Goal: Task Accomplishment & Management: Complete application form

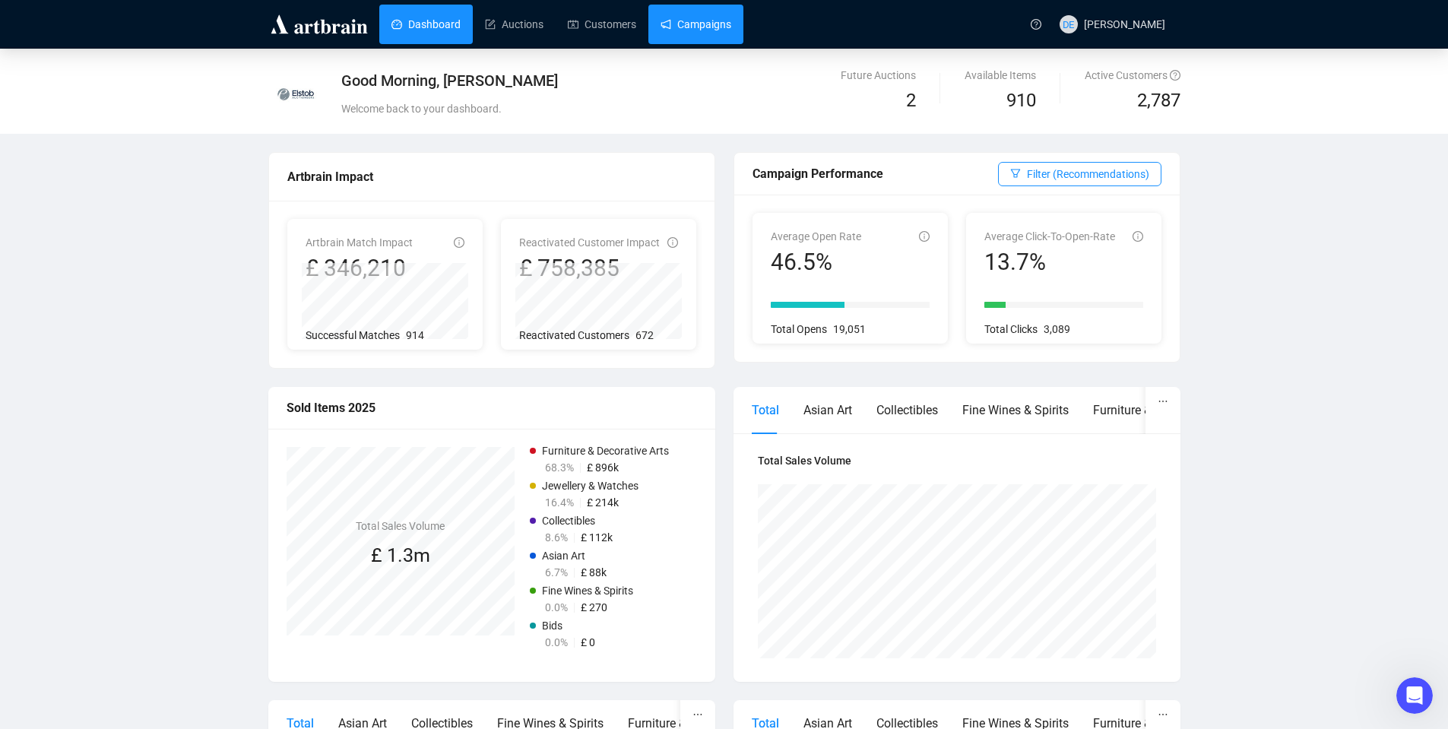
click at [694, 29] on link "Campaigns" at bounding box center [696, 25] width 71 height 40
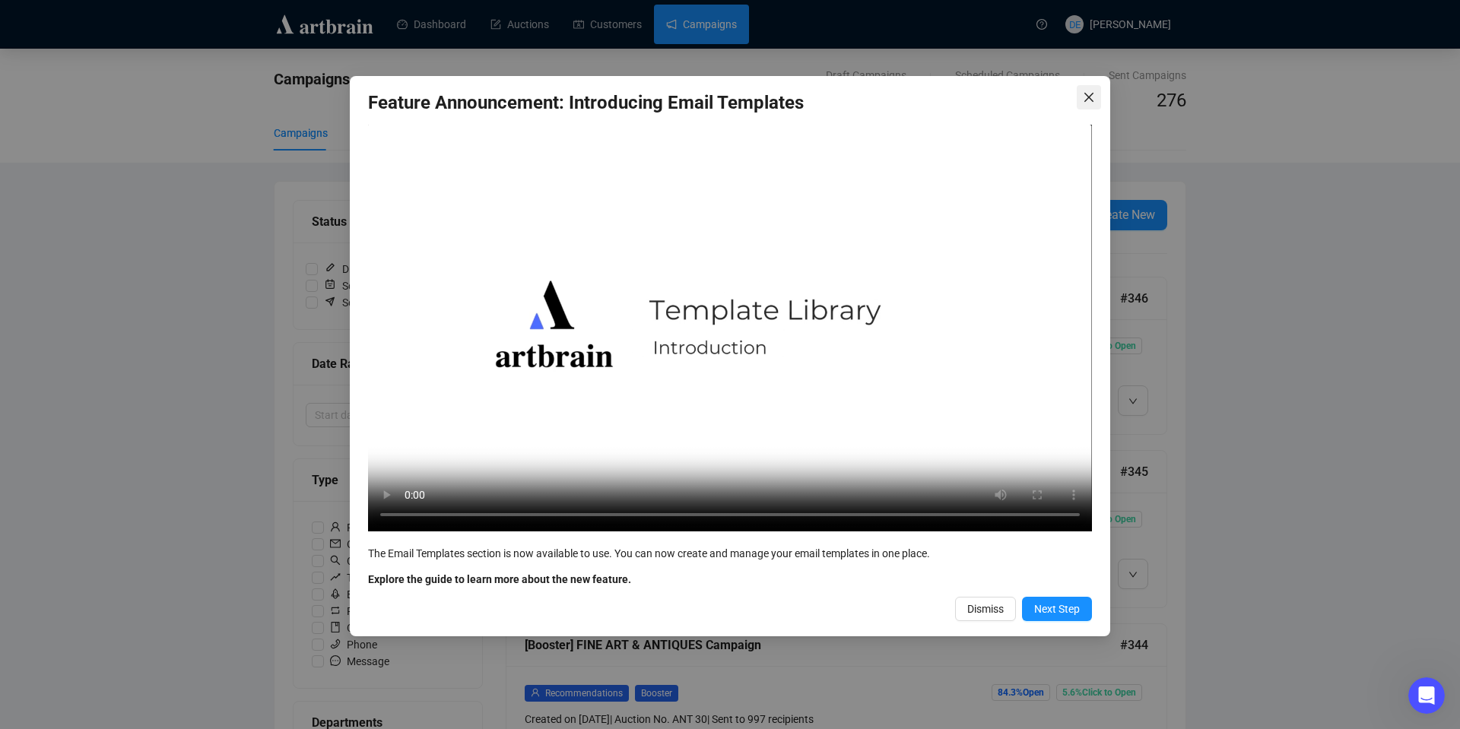
click at [1085, 95] on icon "close" at bounding box center [1089, 97] width 12 height 12
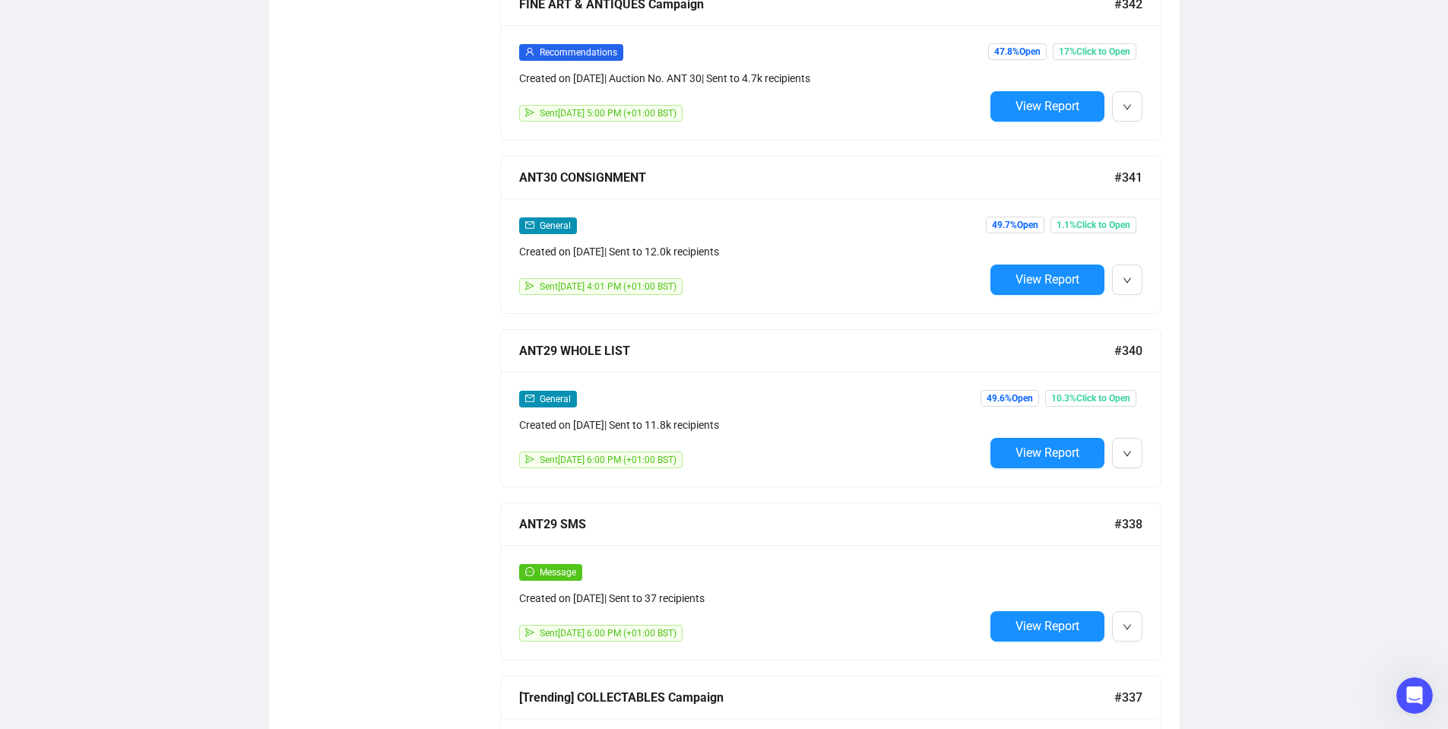
scroll to position [988, 0]
click at [846, 589] on div "Created on [DATE] | Sent to 37 recipients" at bounding box center [751, 597] width 465 height 17
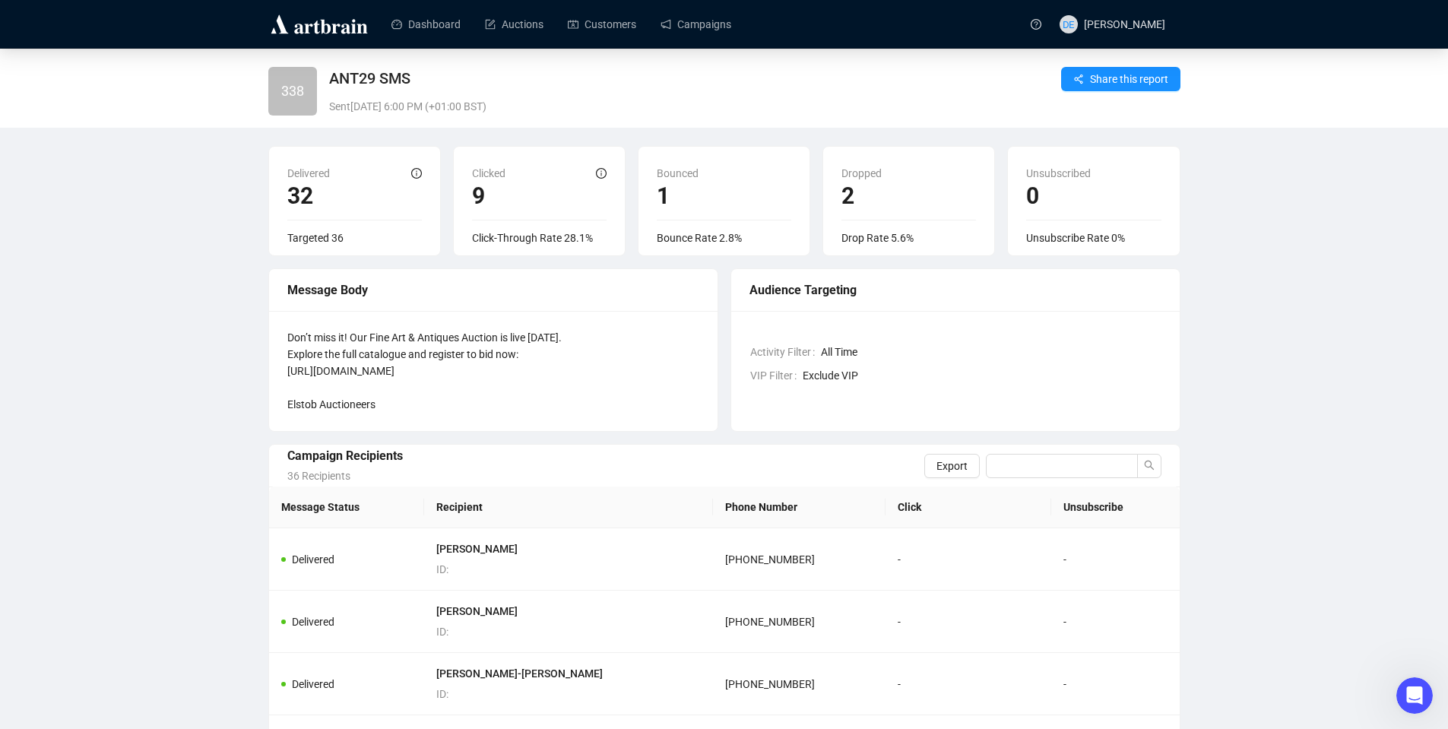
drag, startPoint x: 289, startPoint y: 335, endPoint x: 652, endPoint y: 399, distance: 368.2
click at [652, 399] on div "Don’t miss it! Our Fine Art & Antiques Auction is live [DATE]. Explore the full…" at bounding box center [493, 371] width 412 height 84
copy div "Don’t miss it! Our Fine Art & Antiques Auction is live [DATE]. Explore the full…"
click at [703, 24] on link "Campaigns" at bounding box center [696, 25] width 71 height 40
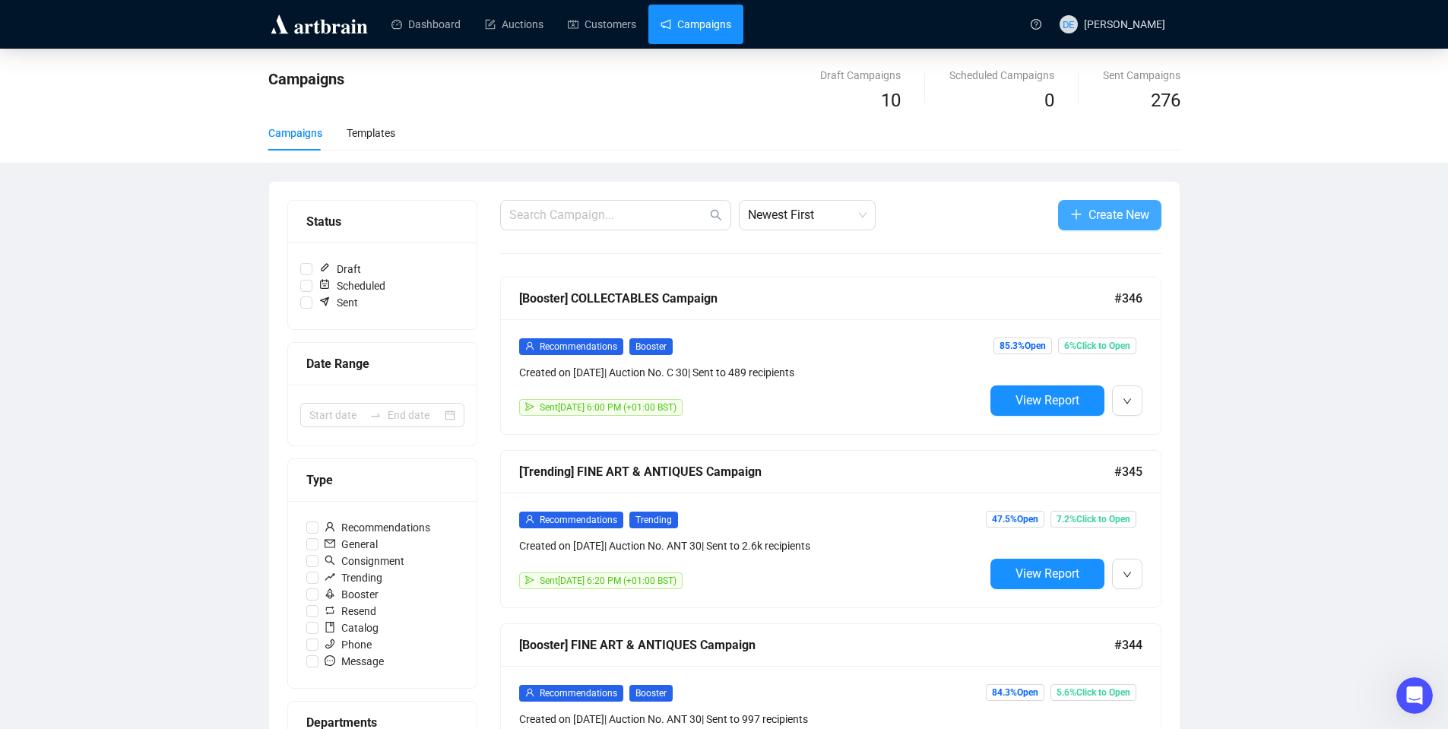
click at [1121, 220] on span "Create New" at bounding box center [1119, 214] width 61 height 19
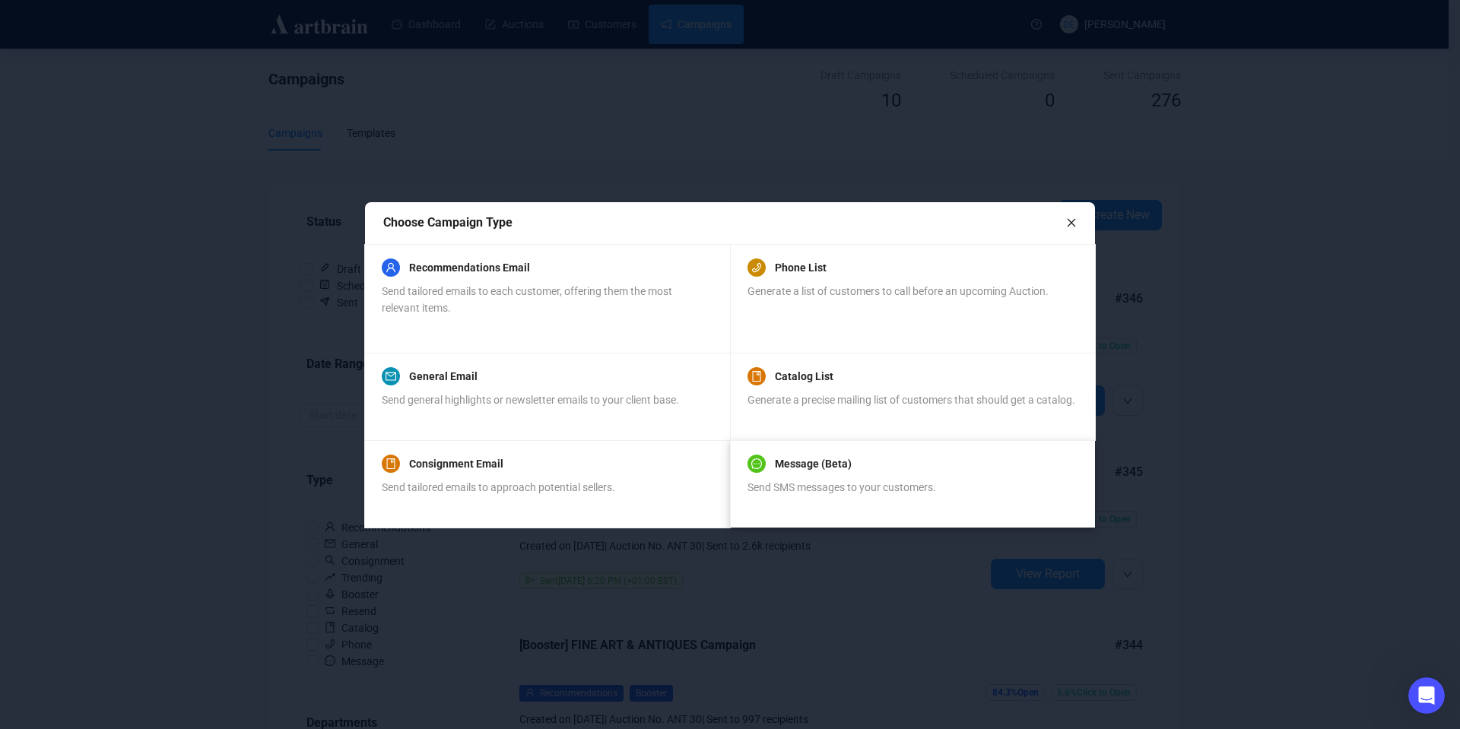
click at [849, 481] on span "Send SMS messages to your customers." at bounding box center [841, 487] width 189 height 12
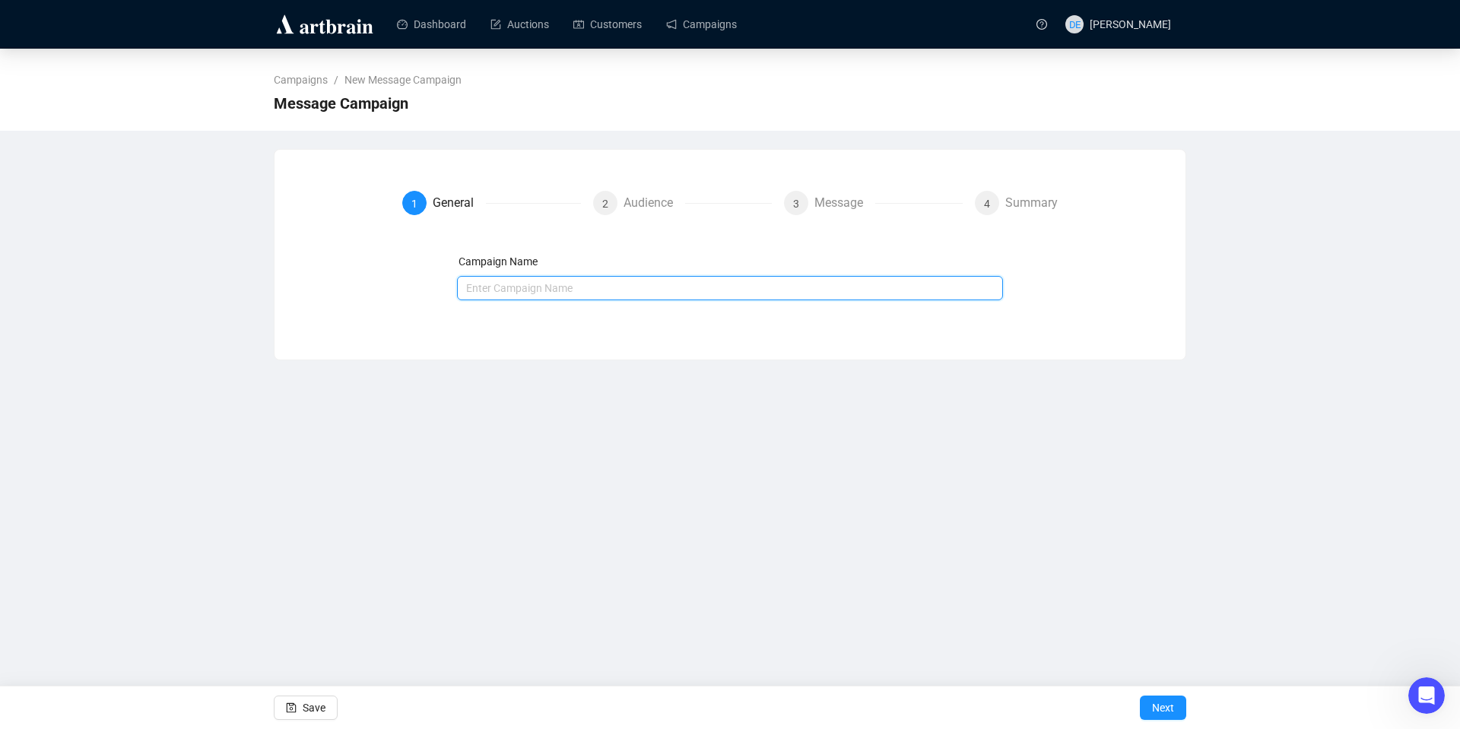
click at [545, 287] on input "text" at bounding box center [730, 288] width 547 height 24
type input "ANT30 SMS"
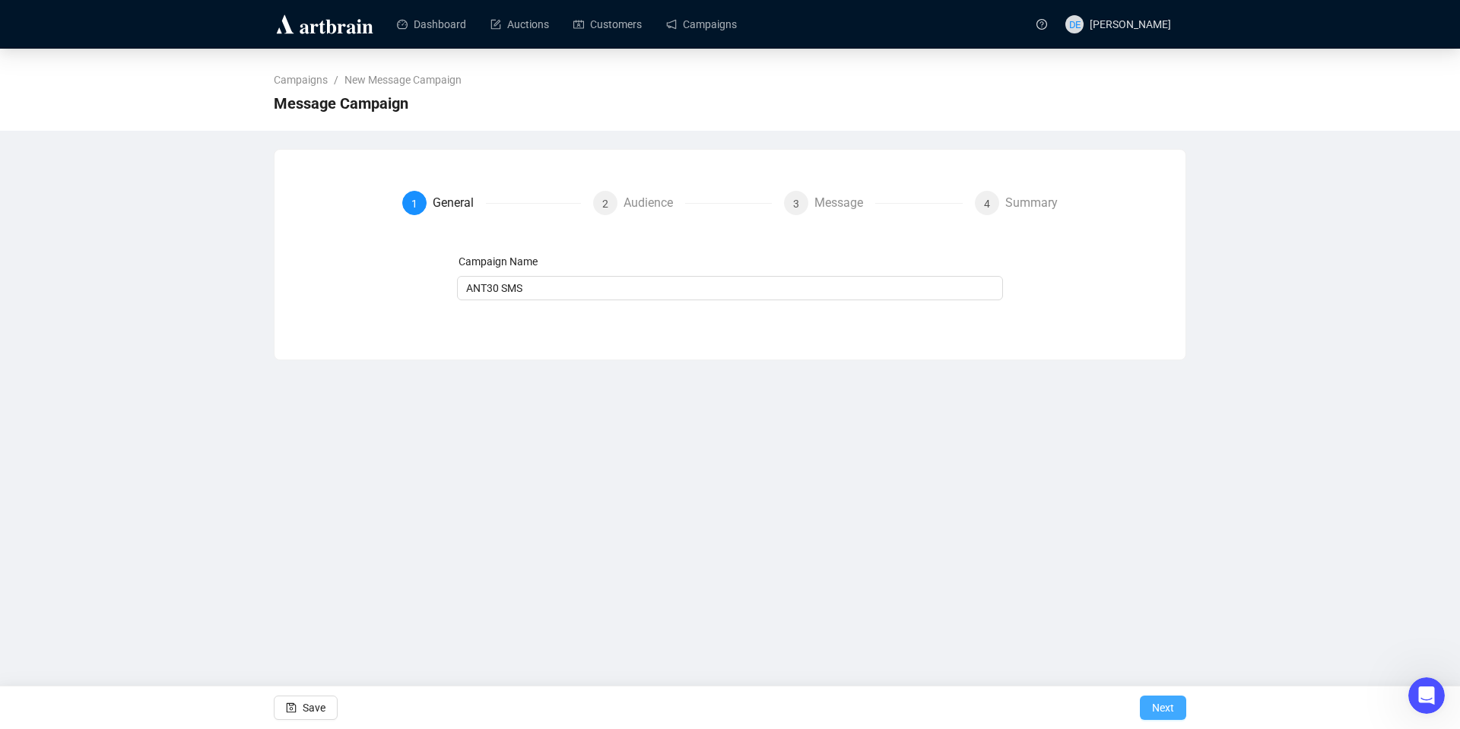
click at [1176, 718] on button "Next" at bounding box center [1163, 708] width 46 height 24
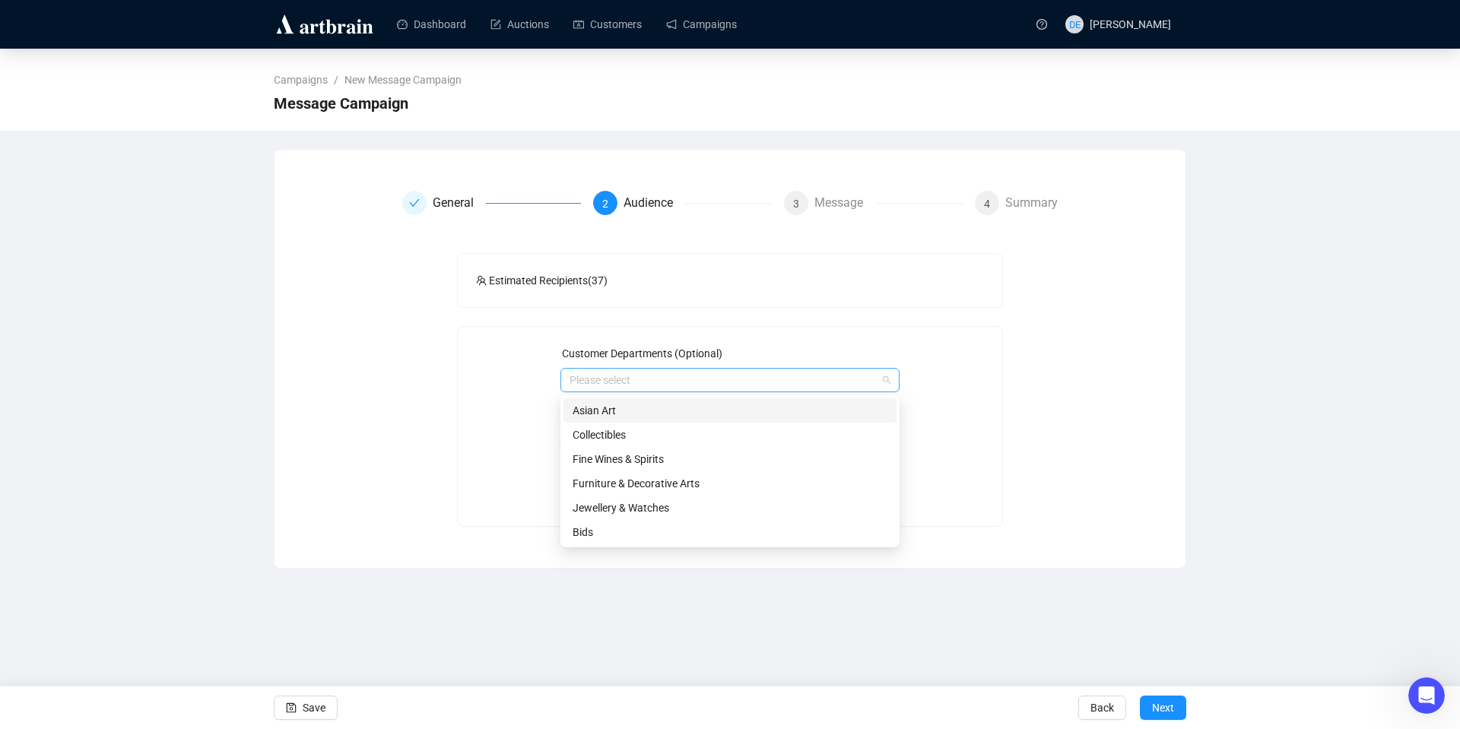
click at [769, 389] on div at bounding box center [721, 380] width 317 height 21
click at [861, 312] on div "Estimated Recipients ( 37 ) Customer Departments (Optional) Please select Targe…" at bounding box center [730, 390] width 547 height 274
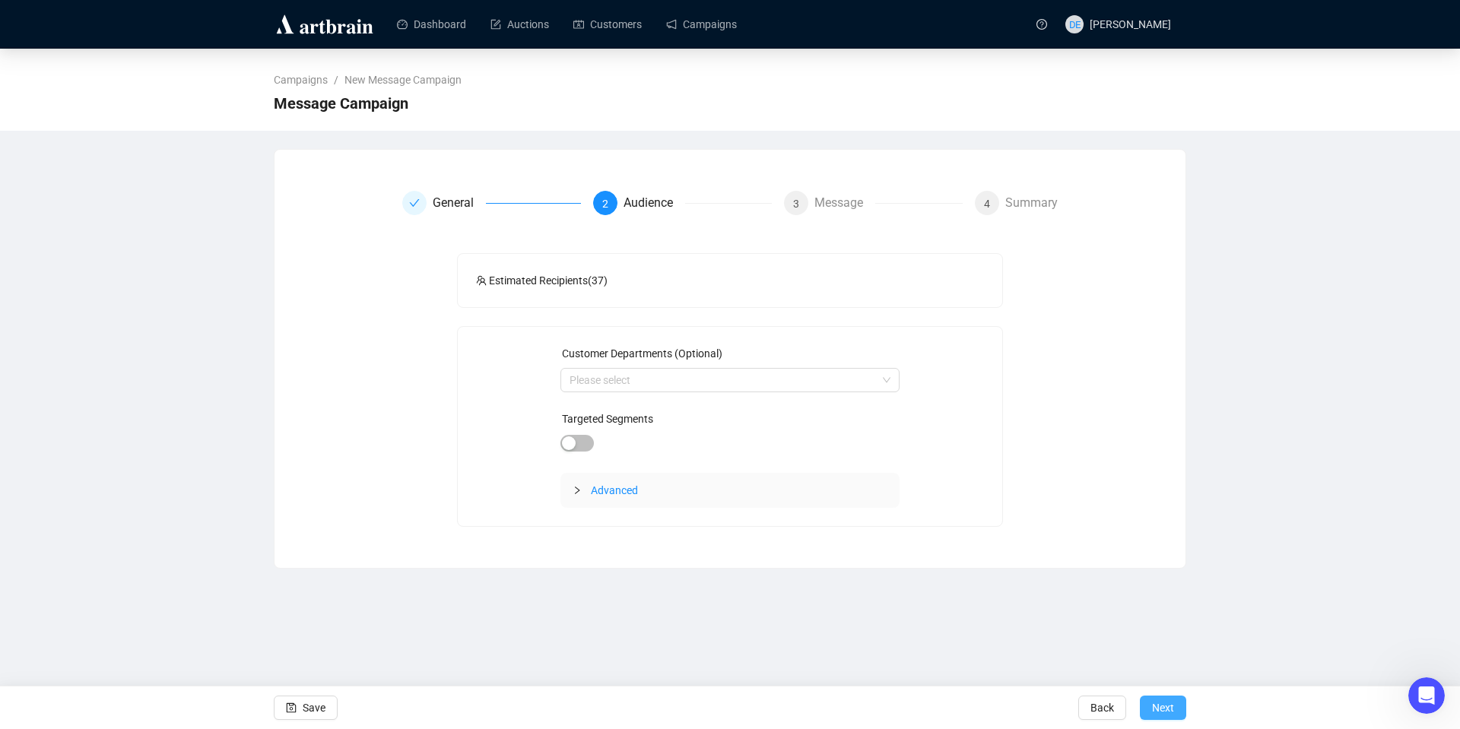
click at [1166, 713] on span "Next" at bounding box center [1163, 708] width 22 height 43
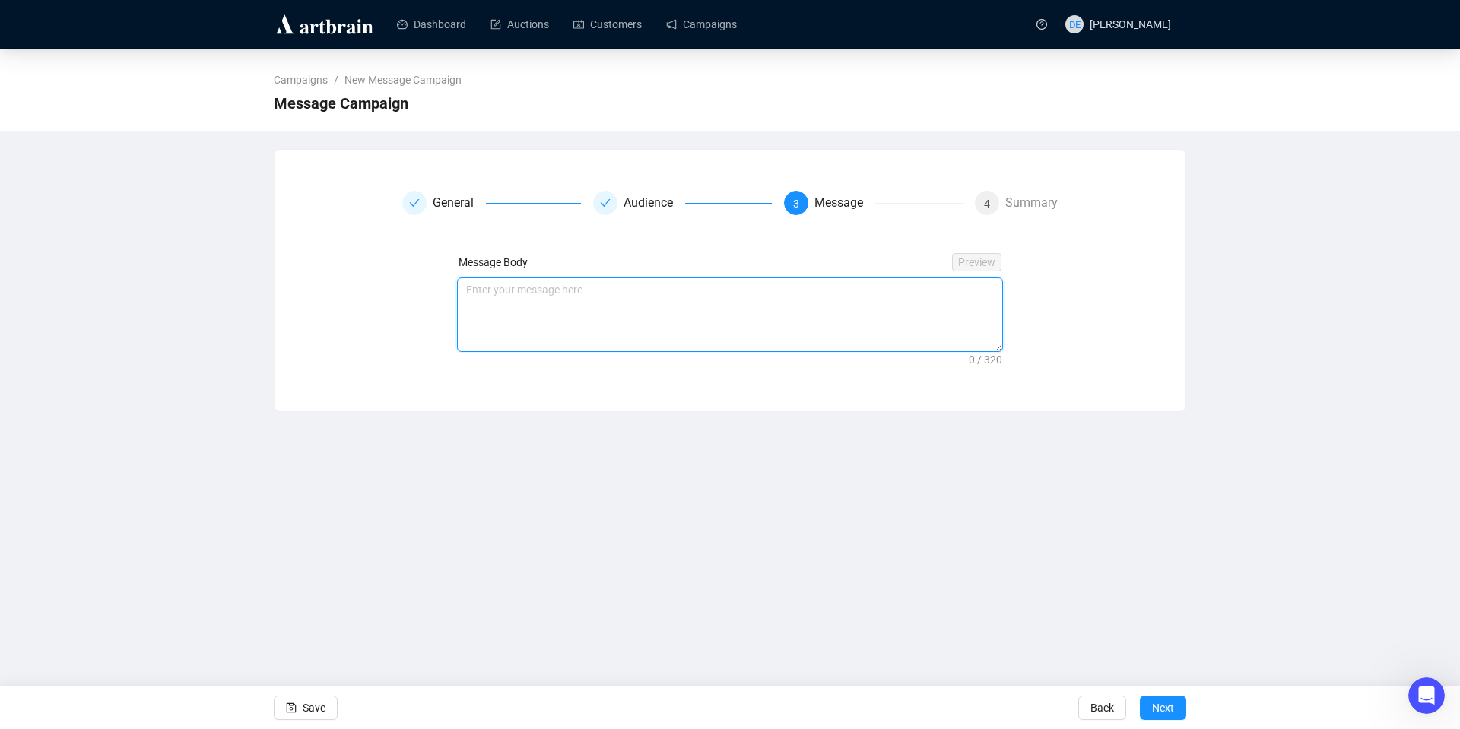
click at [592, 309] on textarea at bounding box center [730, 314] width 545 height 73
paste textarea "Don’t miss it! Our Fine Art & Antiques Auction is live [DATE]. Explore the full…"
drag, startPoint x: 826, startPoint y: 309, endPoint x: 468, endPoint y: 315, distance: 357.4
click at [468, 315] on textarea "Don’t miss it! Our Fine Art & Antiques Auction is live [DATE]. Explore the full…" at bounding box center [730, 314] width 545 height 73
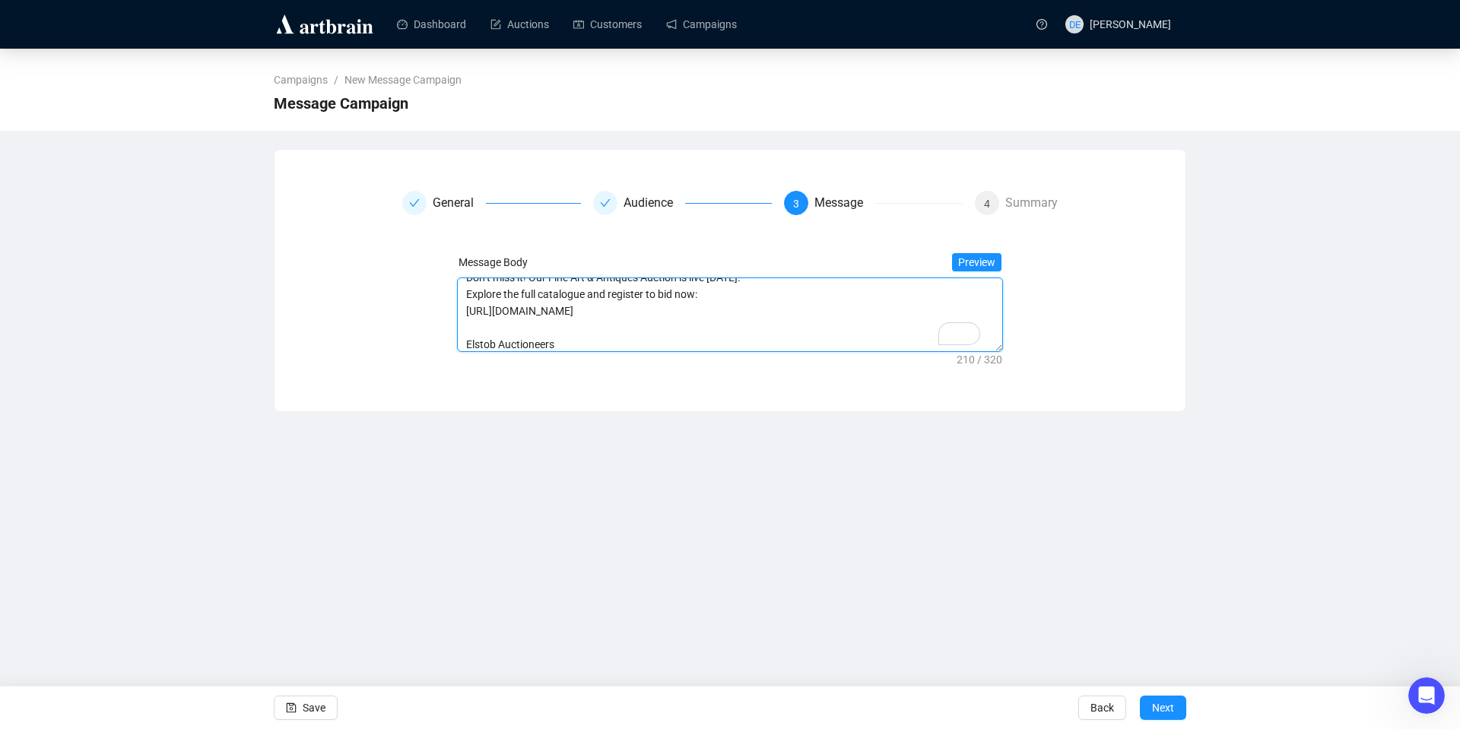
paste textarea "30-fine-art--antiques/?au=147"
type textarea "Don’t miss it! Our Fine Art & Antiques Auction is live [DATE]. Explore the full…"
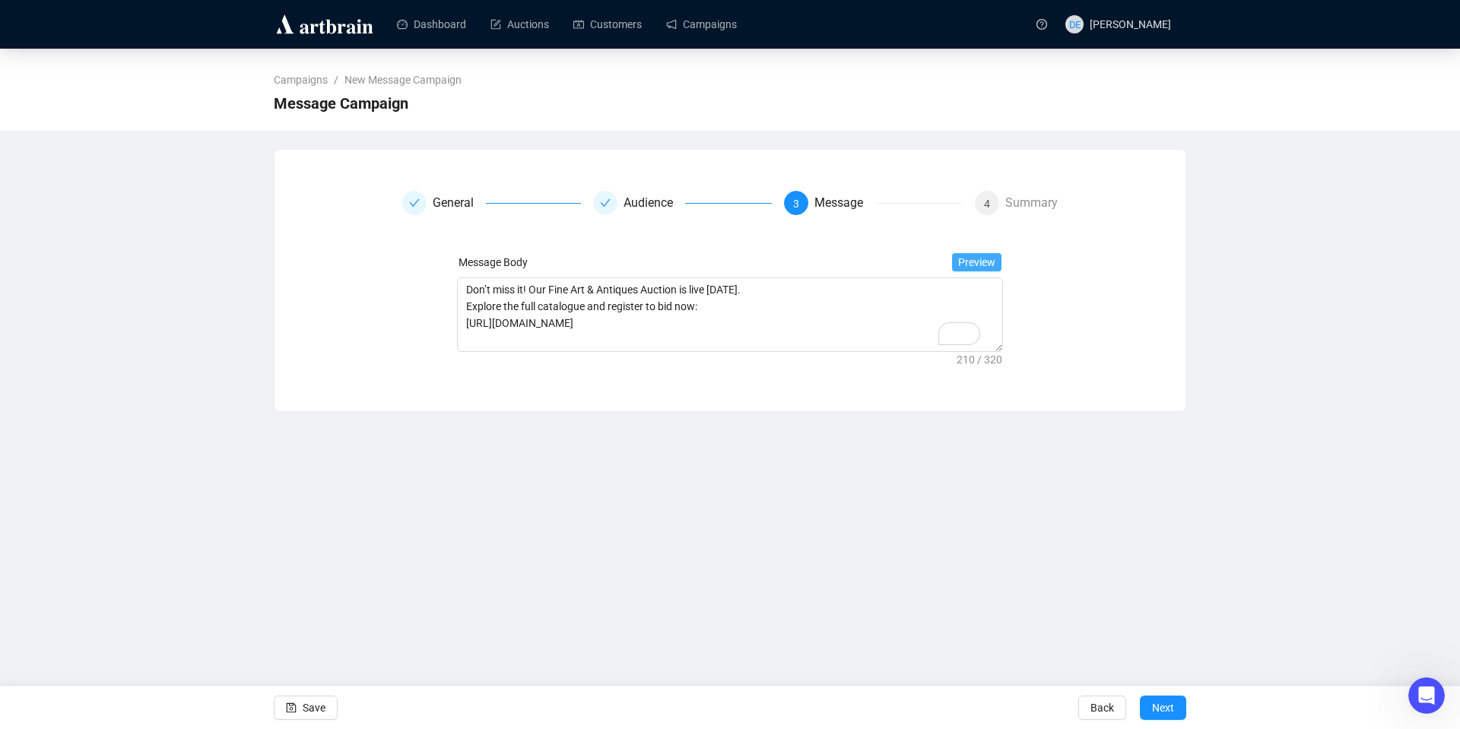
click at [982, 263] on span "Preview" at bounding box center [976, 262] width 37 height 17
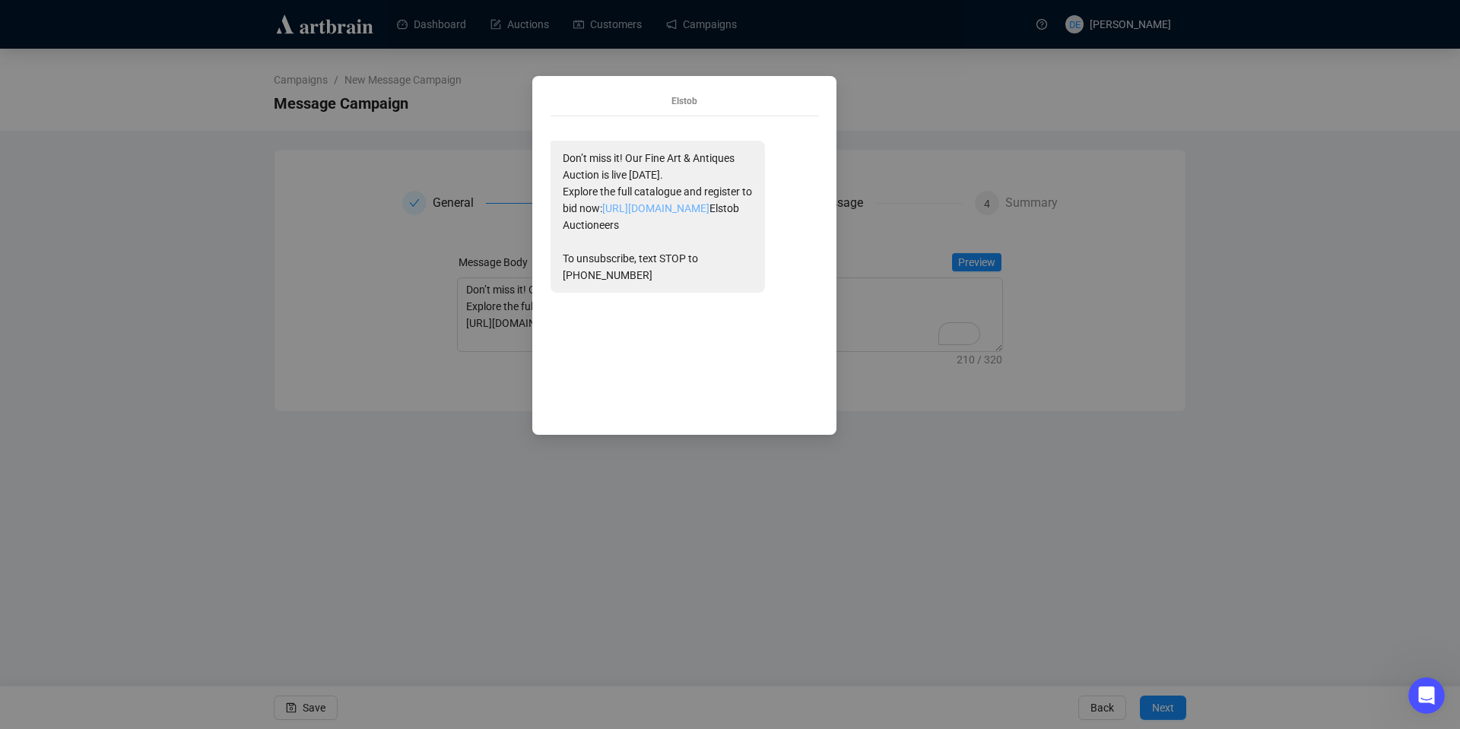
click at [709, 214] on link "[URL][DOMAIN_NAME]" at bounding box center [655, 208] width 107 height 12
click at [983, 512] on div "Elstob Don’t miss it! Our Fine Art & Antiques Auction is live [DATE]. Explore t…" at bounding box center [730, 364] width 1460 height 729
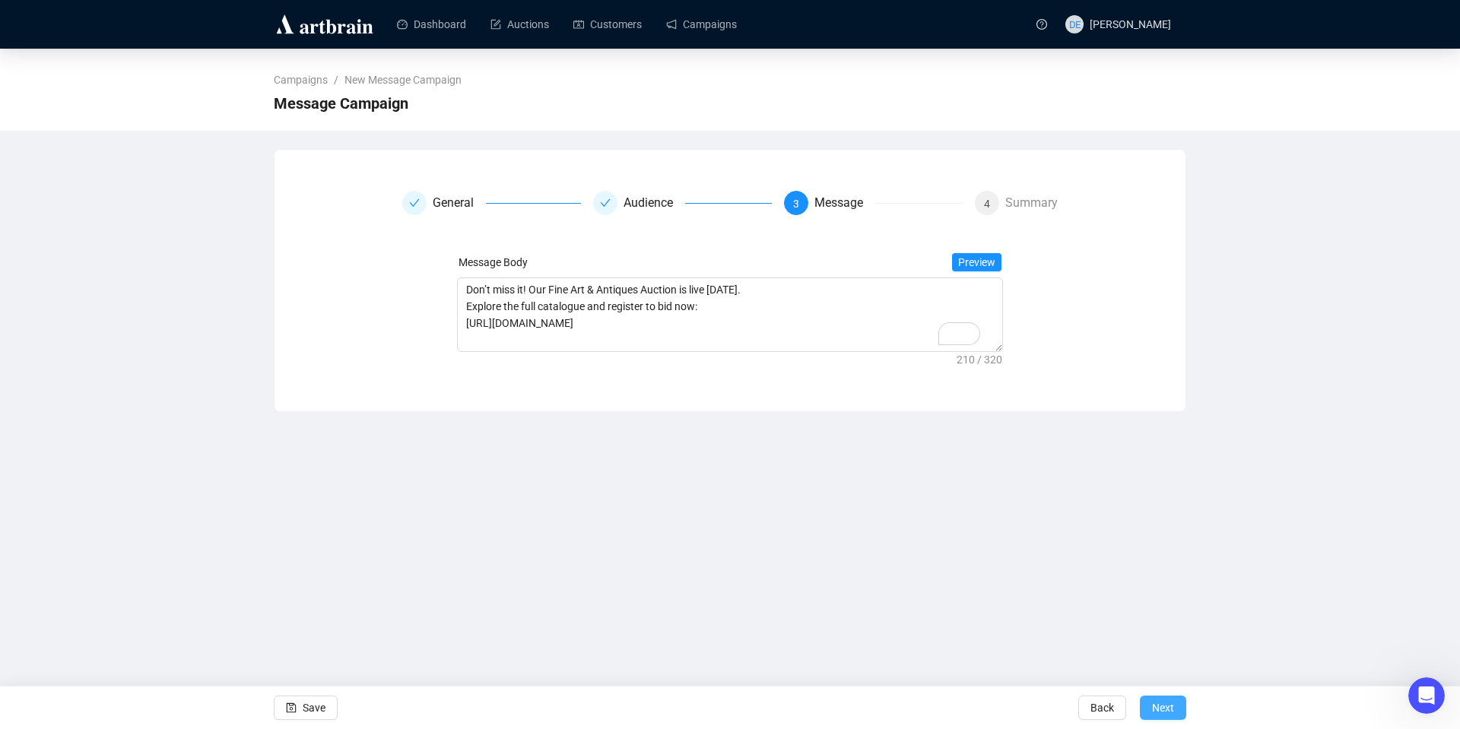
click at [1177, 706] on button "Next" at bounding box center [1163, 708] width 46 height 24
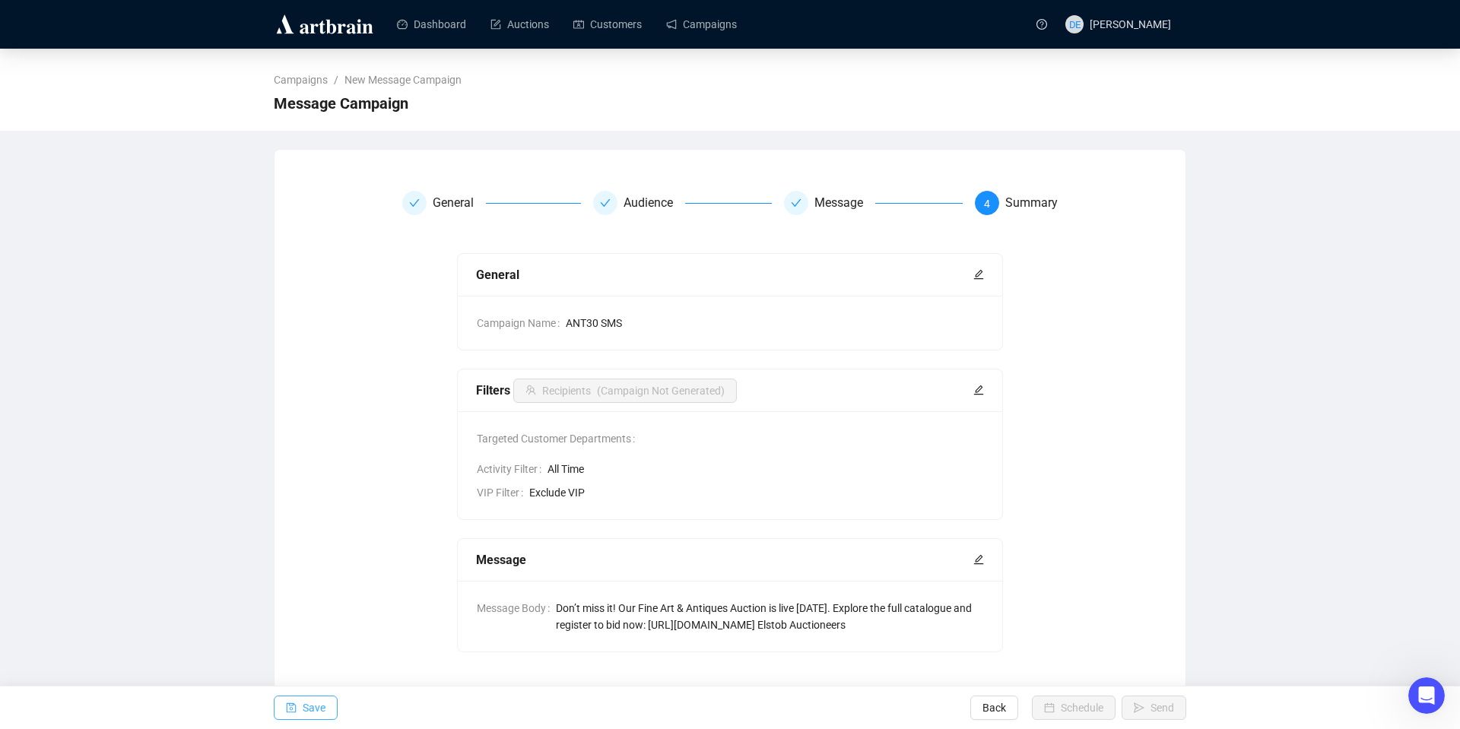
click at [325, 704] on button "Save" at bounding box center [306, 708] width 64 height 24
click at [706, 30] on link "Campaigns" at bounding box center [701, 25] width 71 height 40
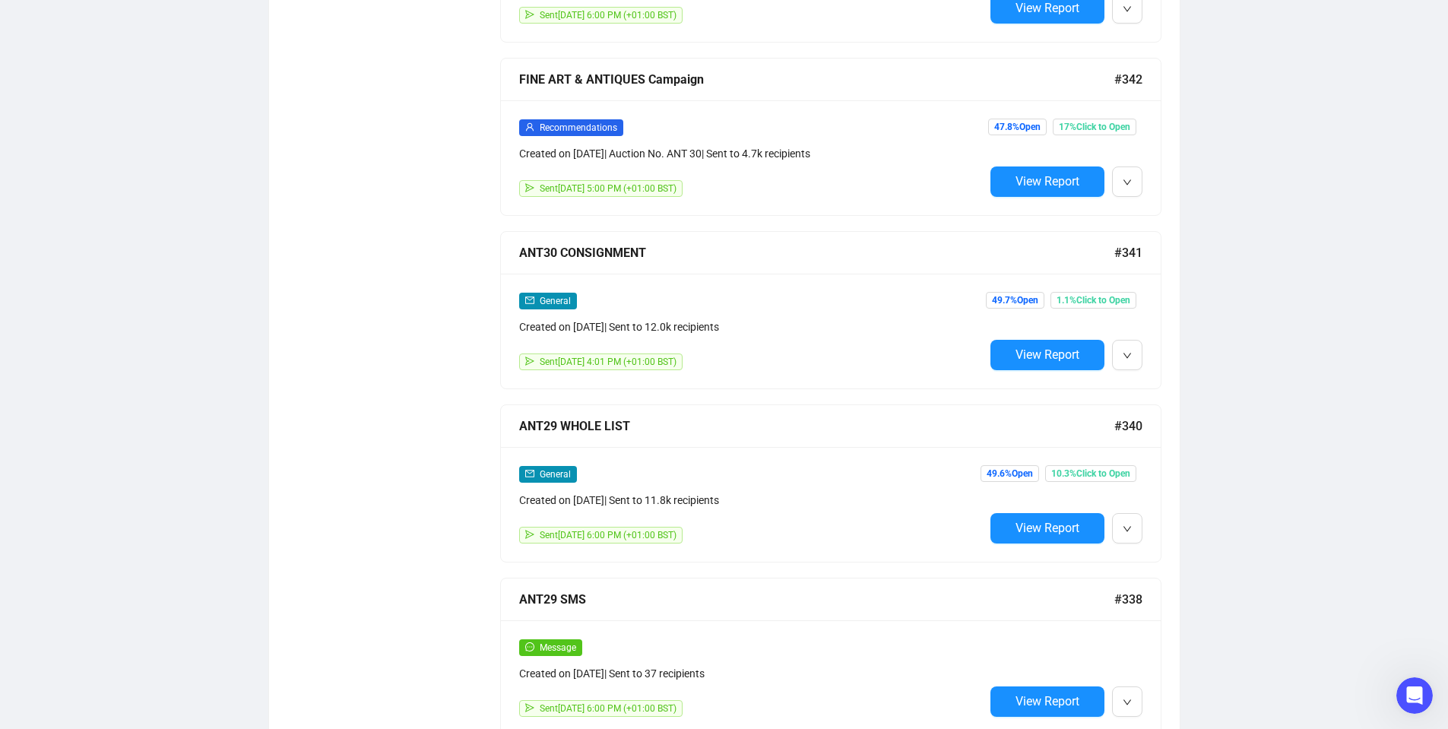
scroll to position [1089, 0]
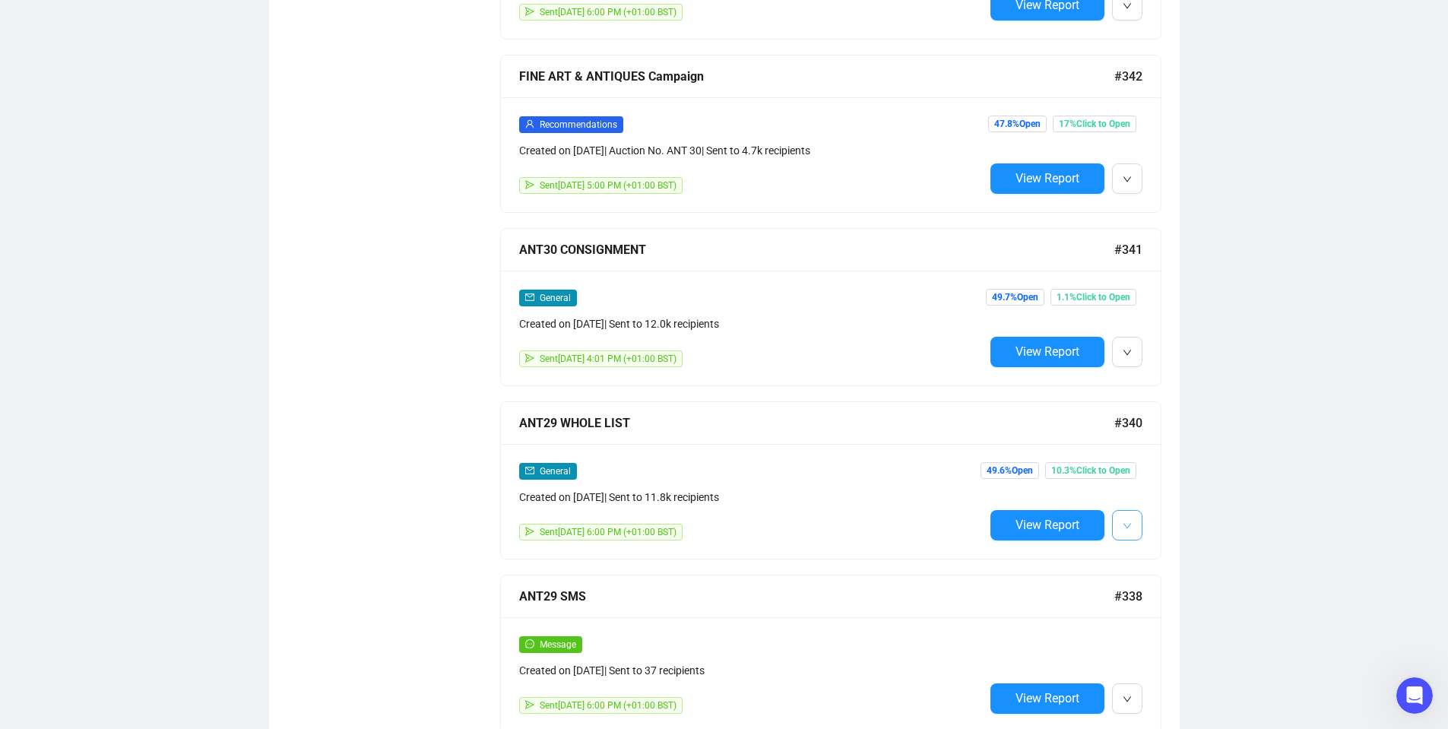
click at [1137, 517] on button "button" at bounding box center [1127, 525] width 30 height 30
click at [1188, 604] on span "Duplicate" at bounding box center [1202, 601] width 119 height 17
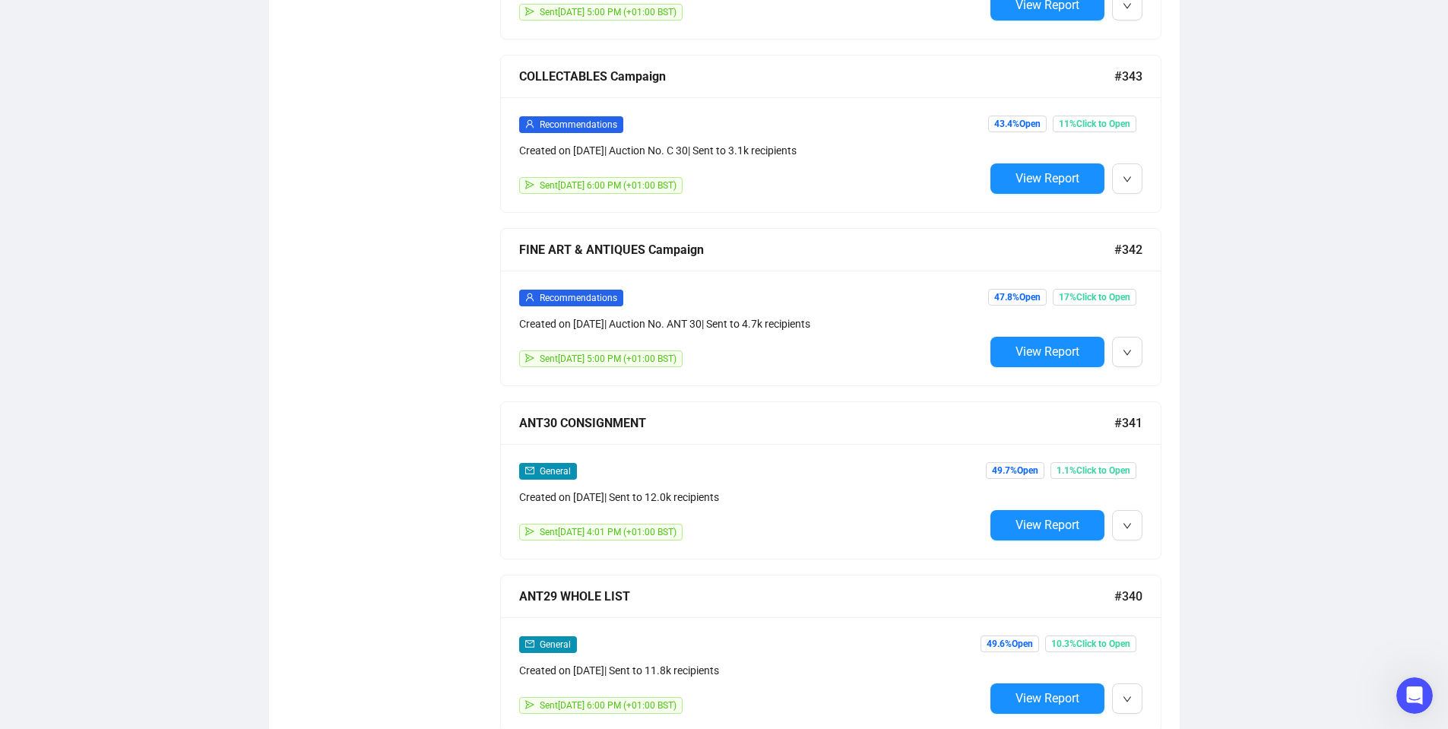
scroll to position [0, 0]
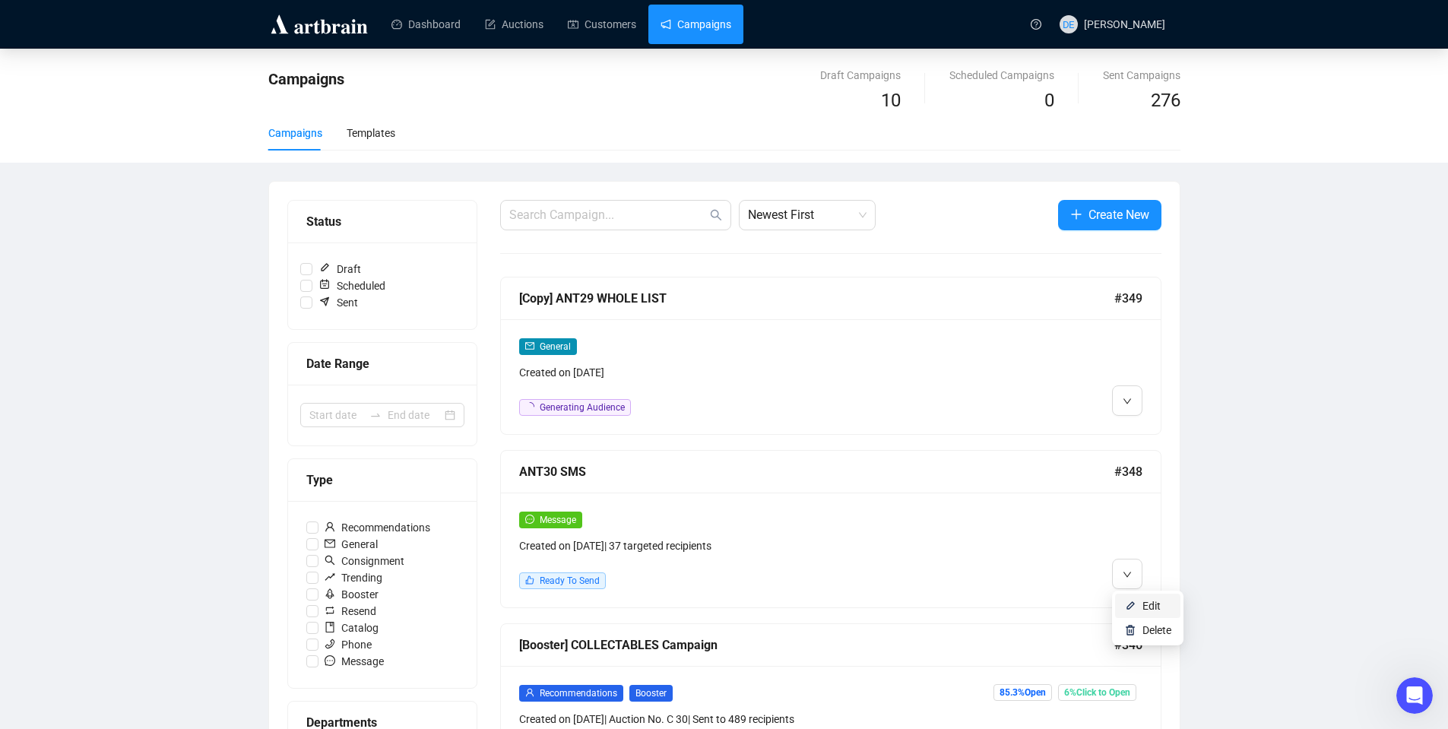
click at [1132, 601] on img at bounding box center [1130, 606] width 12 height 12
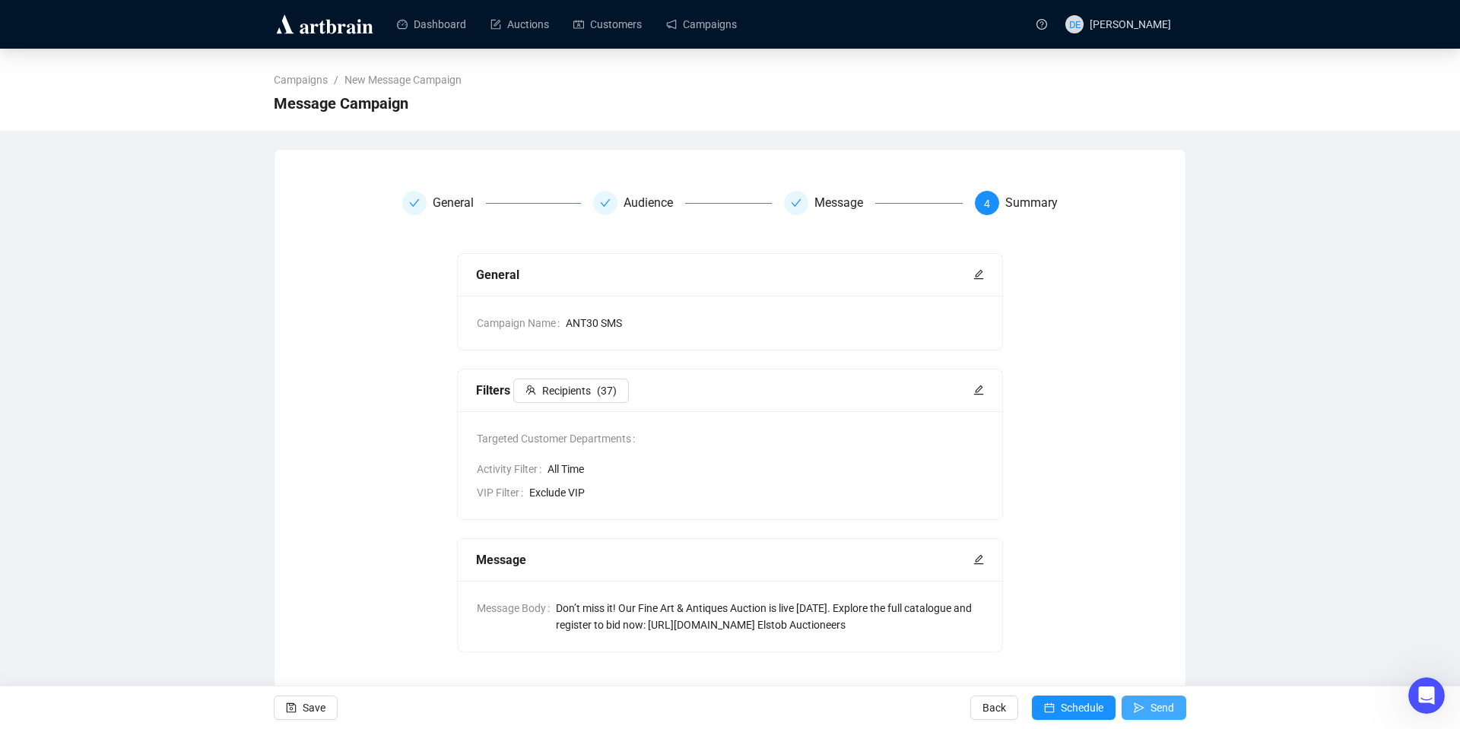
click at [1162, 703] on span "Send" at bounding box center [1162, 708] width 24 height 43
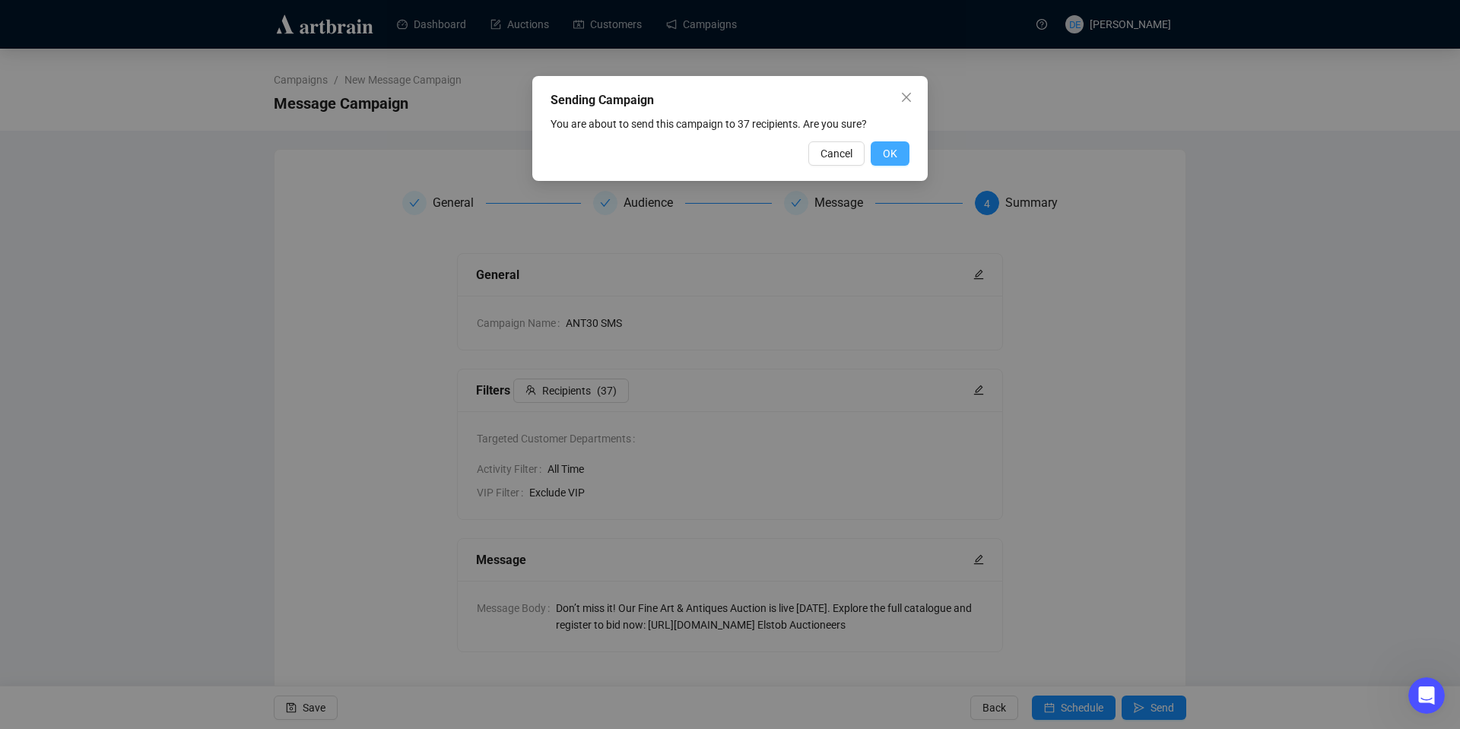
click at [898, 152] on button "OK" at bounding box center [890, 153] width 39 height 24
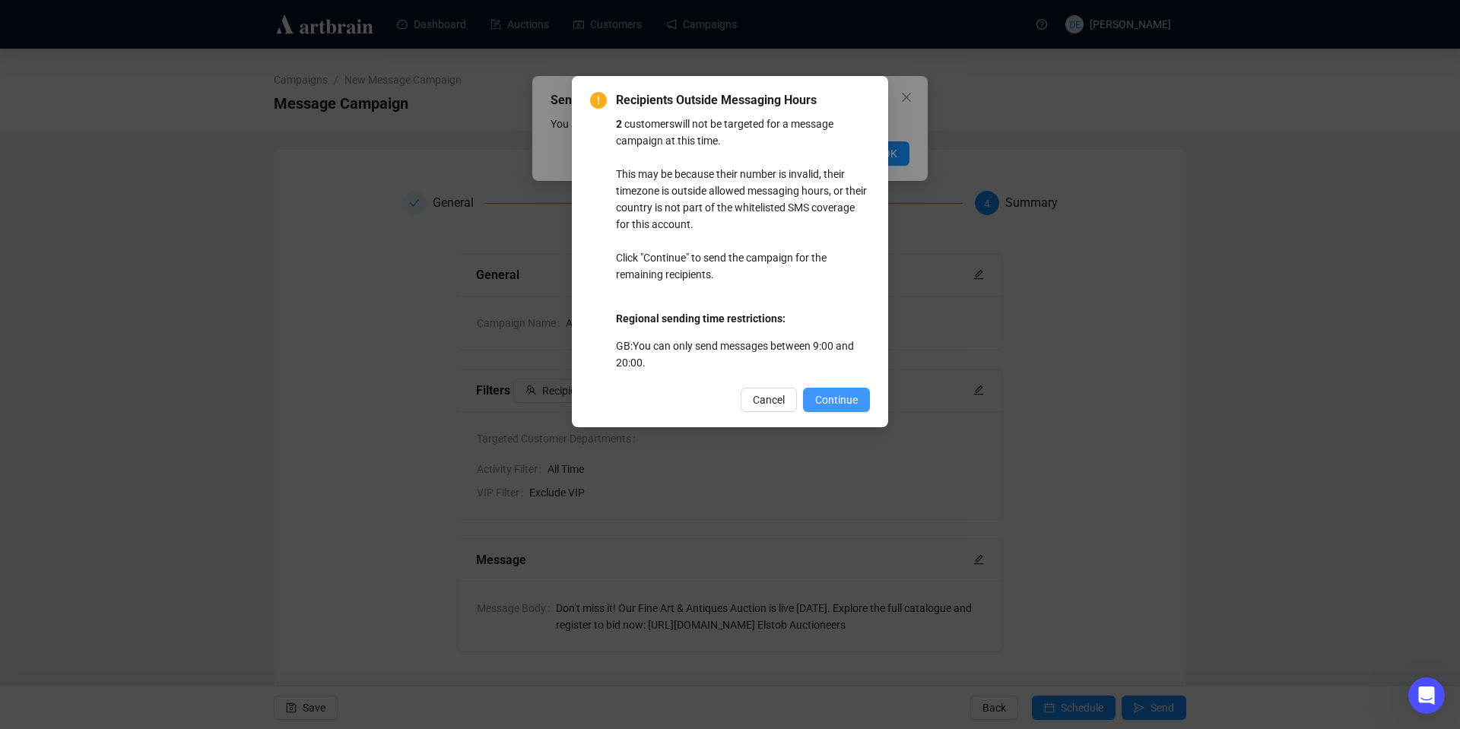
click at [854, 401] on span "Continue" at bounding box center [836, 400] width 43 height 17
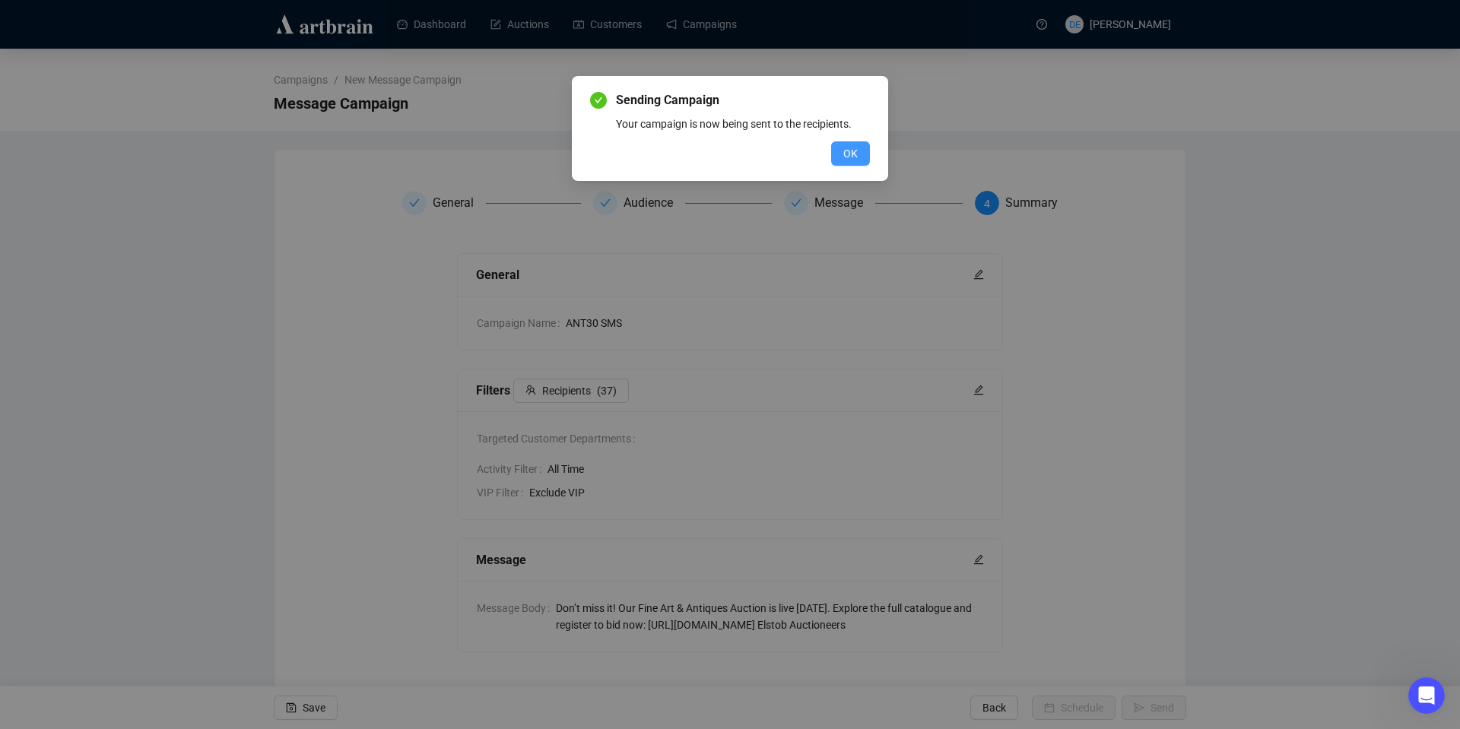
click at [849, 150] on span "OK" at bounding box center [850, 153] width 14 height 17
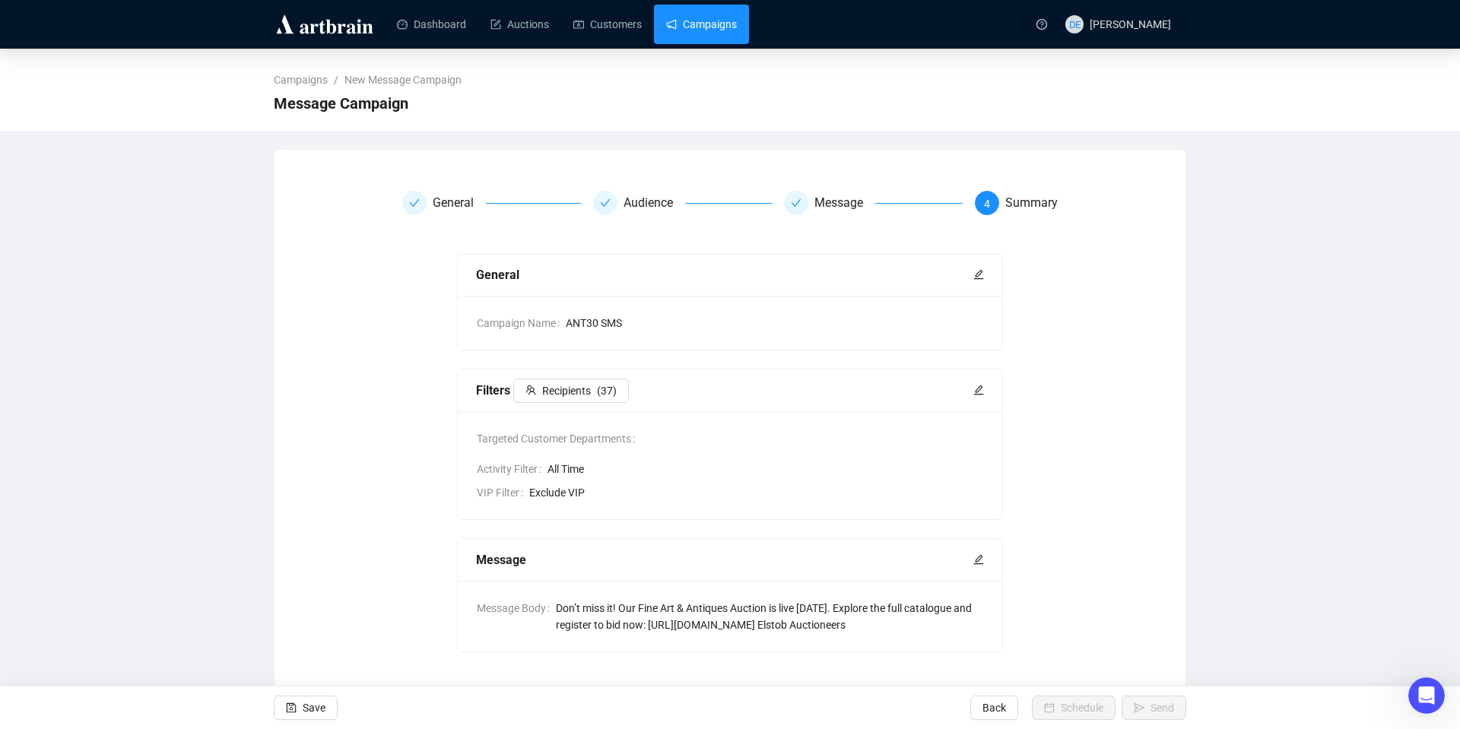
click at [728, 30] on link "Campaigns" at bounding box center [701, 25] width 71 height 40
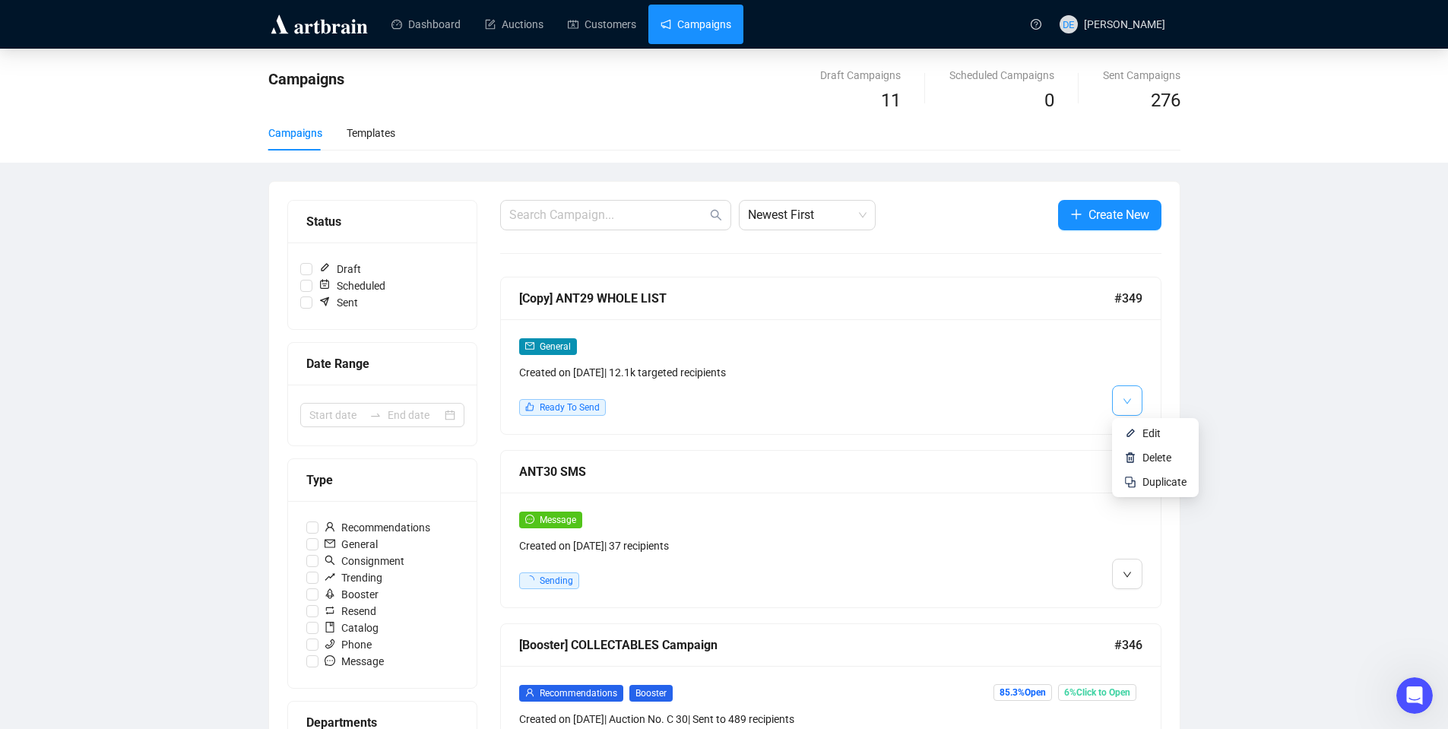
click at [1136, 407] on button "button" at bounding box center [1127, 400] width 30 height 30
click at [1150, 431] on span "Edit" at bounding box center [1152, 433] width 18 height 12
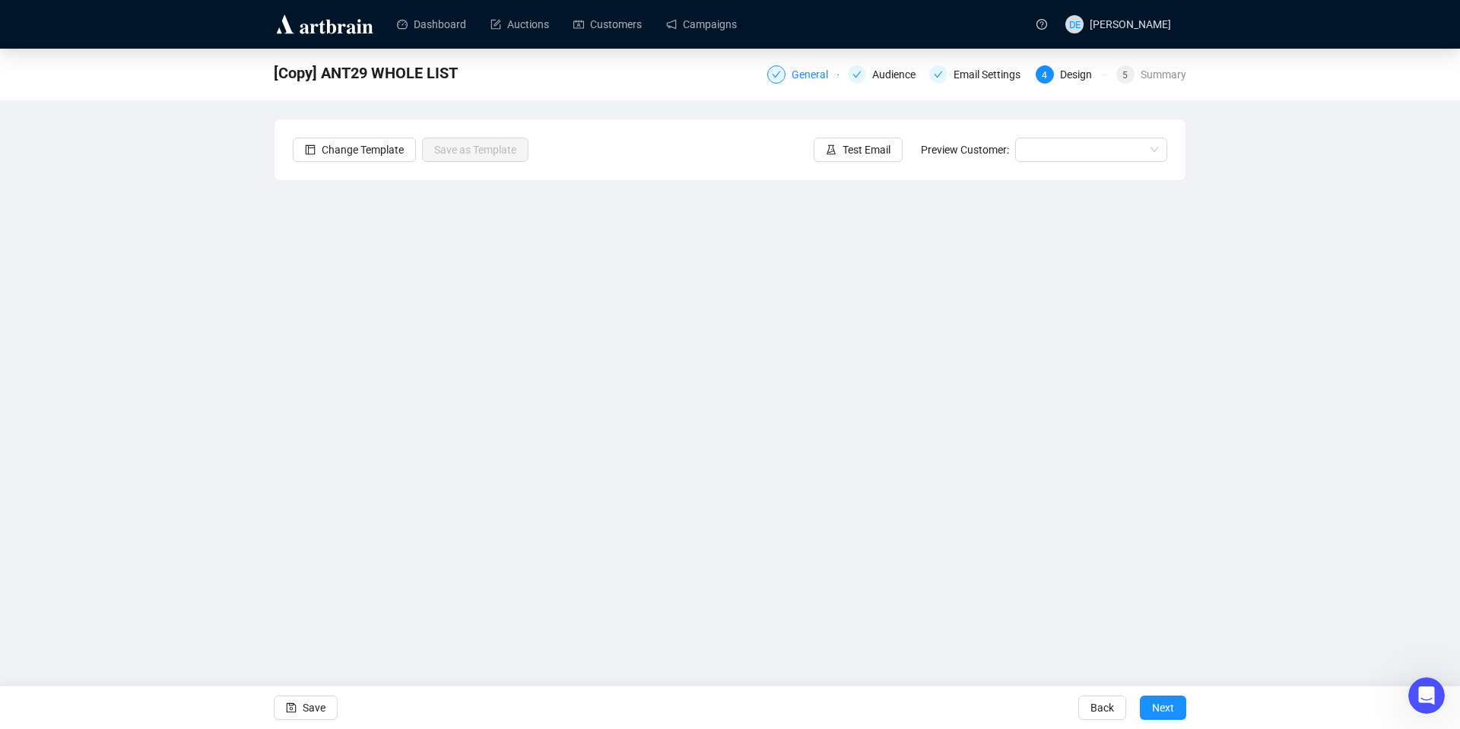
click at [811, 75] on div "General" at bounding box center [814, 74] width 46 height 18
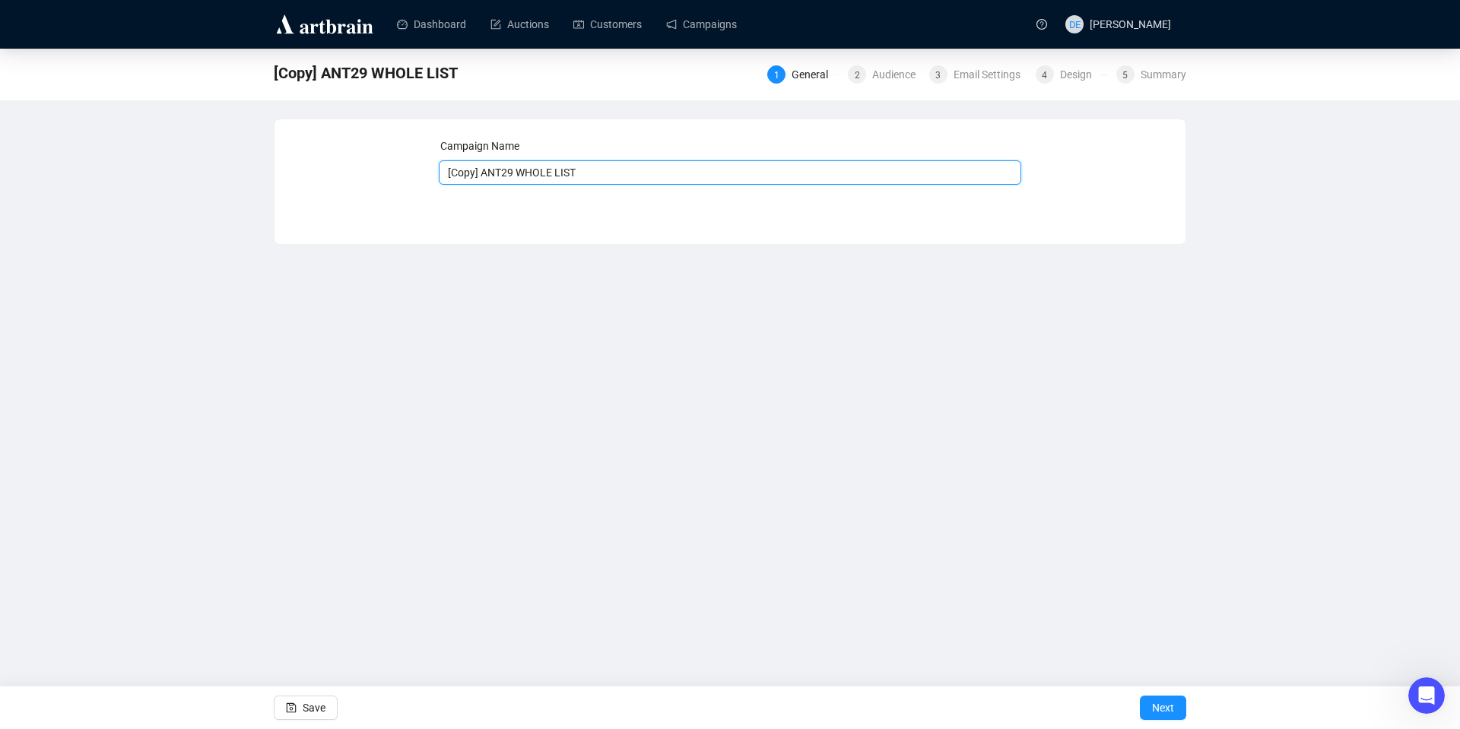
drag, startPoint x: 614, startPoint y: 172, endPoint x: 379, endPoint y: 133, distance: 238.1
click at [379, 133] on div "Campaign Name [Copy] ANT29 WHOLE LIST Save Next" at bounding box center [729, 170] width 911 height 102
type input "a"
click at [496, 170] on input "ANT30 WJOLE LIST" at bounding box center [730, 172] width 583 height 24
type input "ANT30 WHOLE LIST"
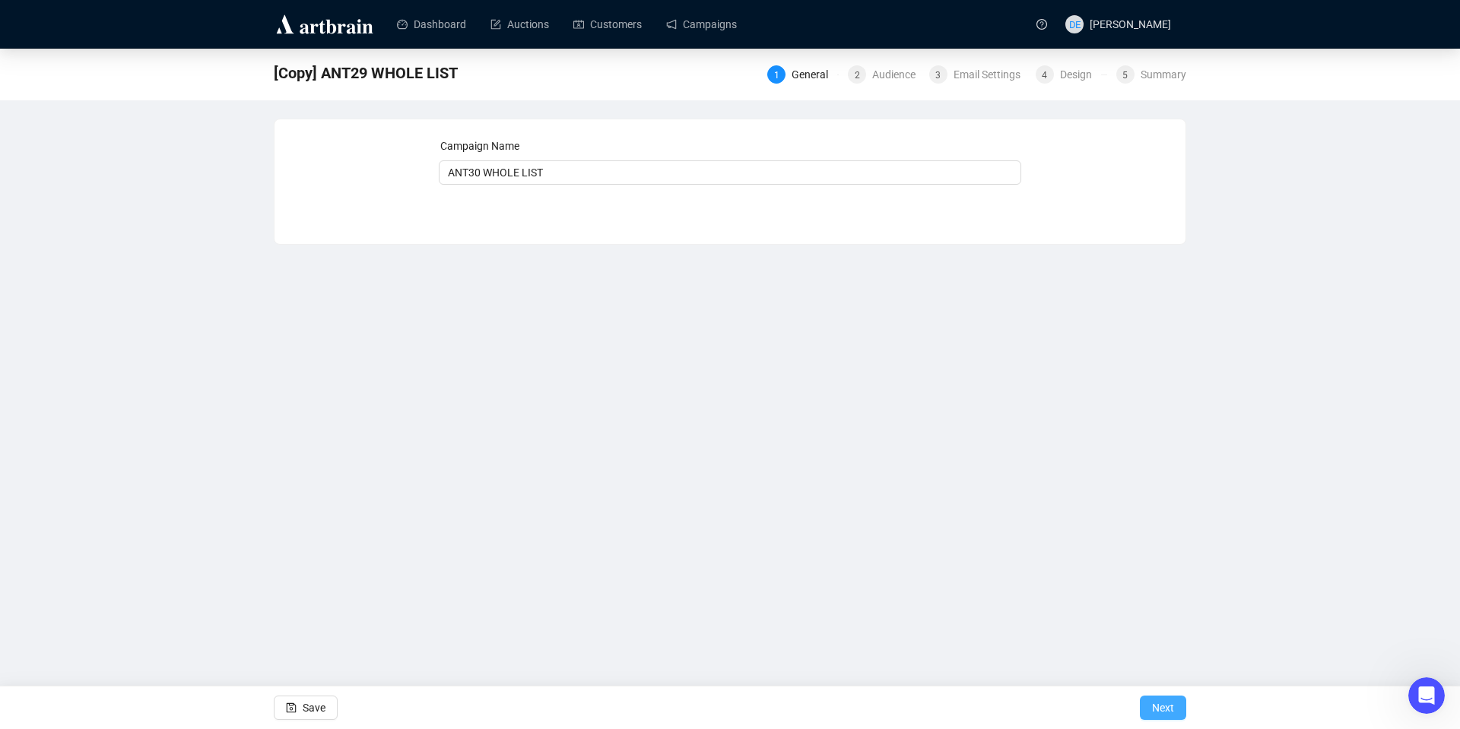
click at [1164, 712] on span "Next" at bounding box center [1163, 708] width 22 height 43
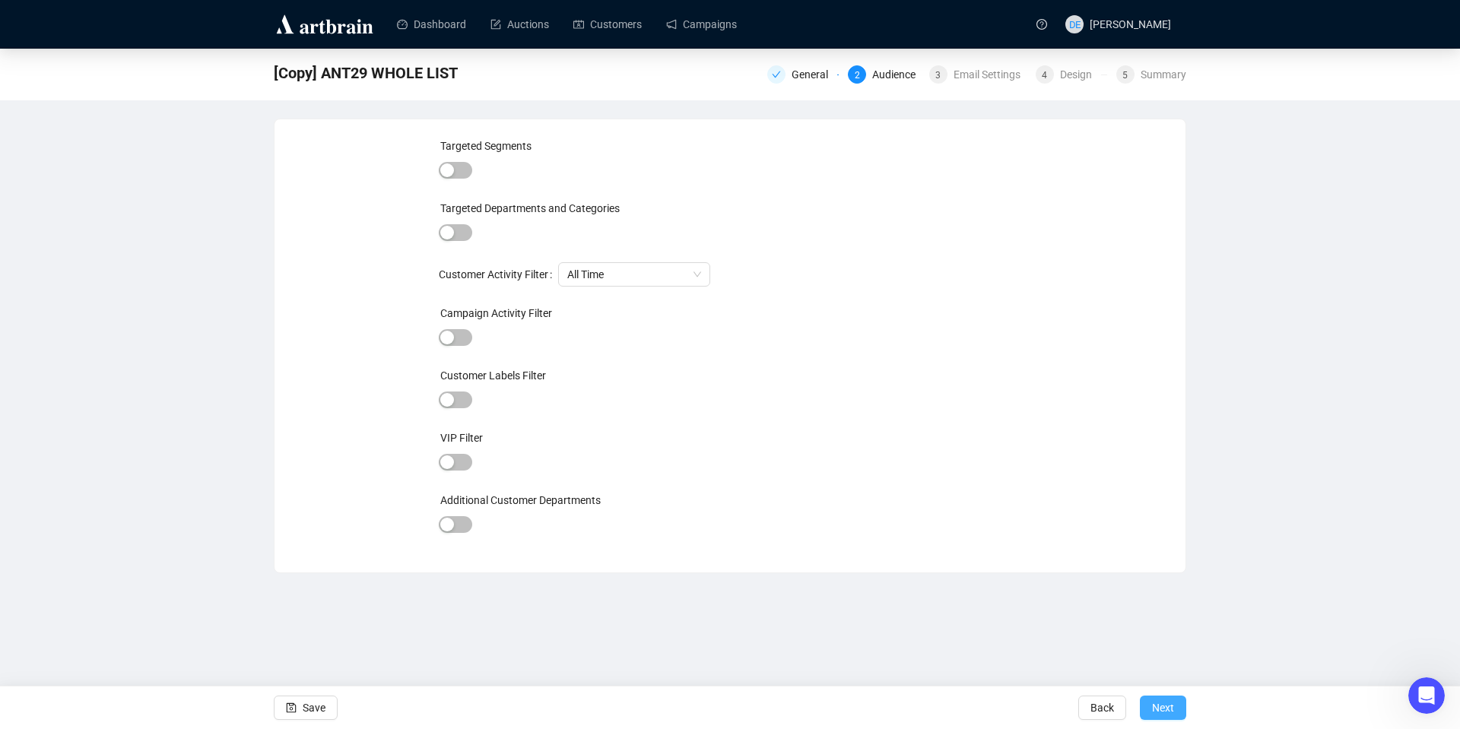
click at [1172, 707] on span "Next" at bounding box center [1163, 708] width 22 height 43
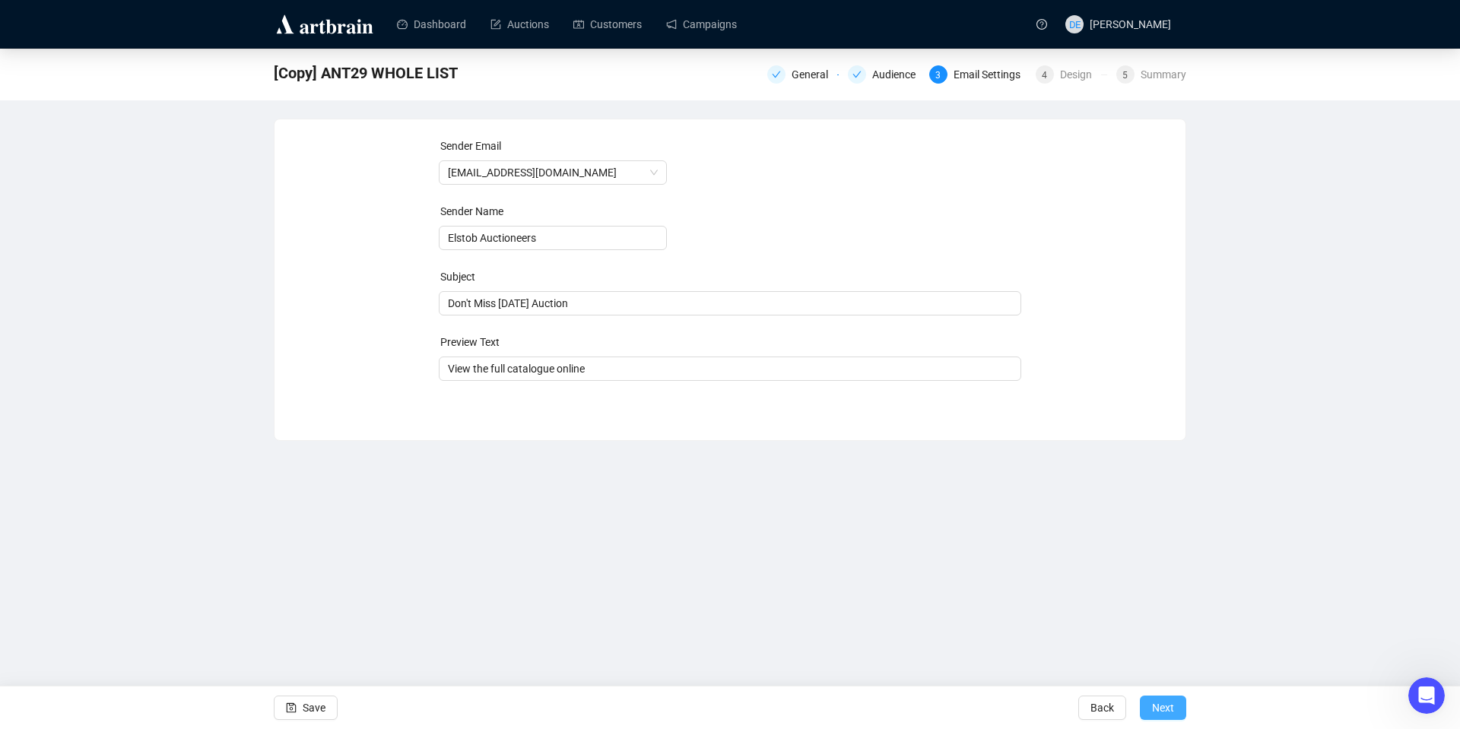
click at [1162, 696] on span "Next" at bounding box center [1163, 708] width 22 height 43
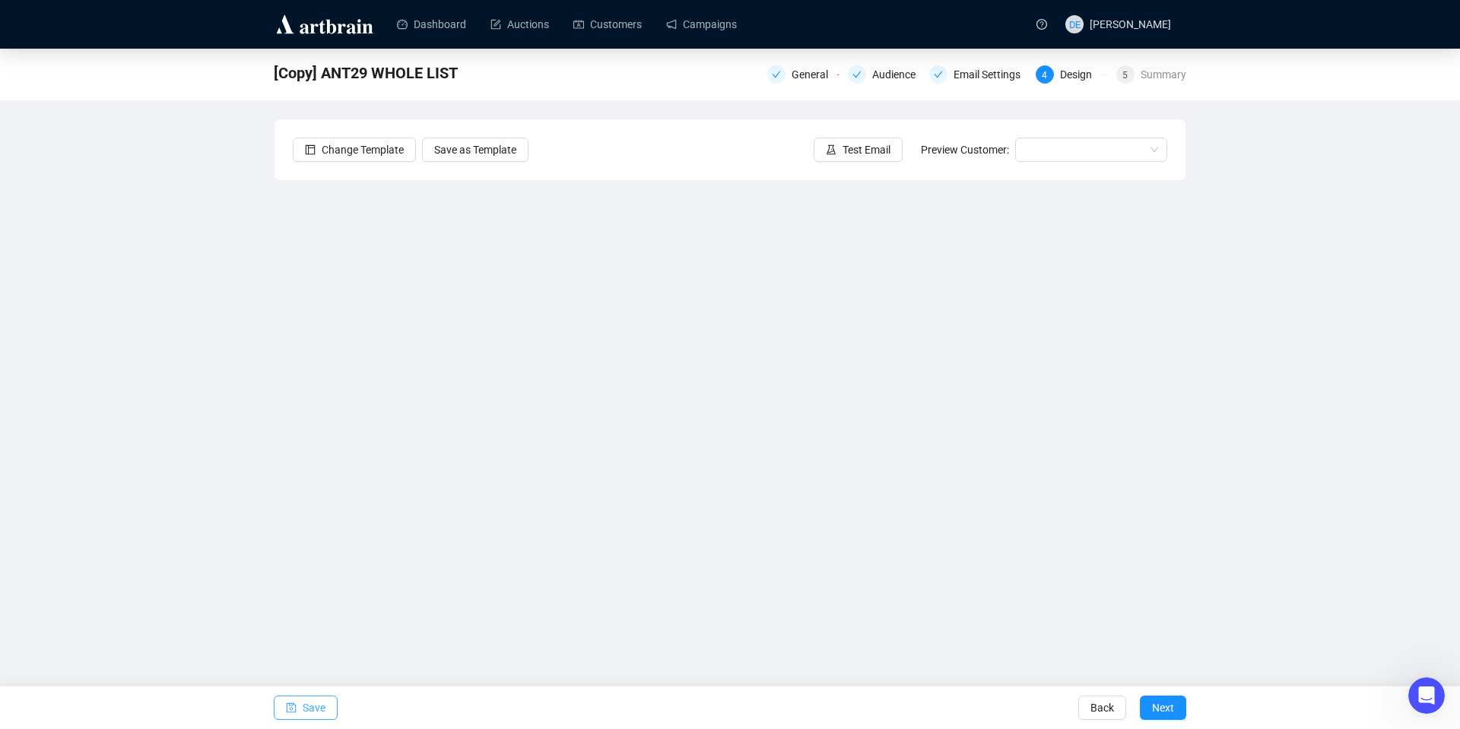
click at [315, 705] on span "Save" at bounding box center [314, 708] width 23 height 43
click at [312, 709] on span "Save" at bounding box center [314, 708] width 23 height 43
click at [331, 704] on button "Save" at bounding box center [306, 708] width 64 height 24
click at [335, 706] on button "Save" at bounding box center [306, 708] width 64 height 24
click at [296, 708] on icon "save" at bounding box center [292, 708] width 10 height 10
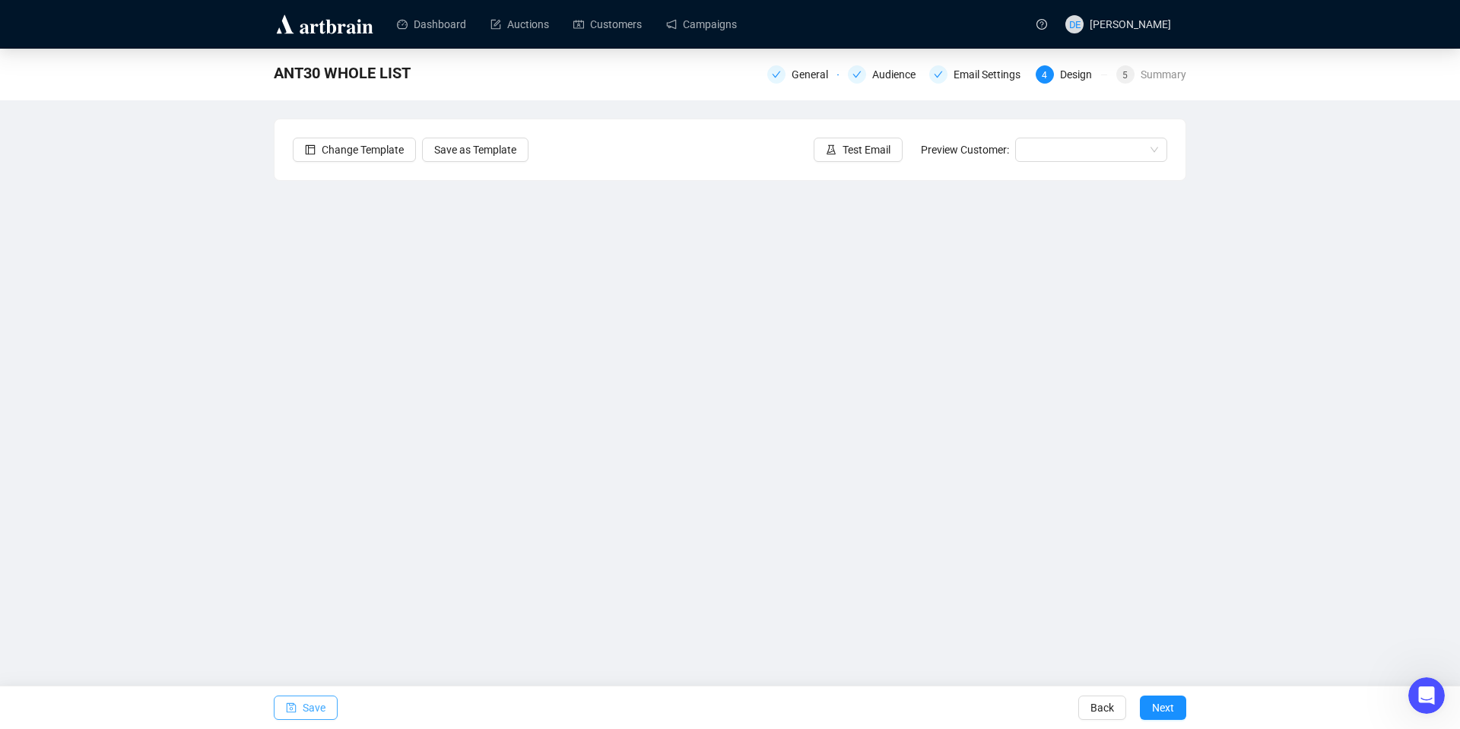
click at [322, 700] on span "Save" at bounding box center [314, 708] width 23 height 43
click at [311, 709] on span "Save" at bounding box center [314, 708] width 23 height 43
click at [338, 711] on div "Save Back Next" at bounding box center [730, 707] width 1460 height 43
click at [321, 706] on span "Save" at bounding box center [314, 708] width 23 height 43
click at [318, 711] on span "Save" at bounding box center [314, 708] width 23 height 43
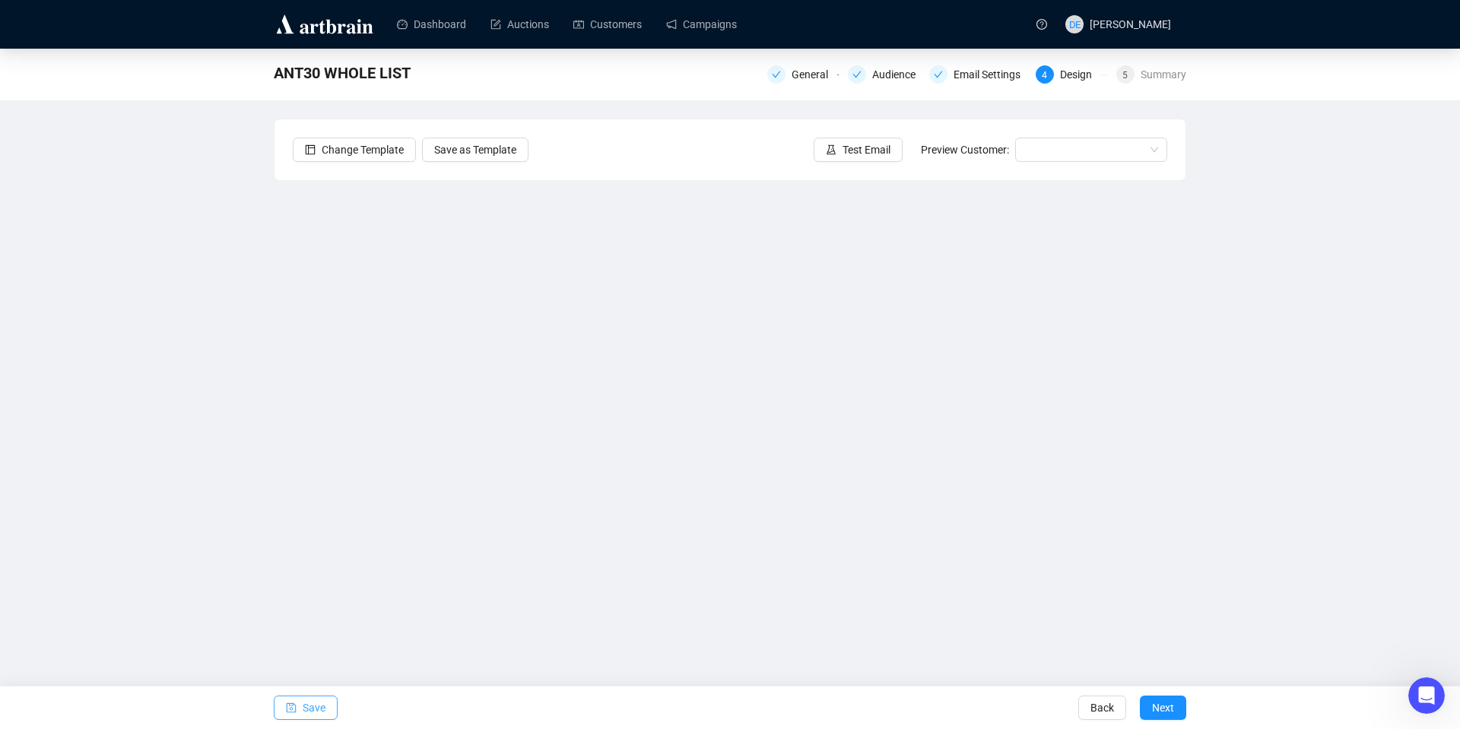
click at [292, 712] on icon "save" at bounding box center [292, 708] width 10 height 10
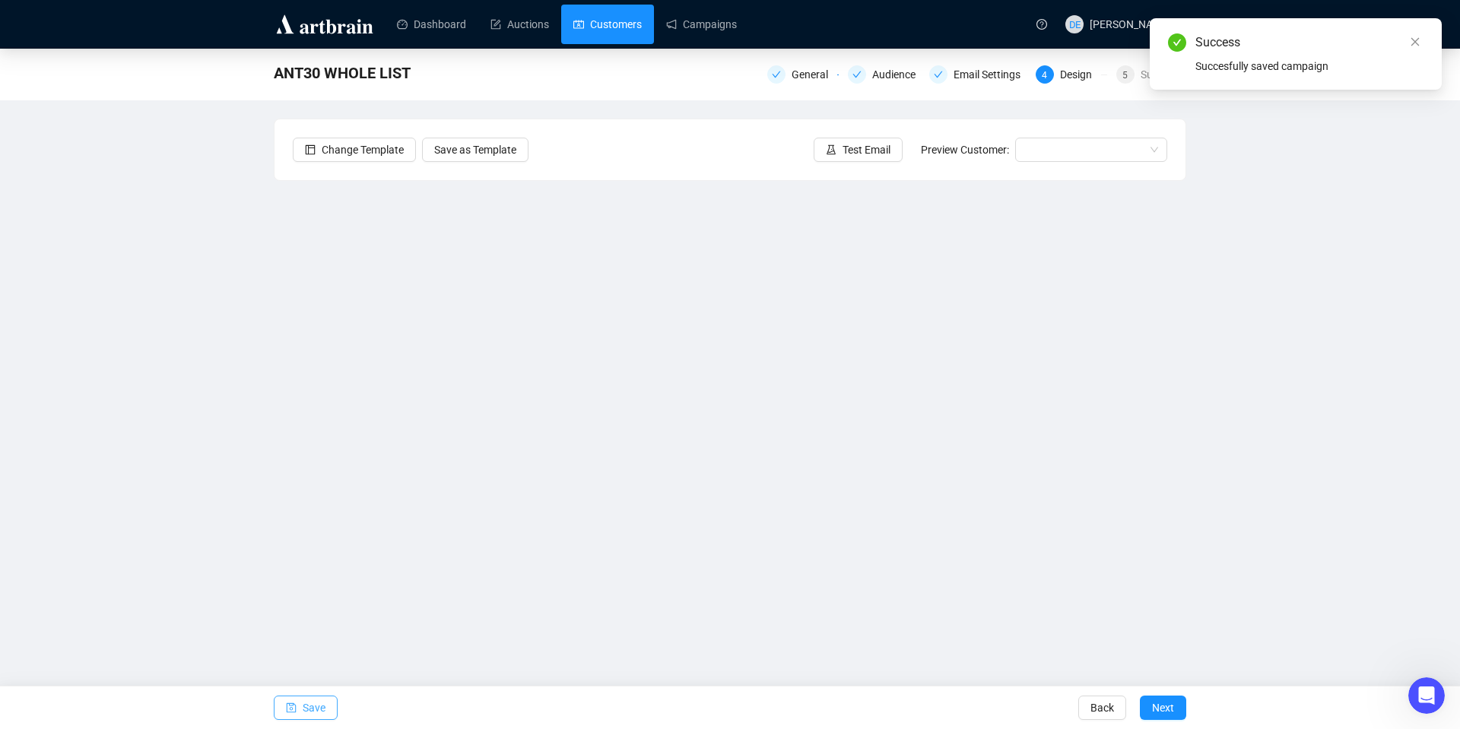
click at [624, 25] on link "Customers" at bounding box center [607, 25] width 68 height 40
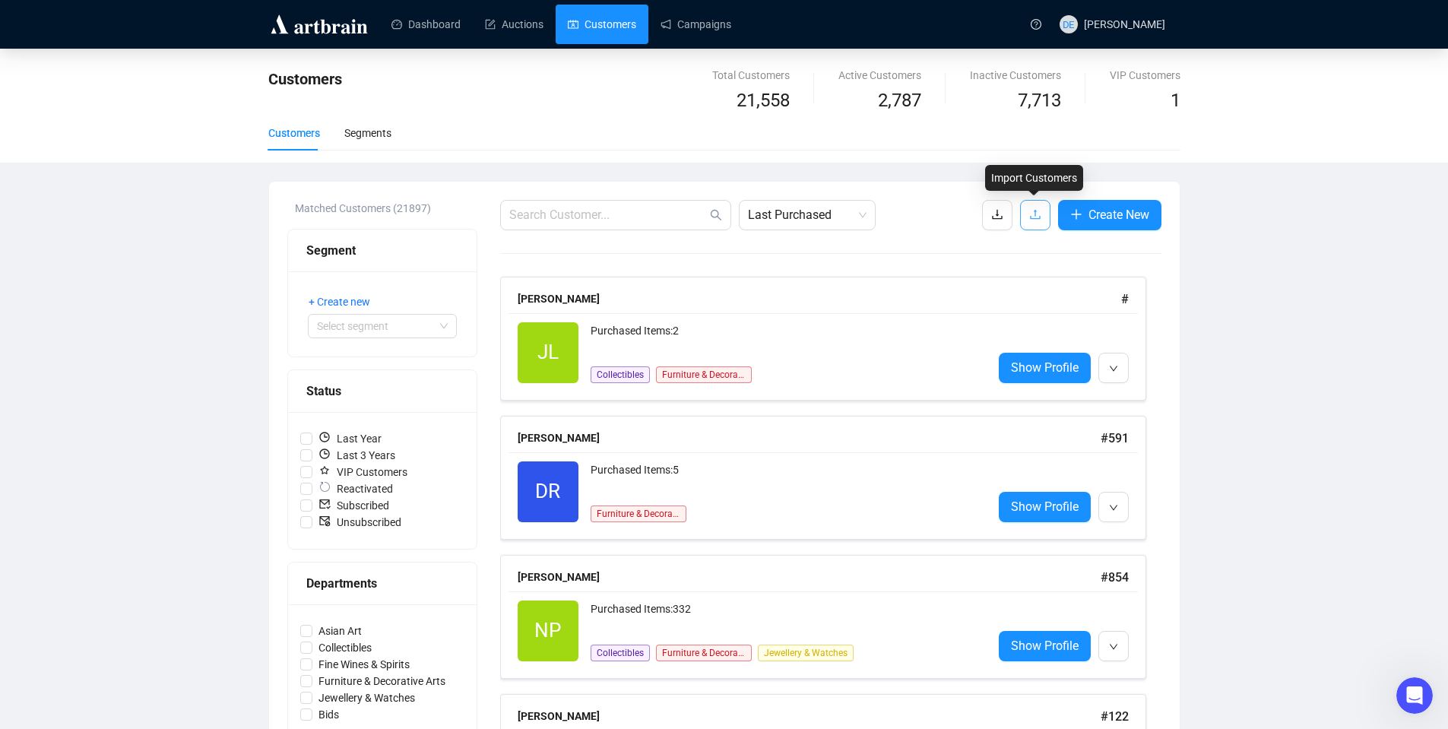
click at [1026, 213] on button "button" at bounding box center [1035, 215] width 30 height 30
click at [720, 24] on link "Campaigns" at bounding box center [696, 25] width 71 height 40
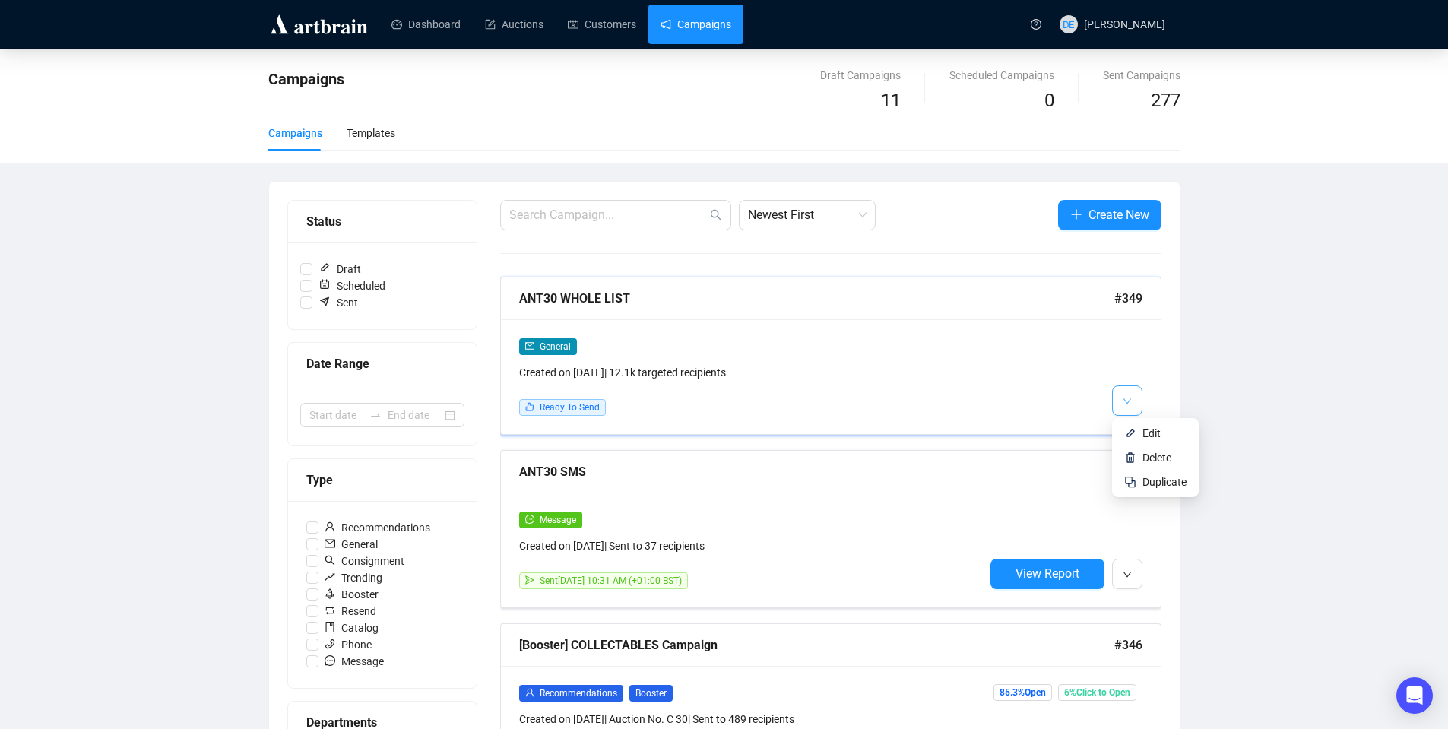
click at [1125, 407] on span "button" at bounding box center [1127, 400] width 9 height 19
click at [1143, 437] on span "Edit" at bounding box center [1152, 433] width 18 height 12
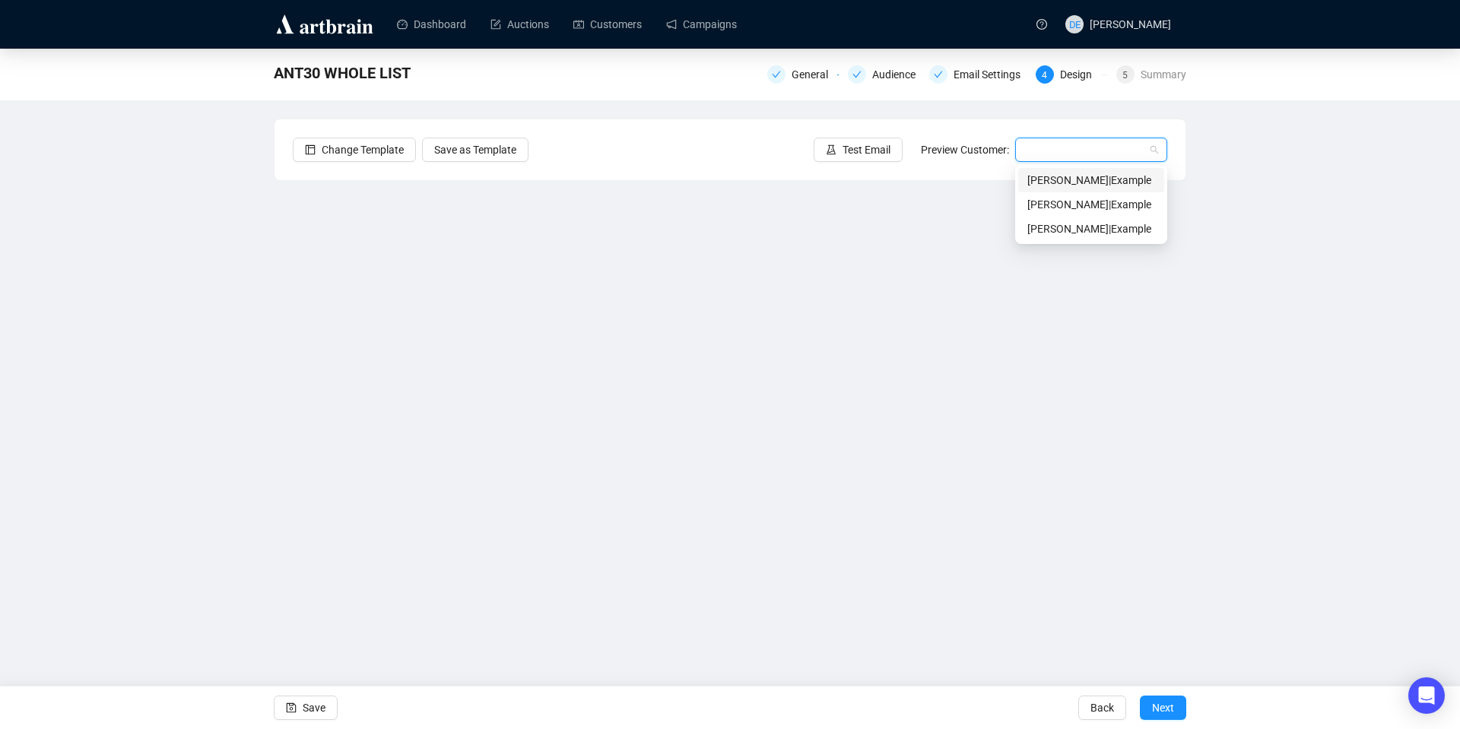
click at [1048, 154] on input "search" at bounding box center [1084, 149] width 120 height 23
click at [1051, 180] on div "Ann | Example" at bounding box center [1091, 180] width 128 height 17
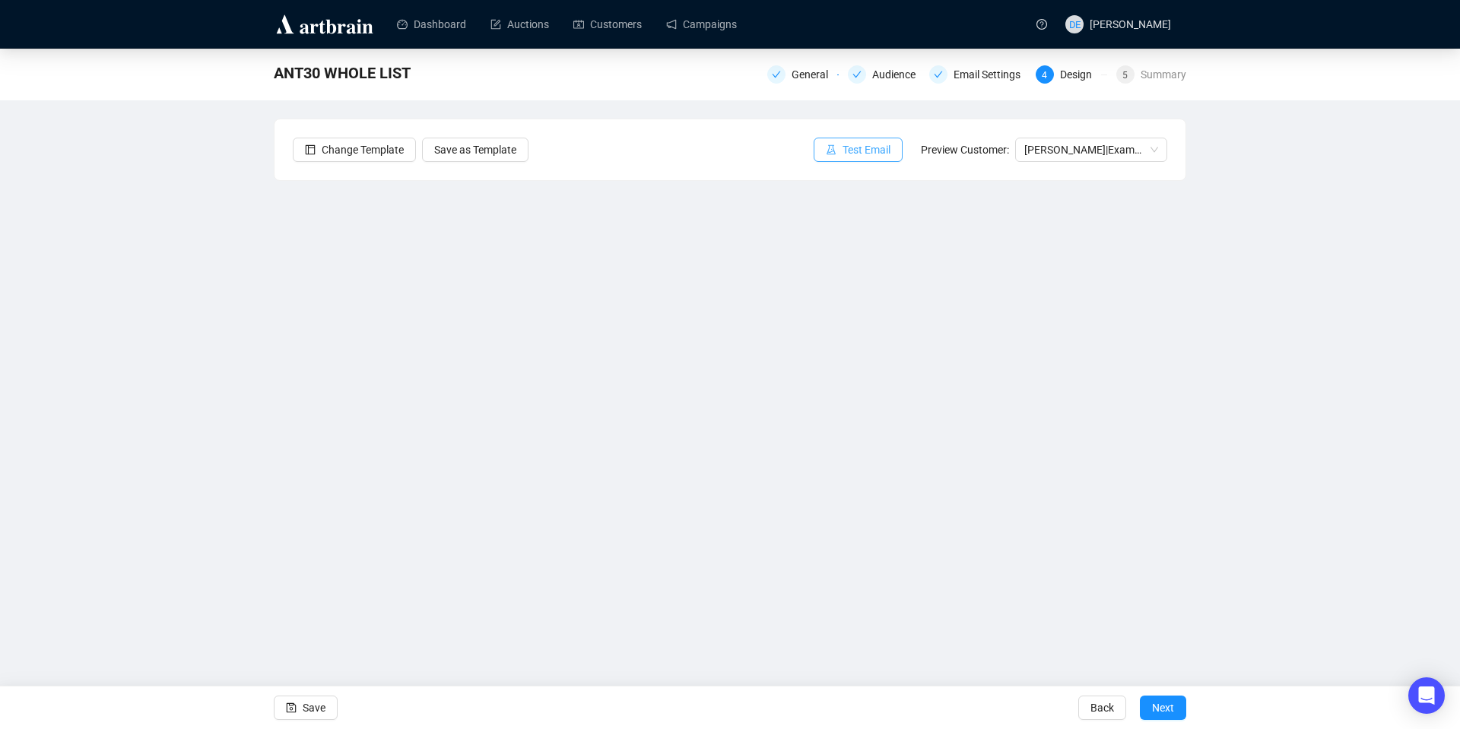
click at [878, 147] on span "Test Email" at bounding box center [866, 149] width 48 height 17
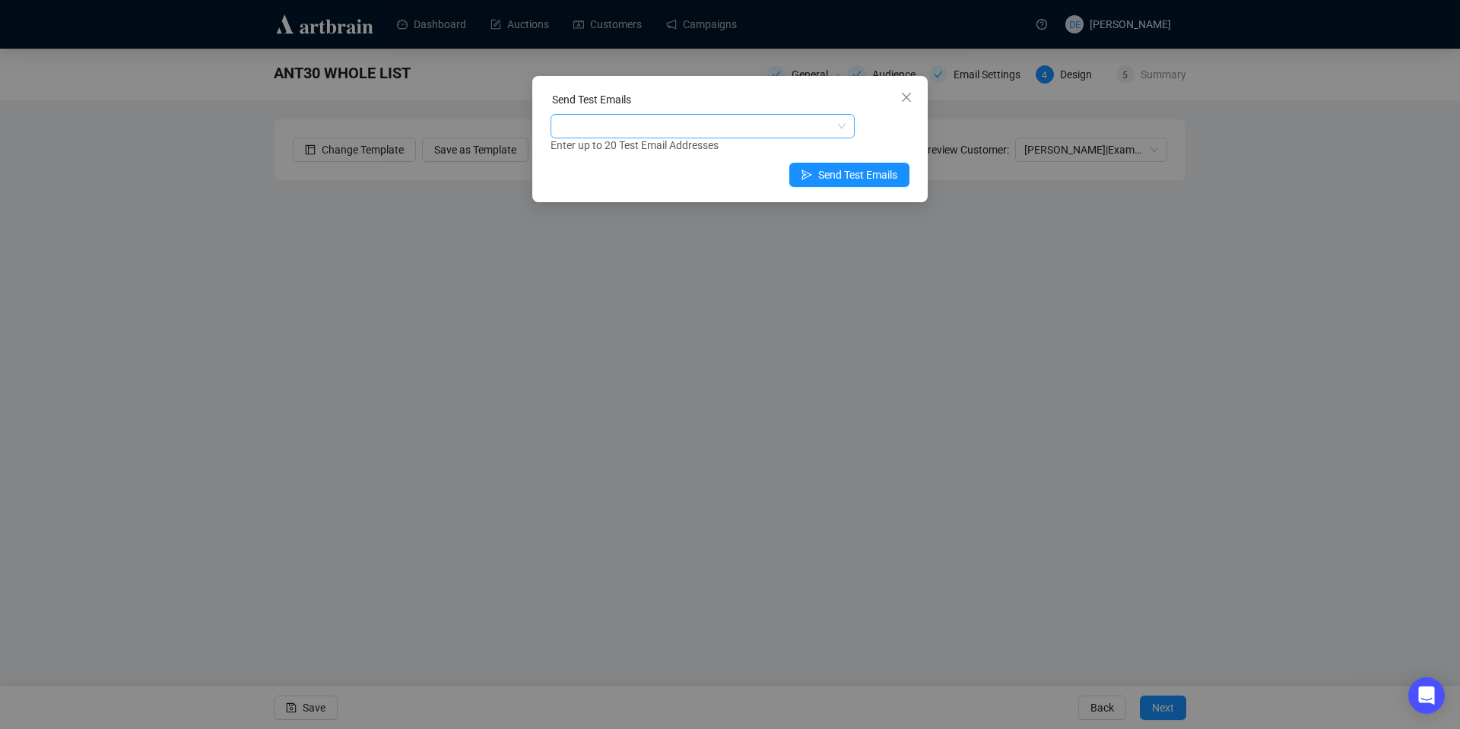
click at [732, 120] on div at bounding box center [694, 126] width 282 height 21
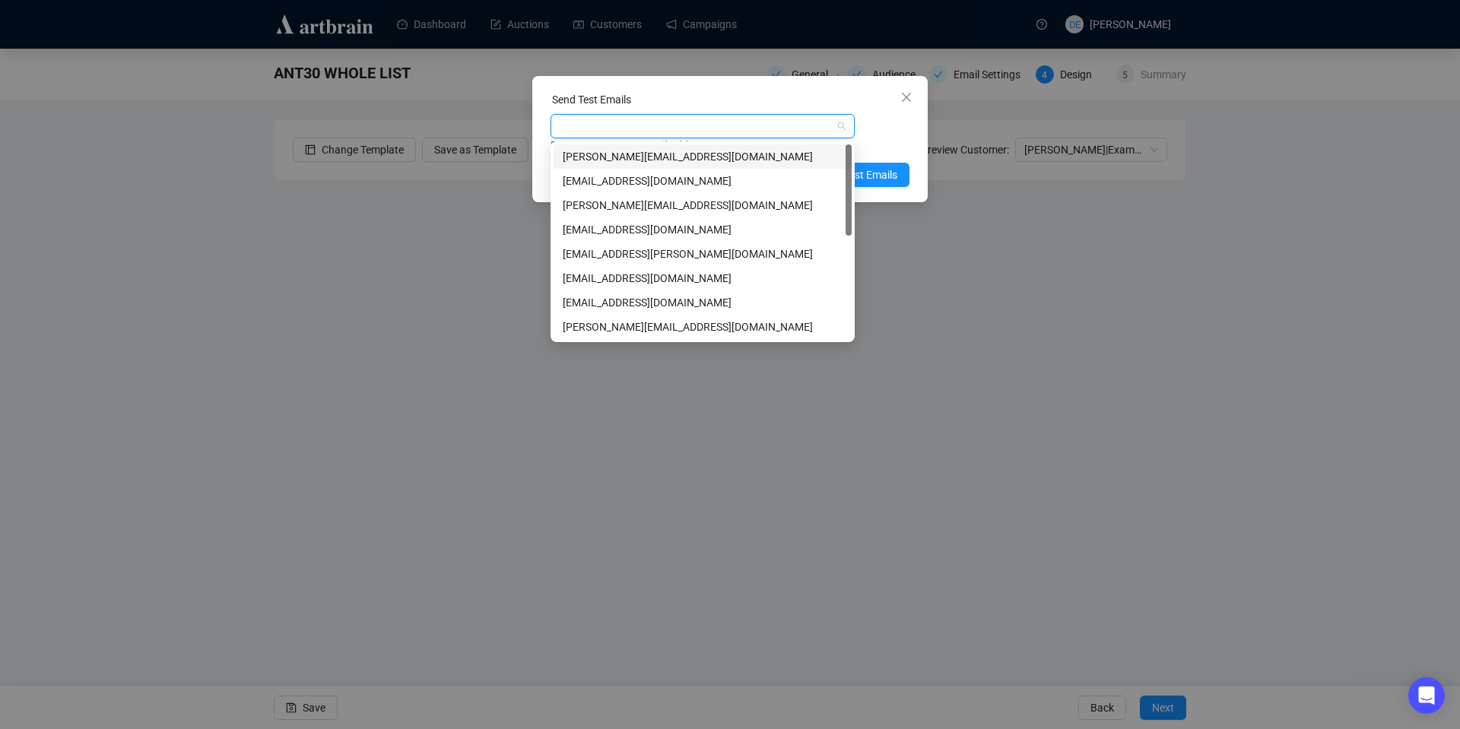
click at [664, 158] on div "david@elstobandelstob.co.uk" at bounding box center [703, 156] width 280 height 17
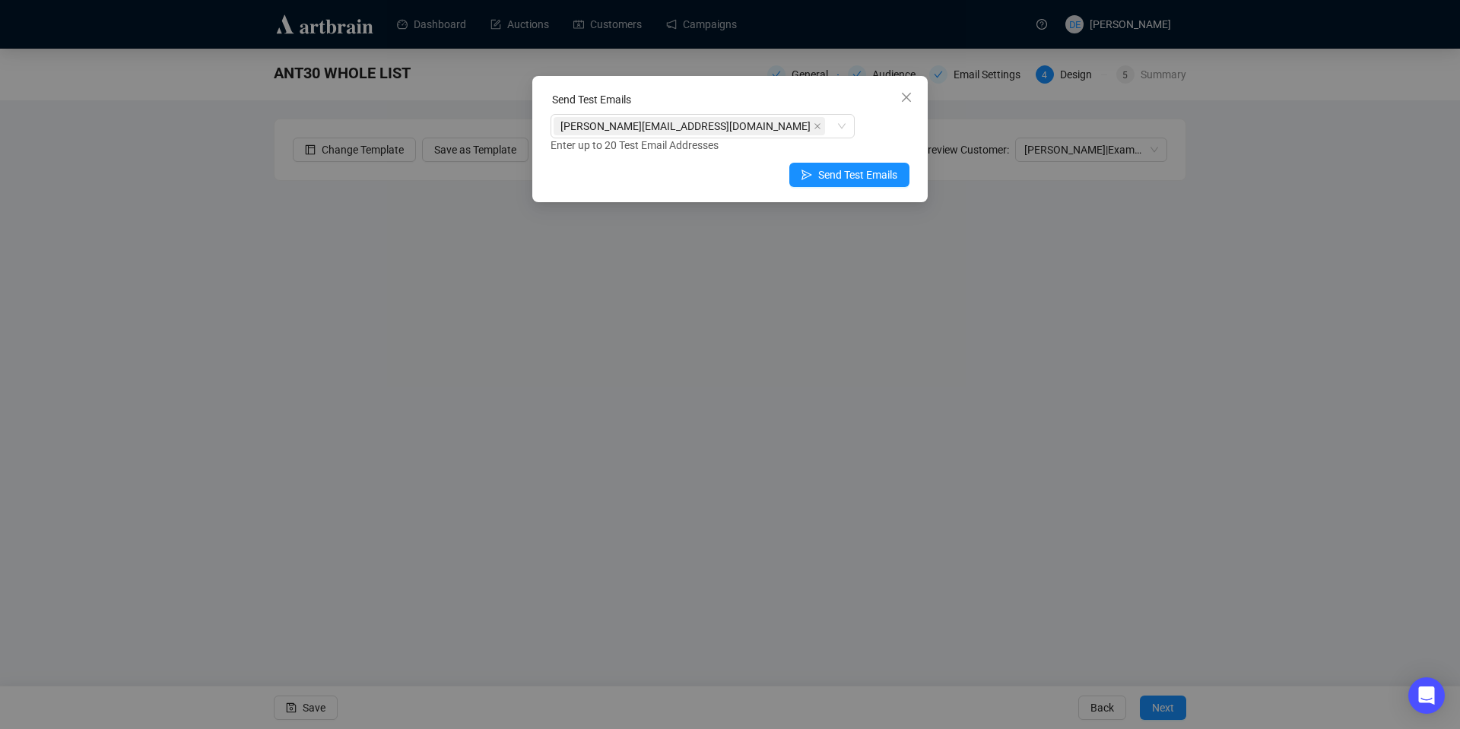
click at [909, 144] on div "Send Test Emails david@elstobandelstob.co.uk Enter up to 20 Test Email Addresse…" at bounding box center [729, 139] width 395 height 126
click at [885, 174] on span "Send Test Emails" at bounding box center [857, 175] width 79 height 17
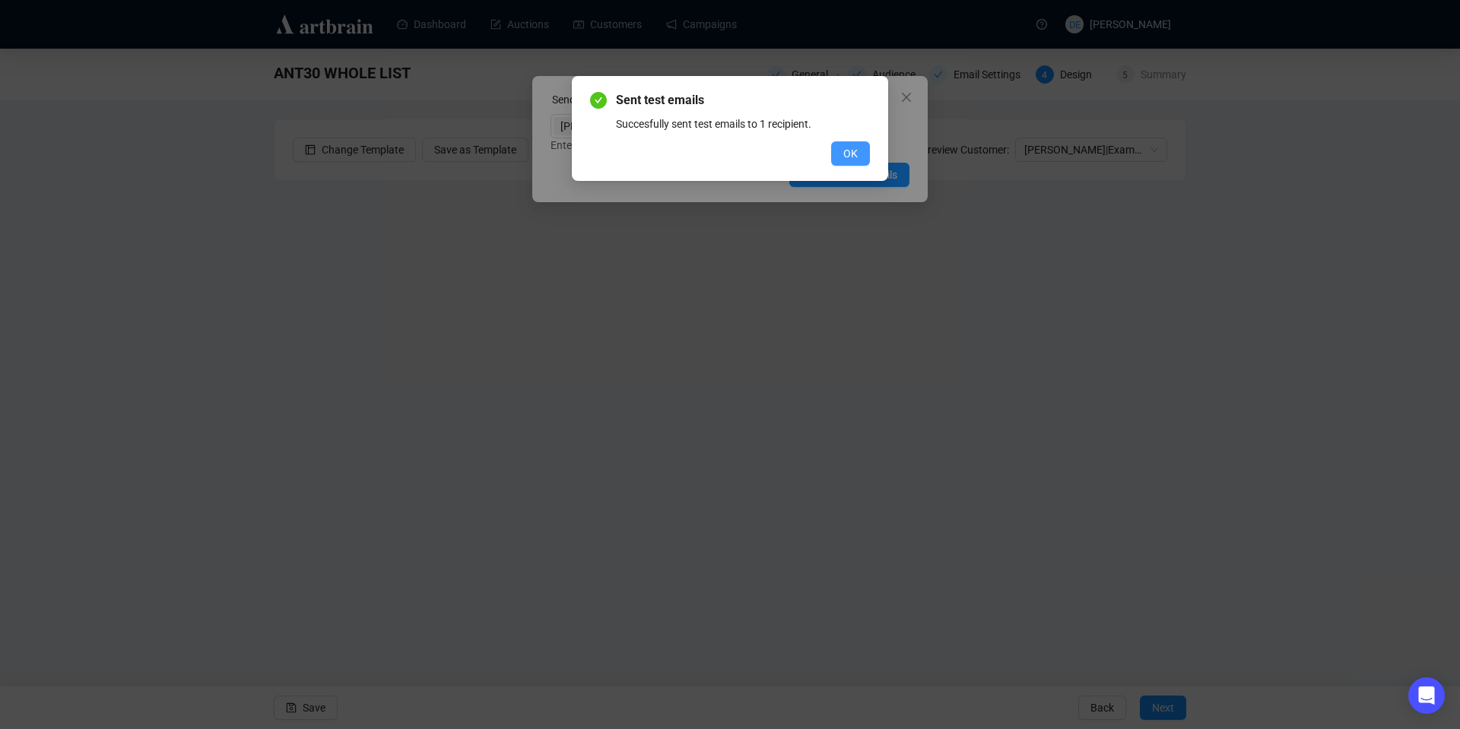
click at [860, 148] on button "OK" at bounding box center [850, 153] width 39 height 24
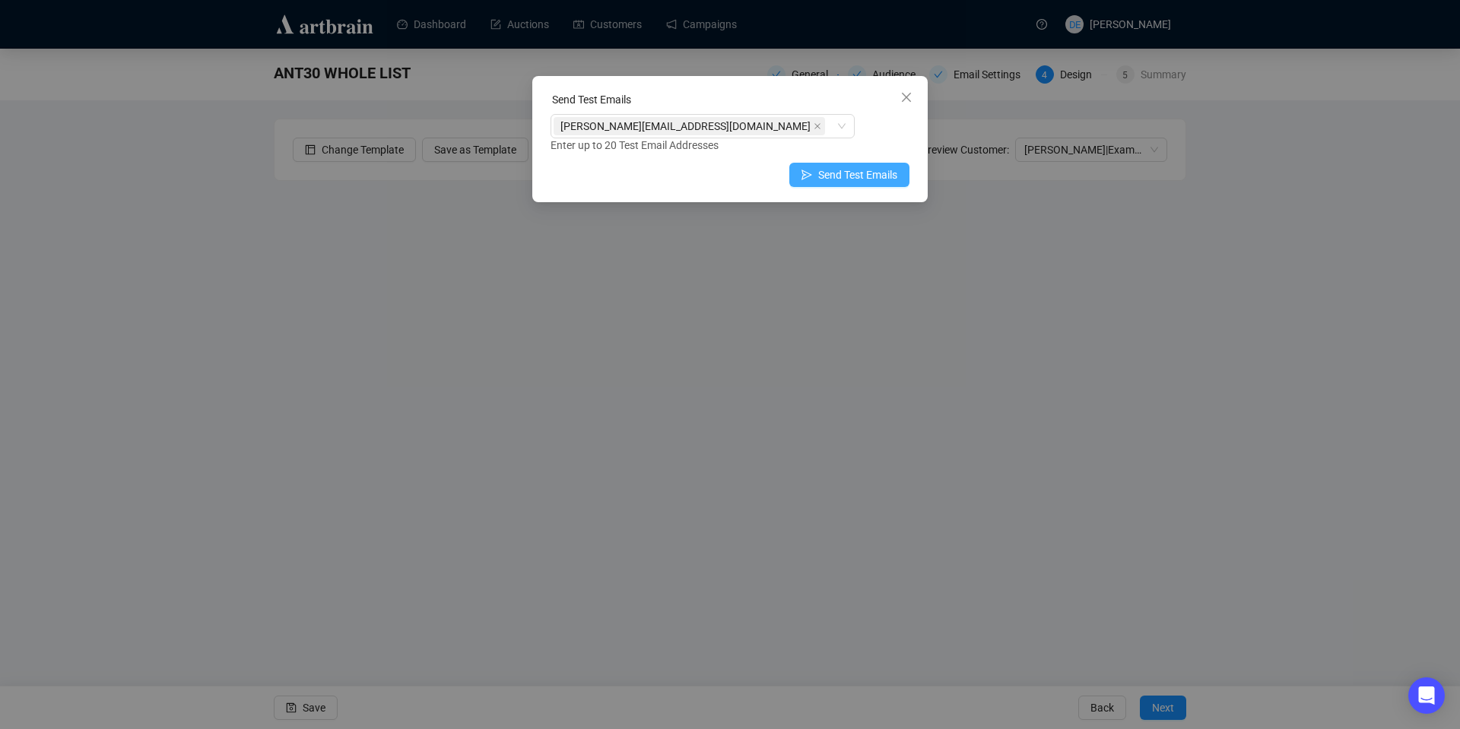
click at [848, 173] on span "Send Test Emails" at bounding box center [857, 175] width 79 height 17
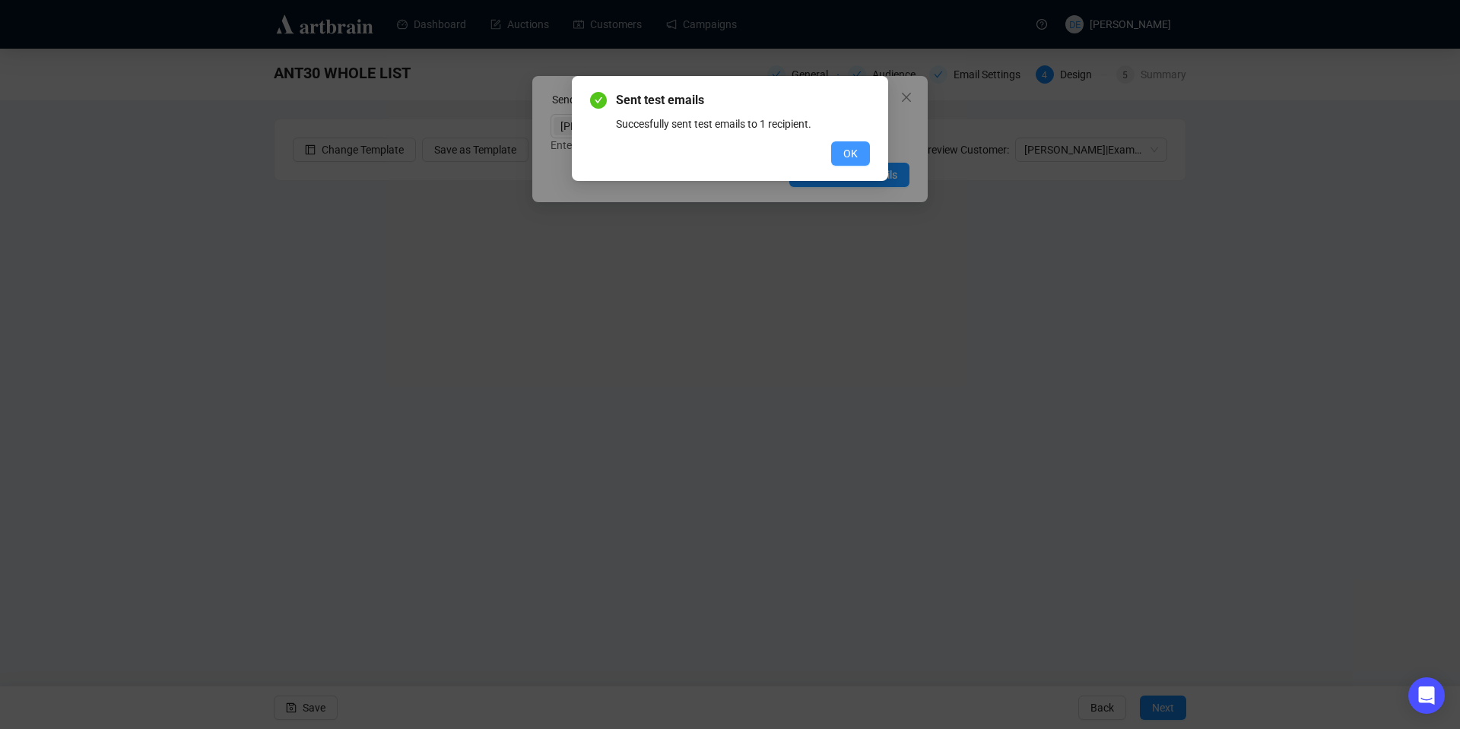
click at [851, 152] on span "OK" at bounding box center [850, 153] width 14 height 17
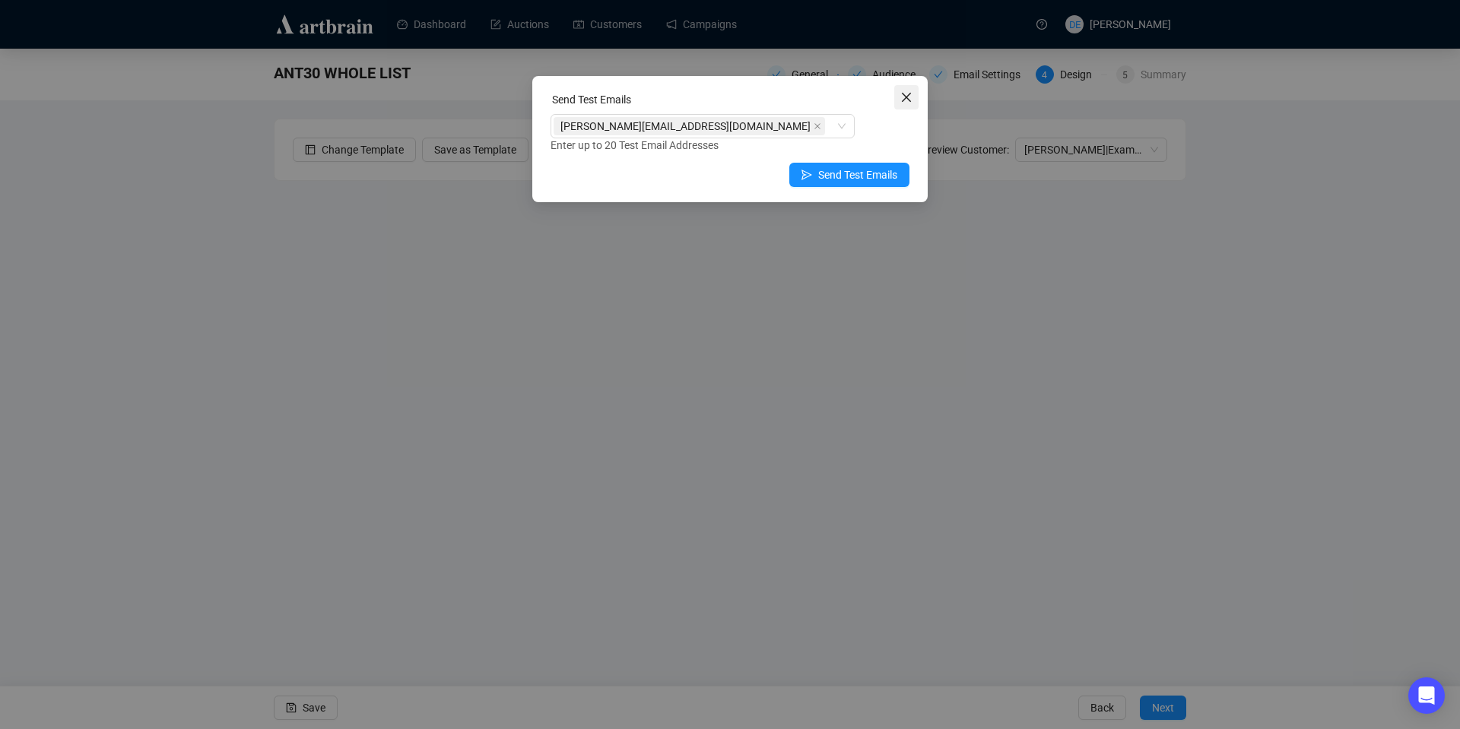
click at [902, 98] on icon "close" at bounding box center [906, 97] width 12 height 12
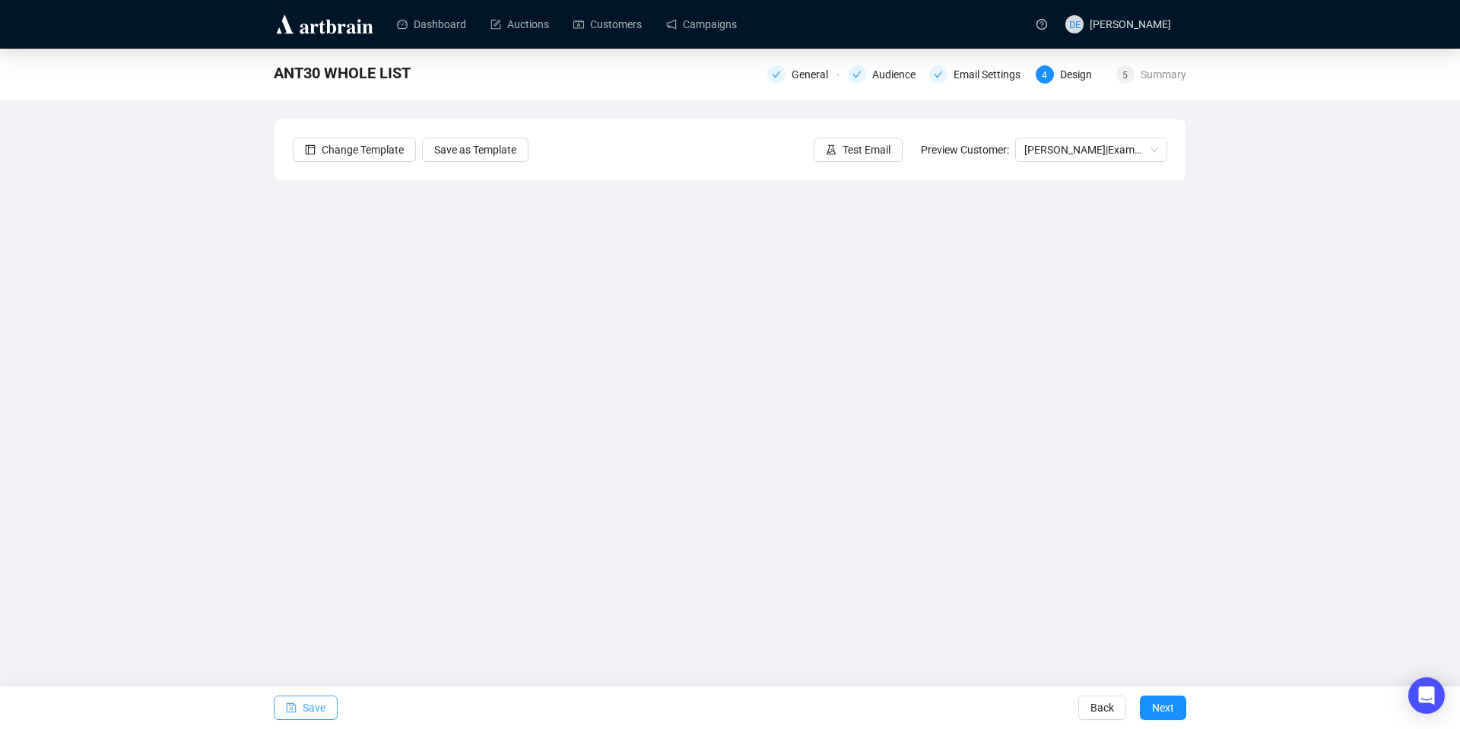
click at [275, 705] on button "Save" at bounding box center [306, 708] width 64 height 24
click at [893, 156] on button "Test Email" at bounding box center [858, 150] width 89 height 24
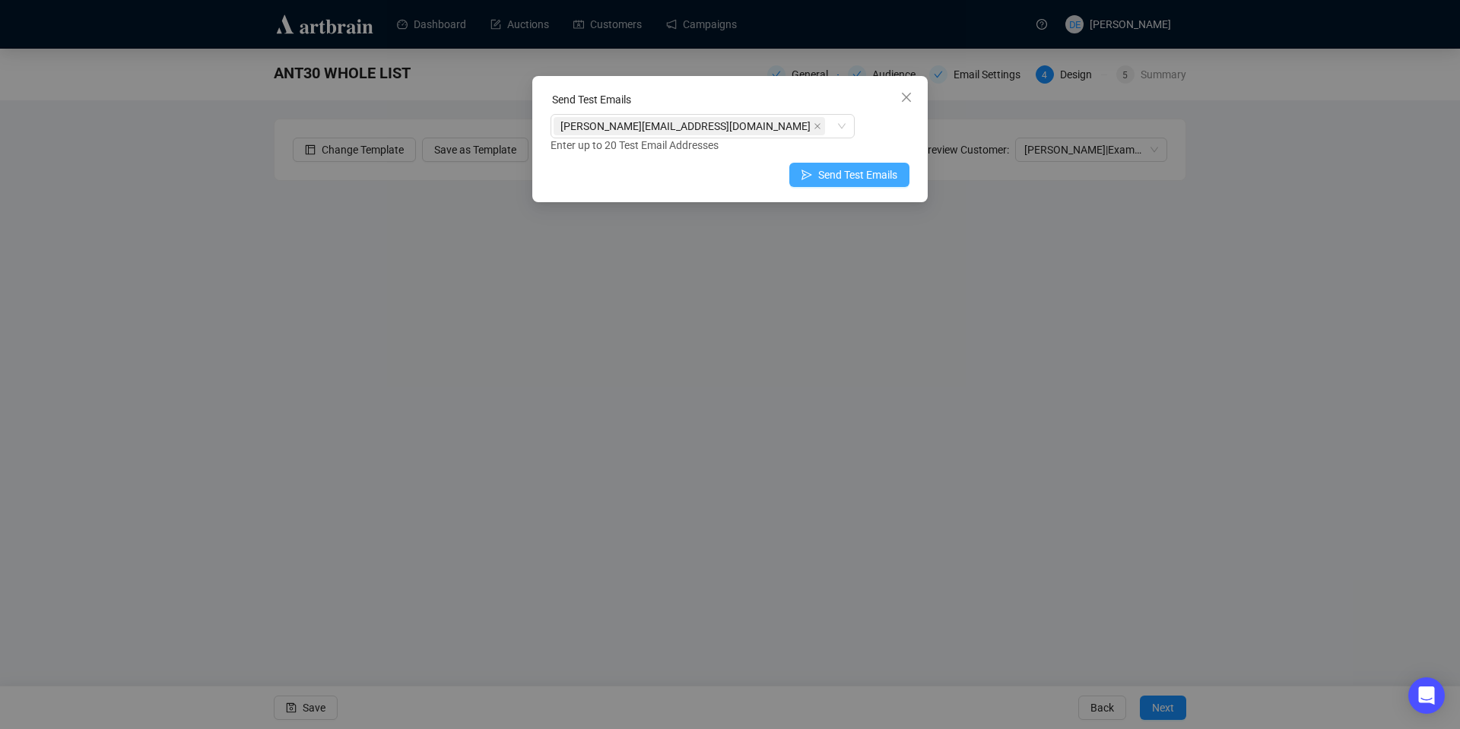
click at [855, 173] on span "Send Test Emails" at bounding box center [857, 175] width 79 height 17
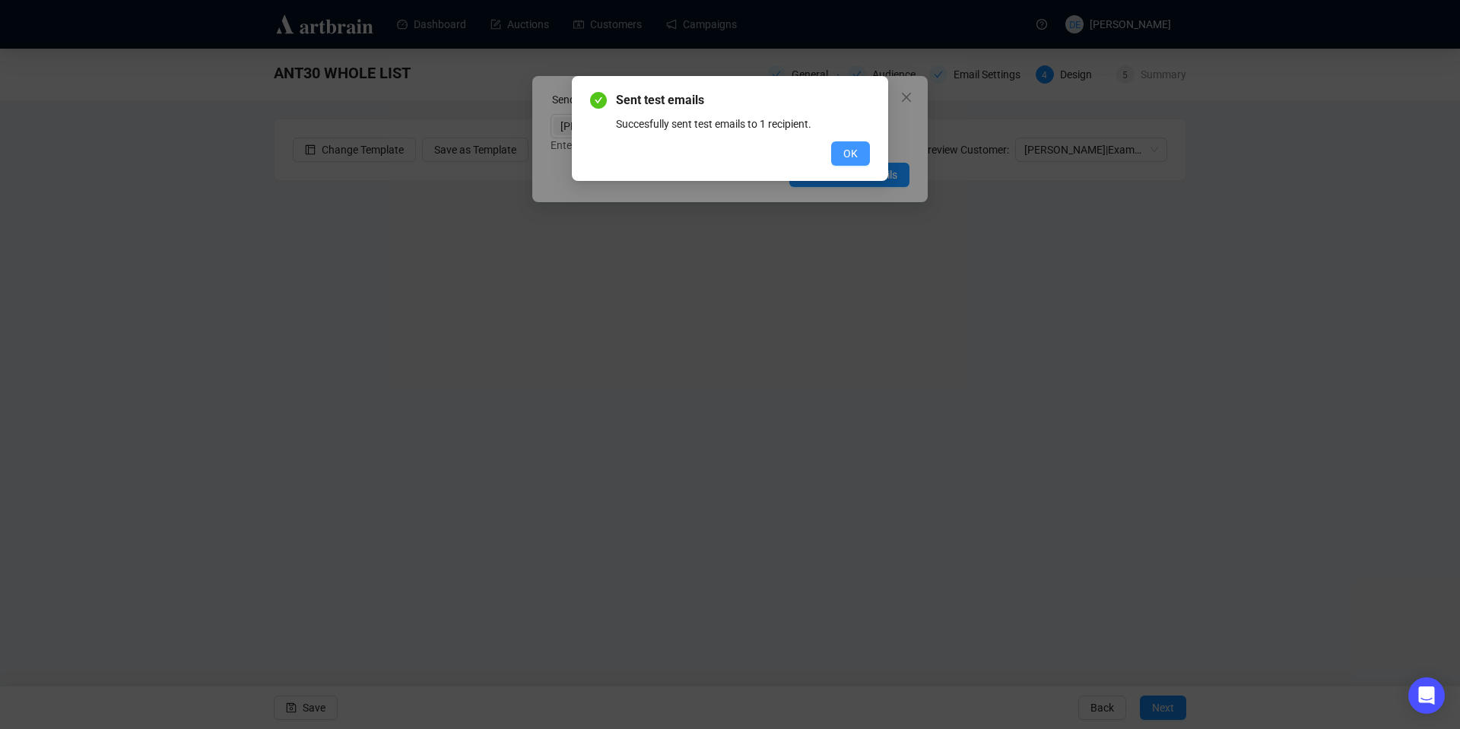
click at [841, 144] on button "OK" at bounding box center [850, 153] width 39 height 24
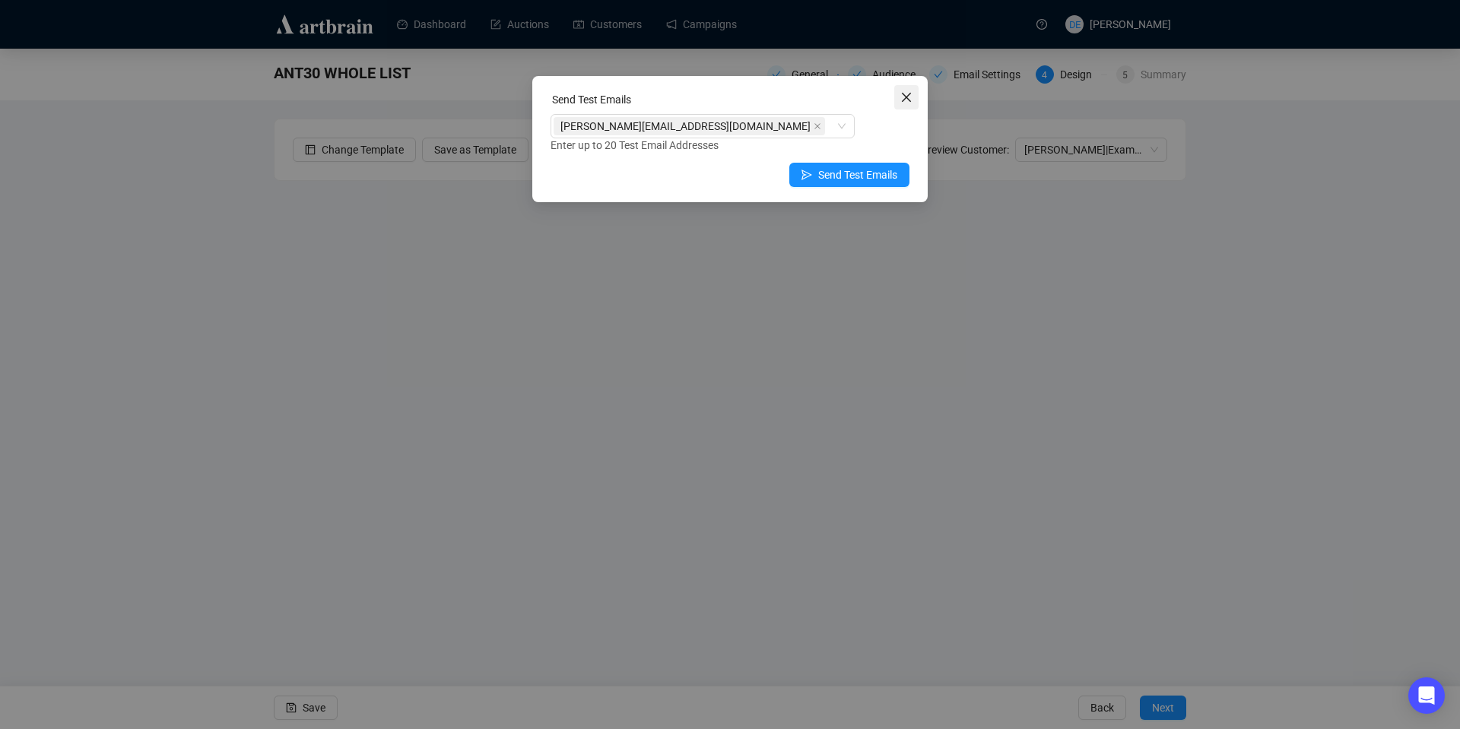
click at [913, 96] on span "Close" at bounding box center [906, 97] width 24 height 12
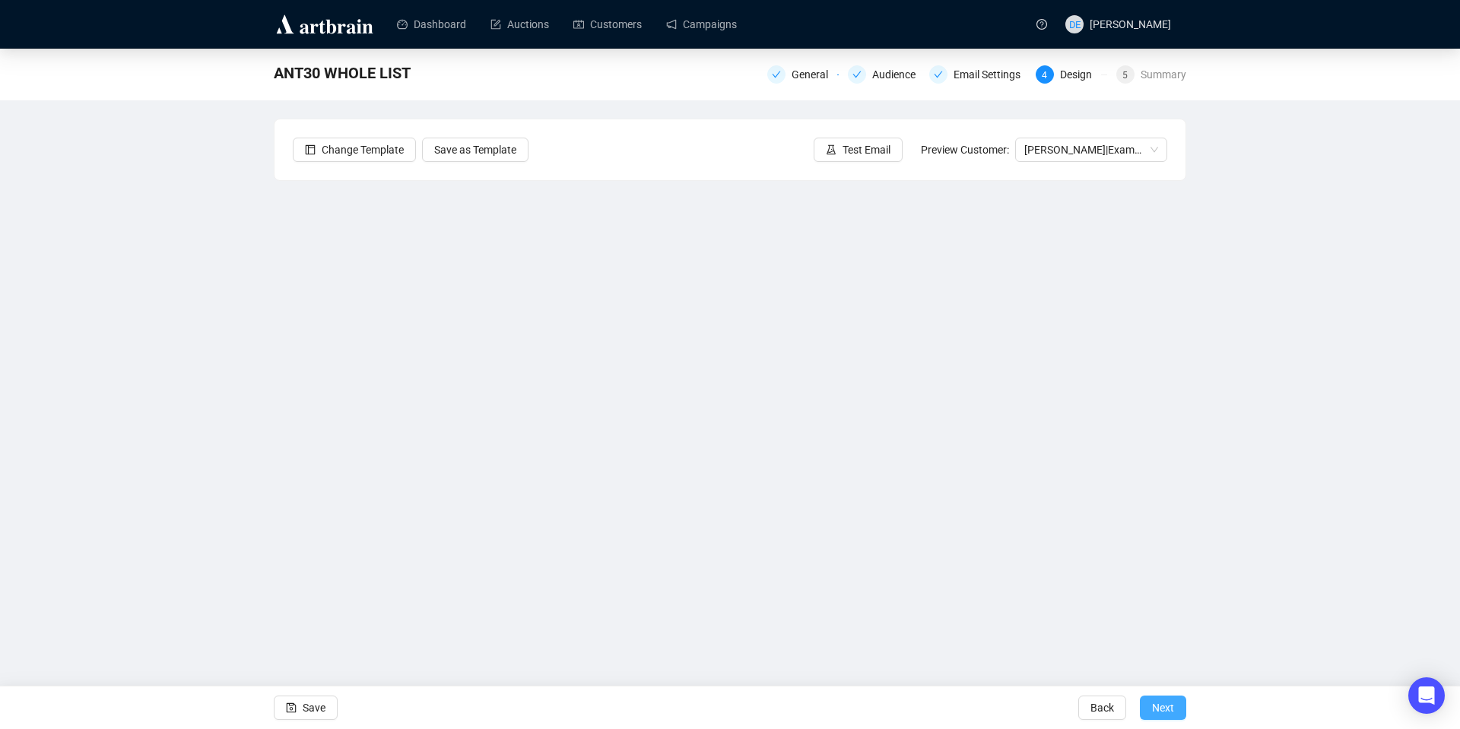
click at [1170, 706] on span "Next" at bounding box center [1163, 708] width 22 height 43
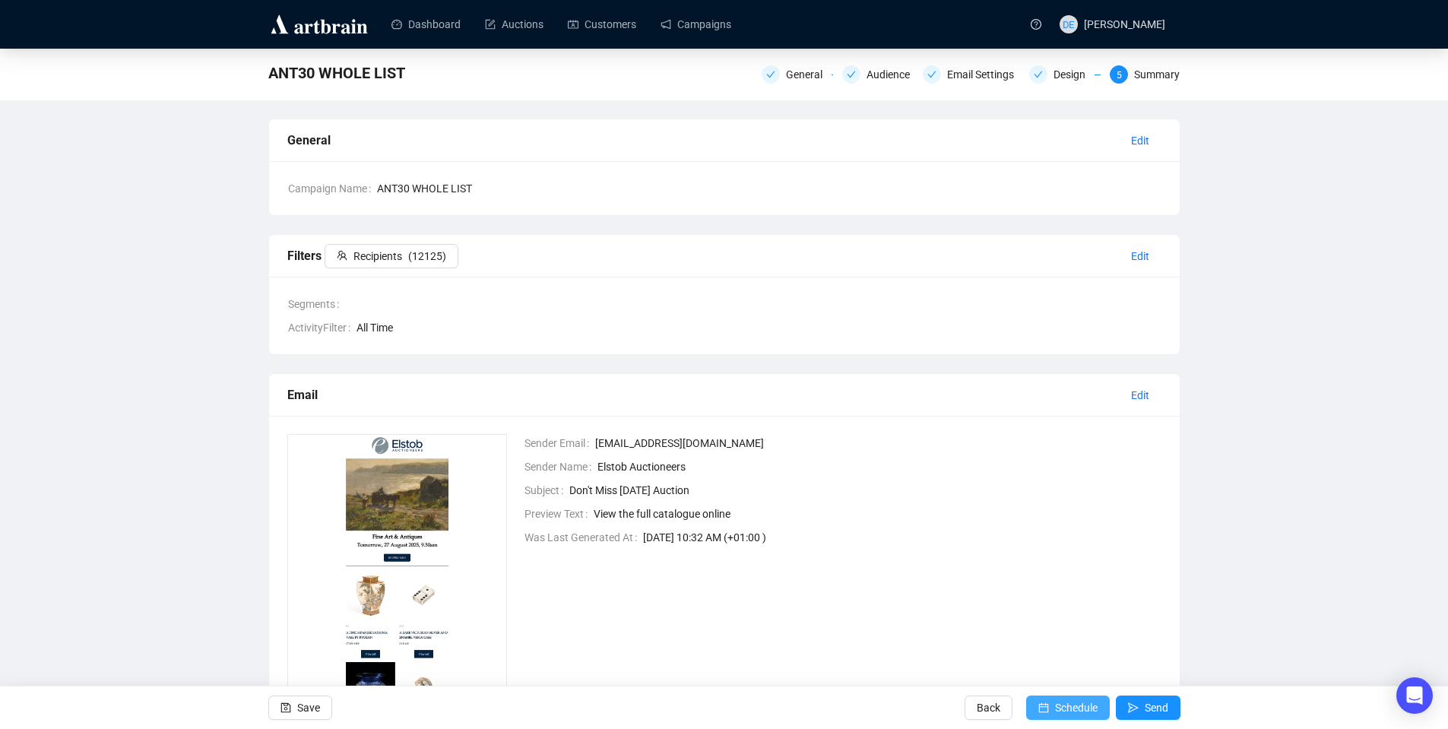
click at [1064, 707] on span "Schedule" at bounding box center [1076, 708] width 43 height 43
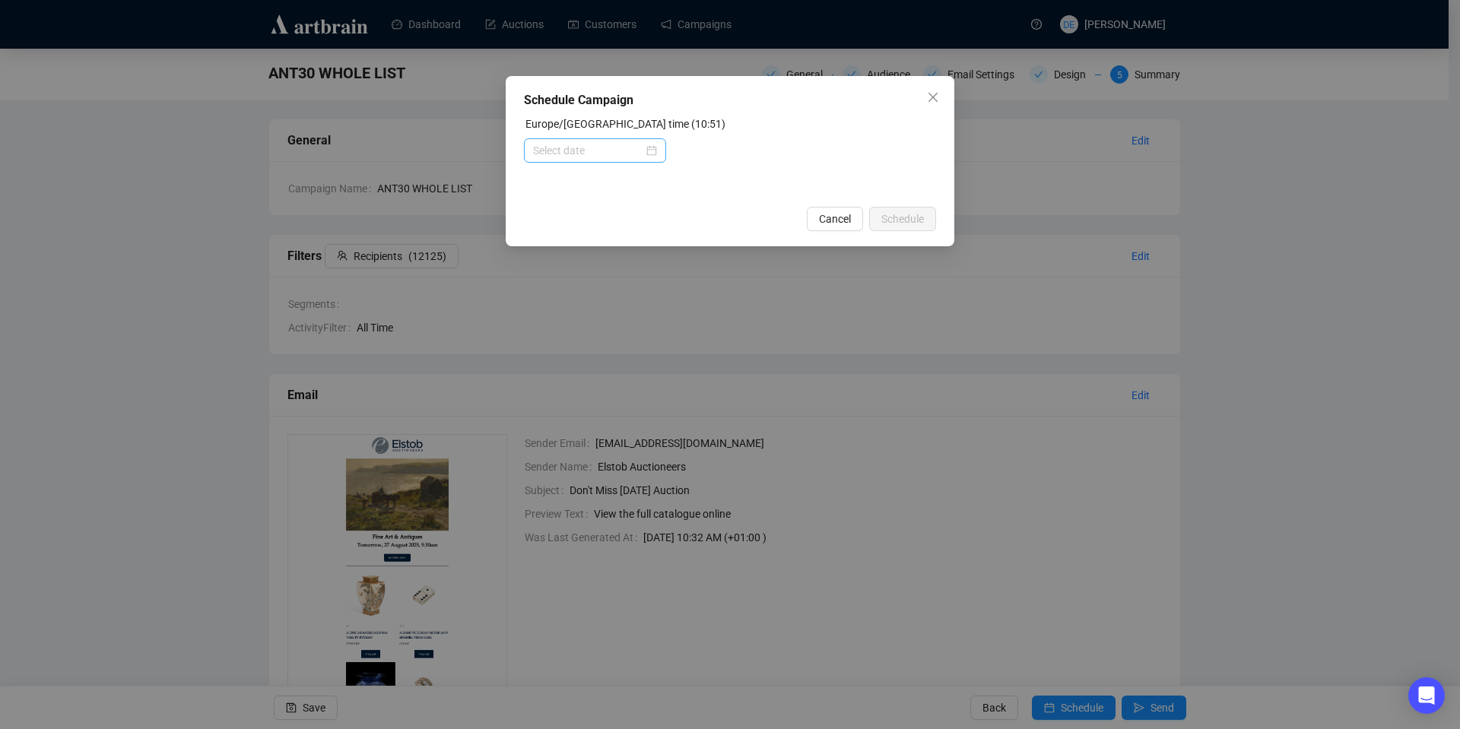
click at [654, 146] on div at bounding box center [595, 150] width 124 height 17
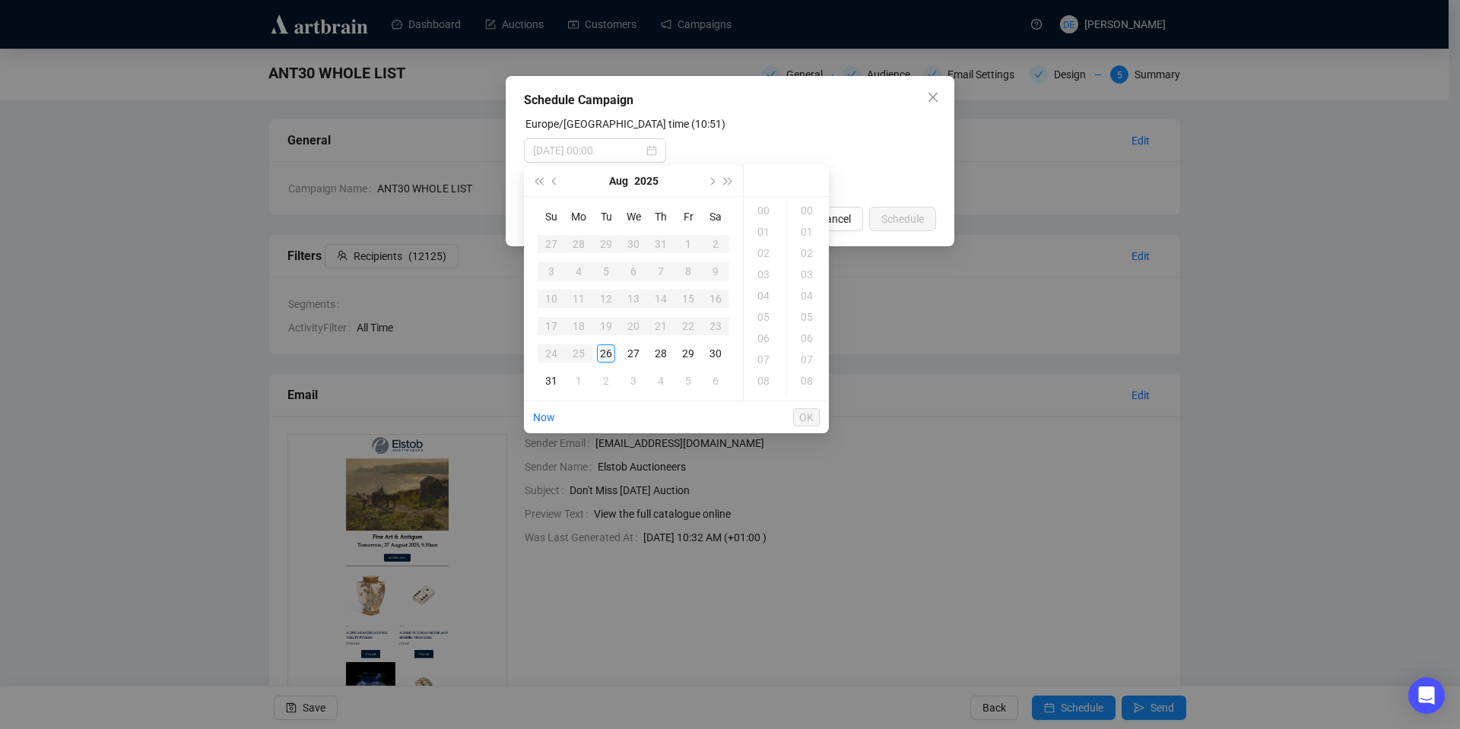
click at [605, 350] on div "26" at bounding box center [606, 353] width 18 height 18
click at [768, 252] on div "13" at bounding box center [765, 253] width 36 height 21
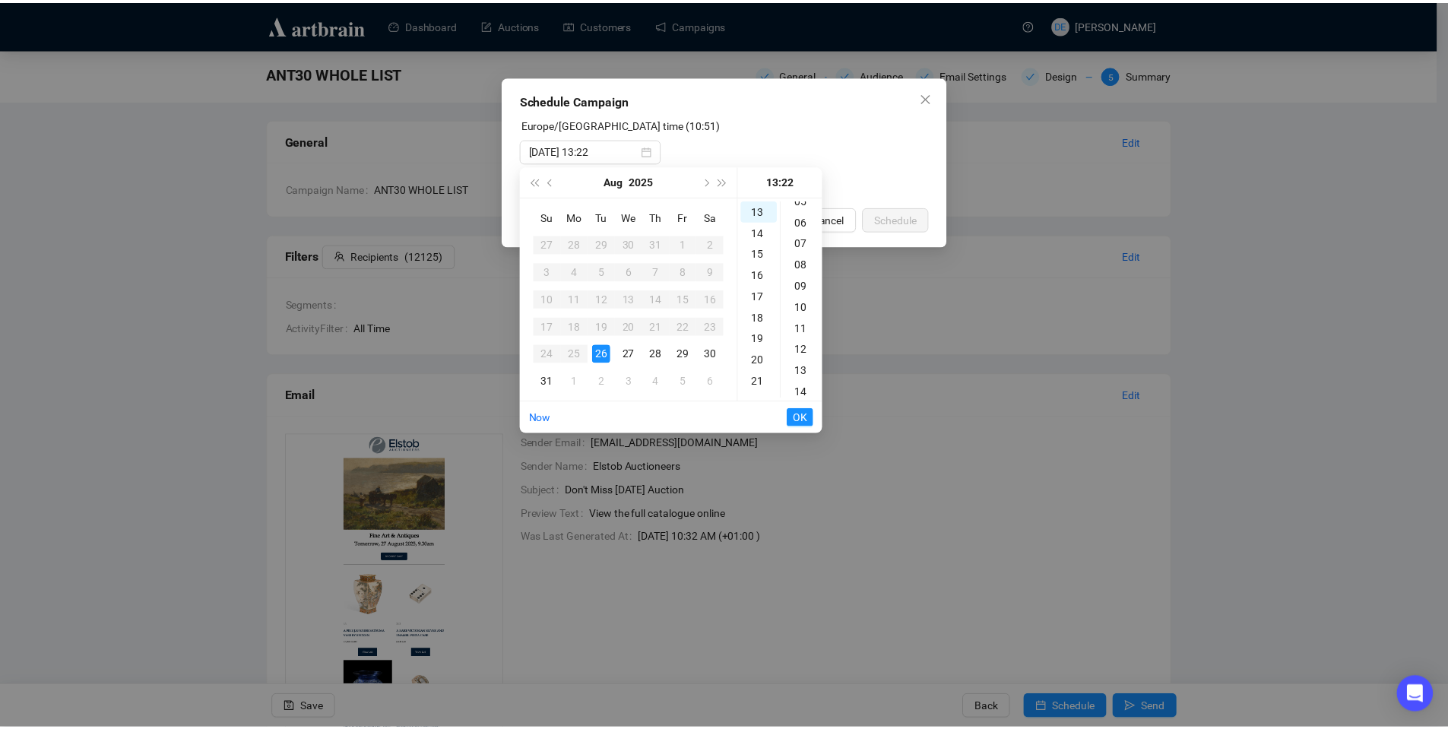
scroll to position [0, 0]
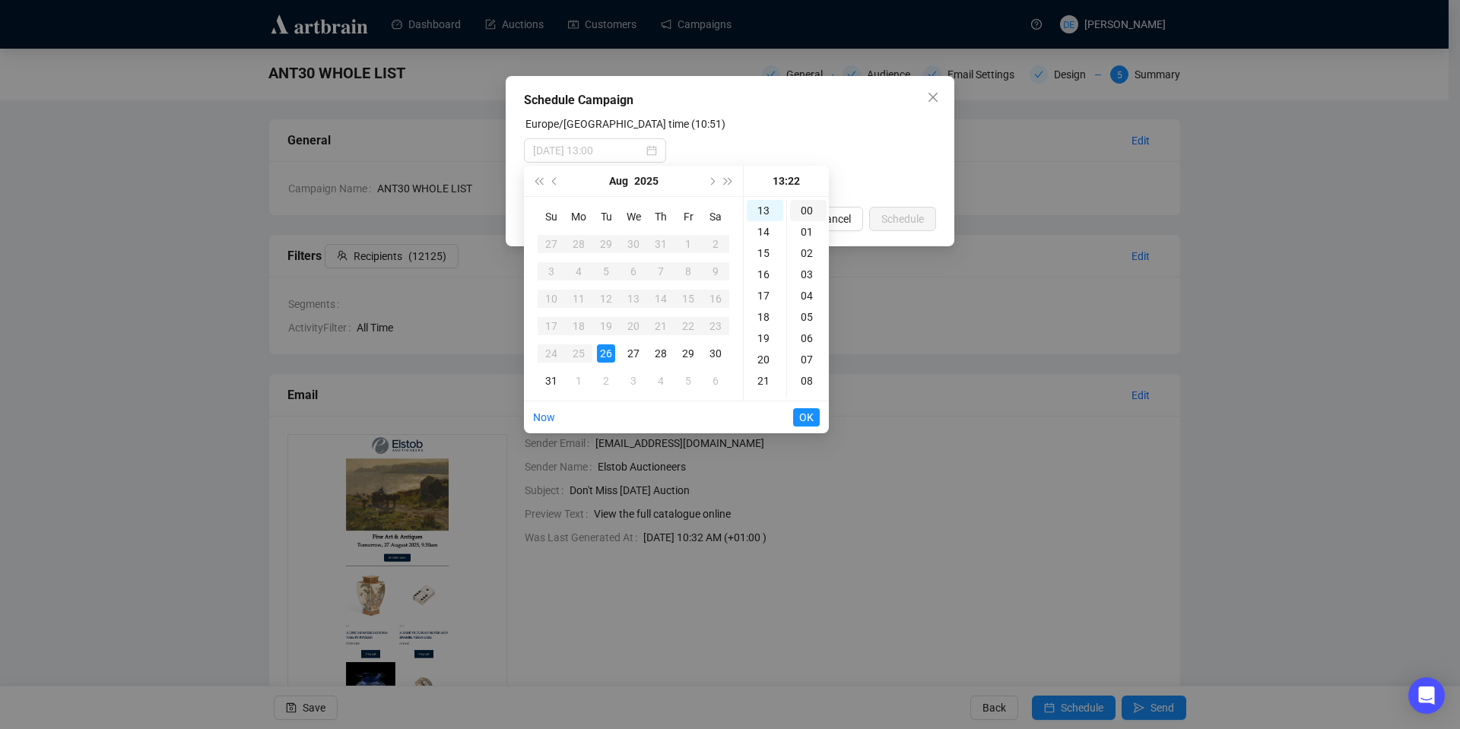
click at [805, 210] on div "00" at bounding box center [808, 210] width 36 height 21
type input "2025-08-26 13:00"
click at [754, 426] on ul "Now OK" at bounding box center [676, 417] width 305 height 32
click at [807, 414] on span "OK" at bounding box center [806, 417] width 14 height 29
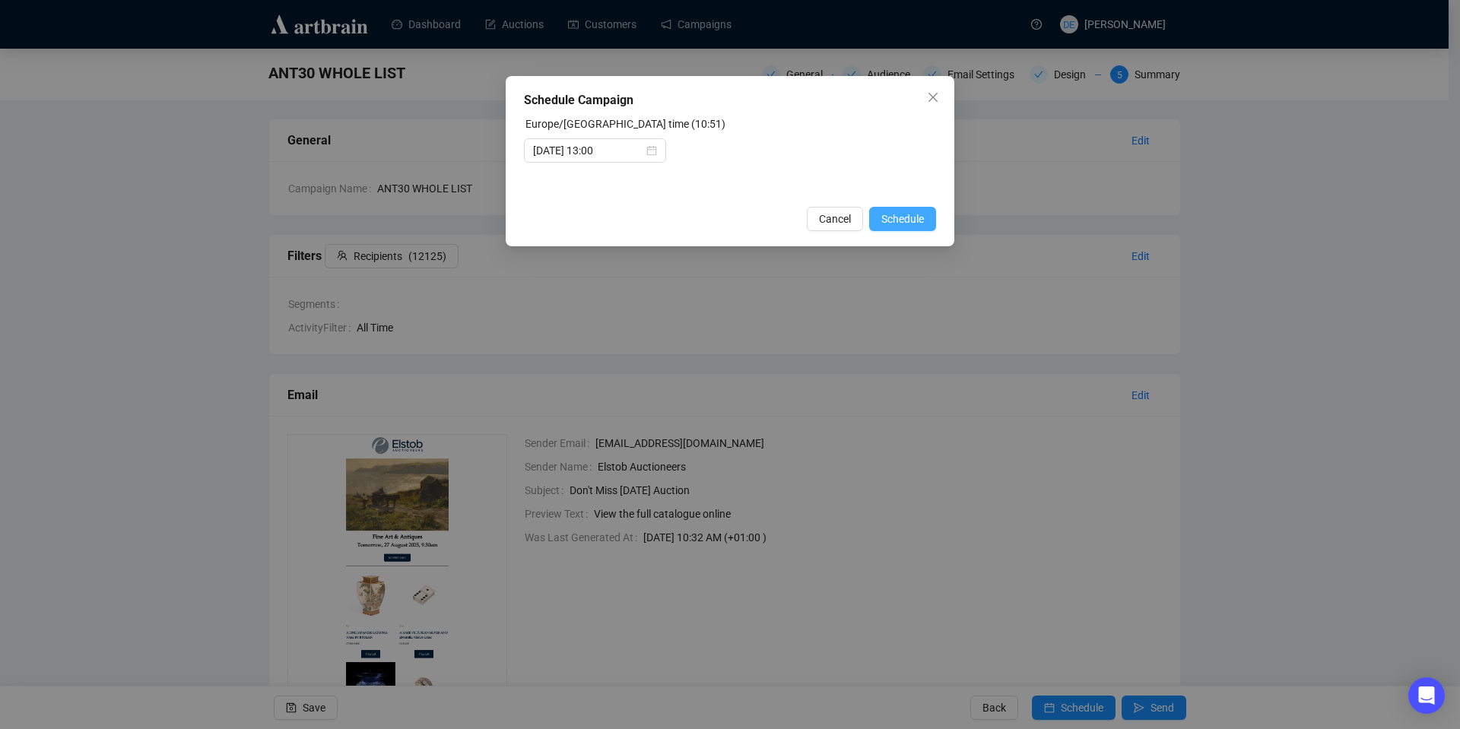
click at [914, 214] on span "Schedule" at bounding box center [902, 219] width 43 height 17
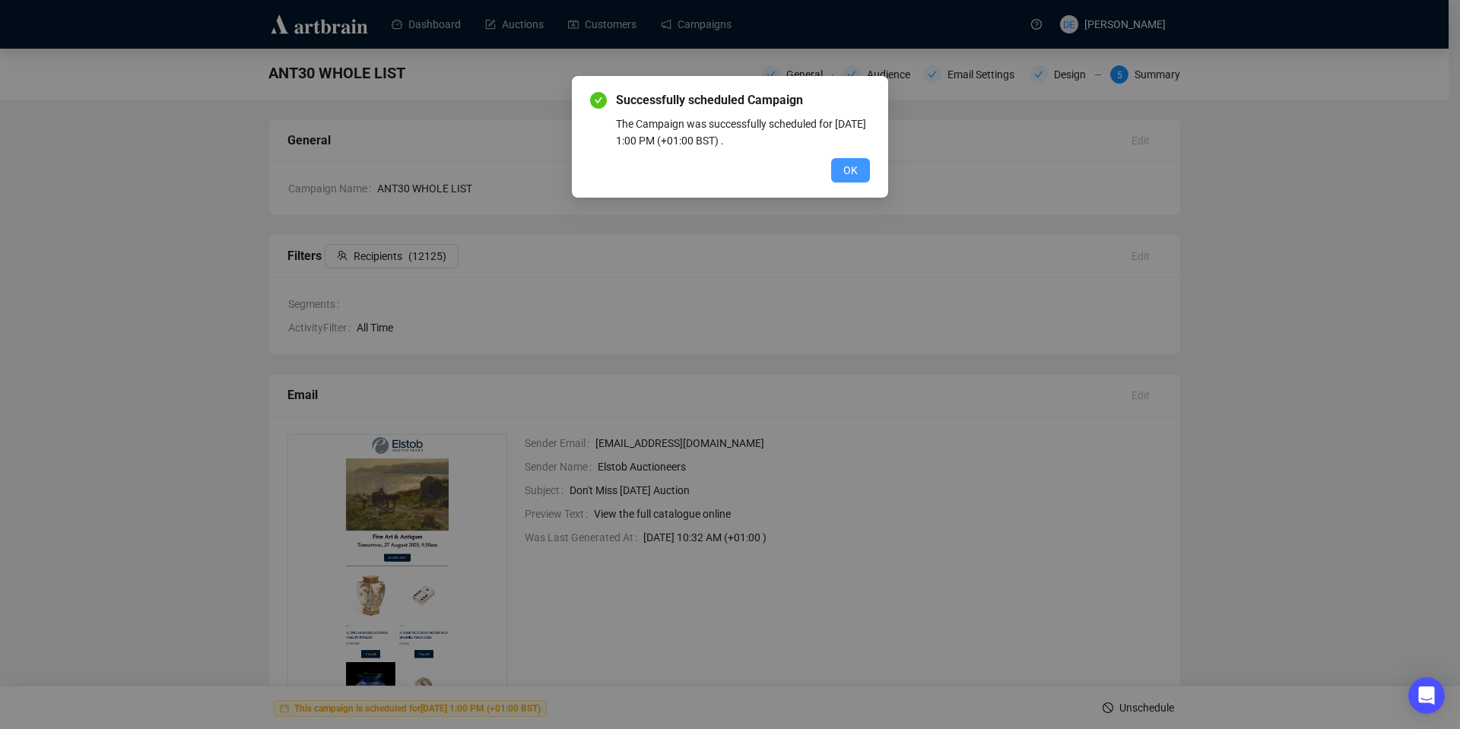
click at [850, 169] on span "OK" at bounding box center [850, 170] width 14 height 17
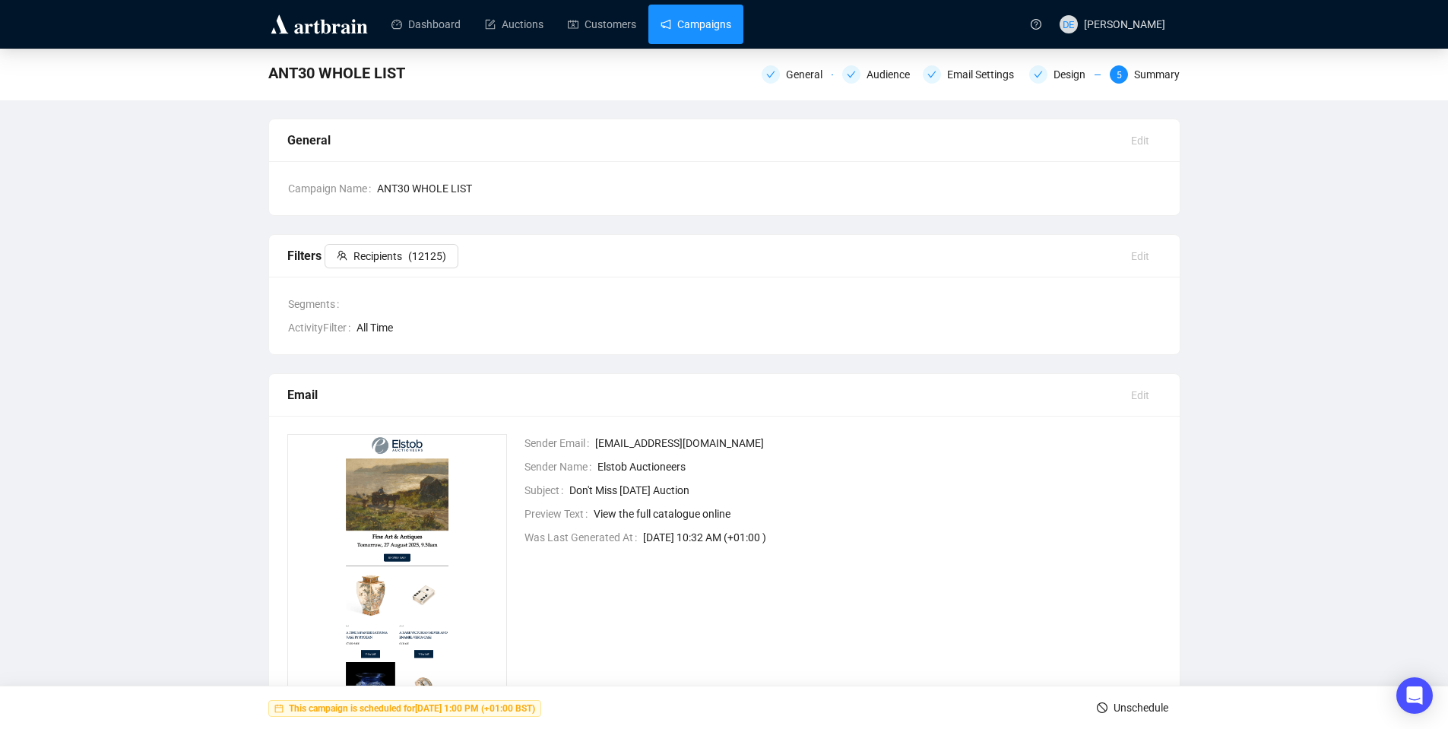
click at [731, 20] on link "Campaigns" at bounding box center [696, 25] width 71 height 40
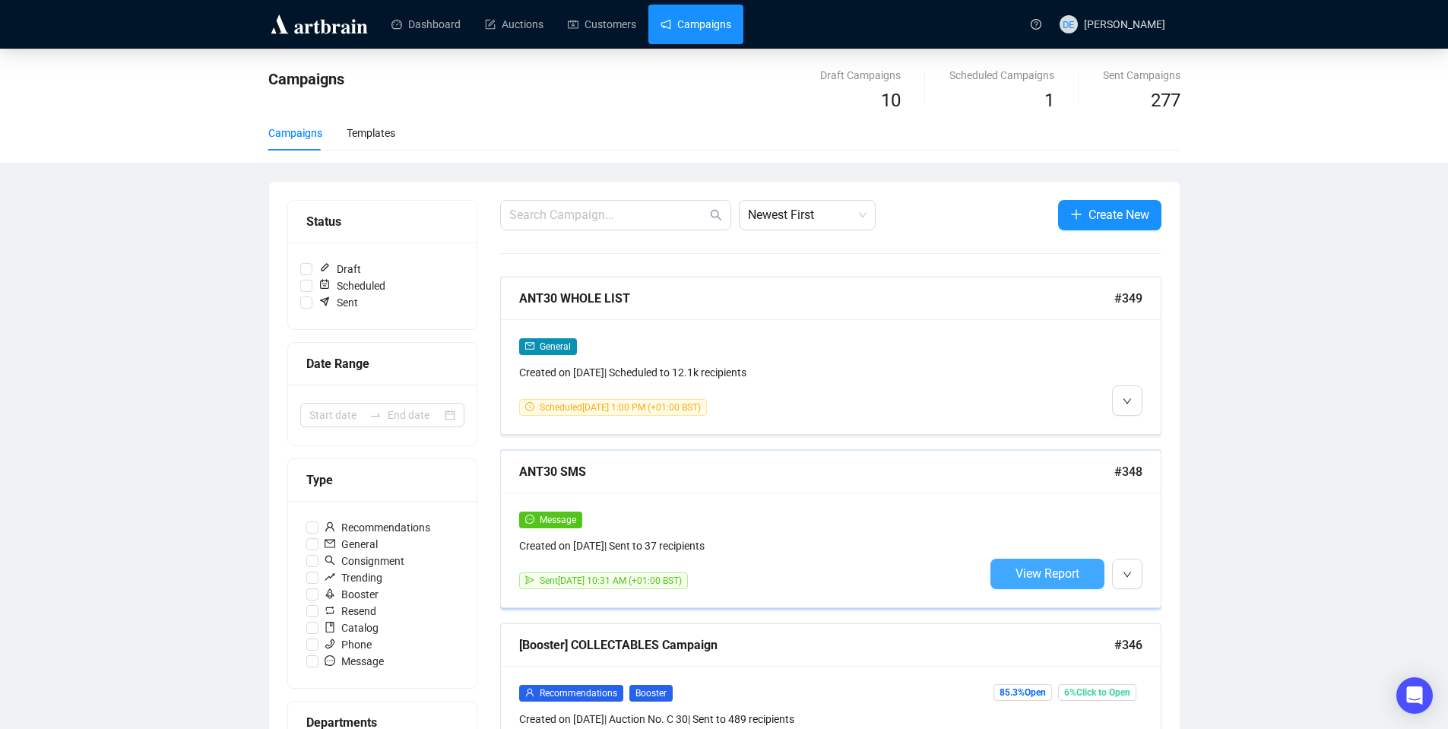
click at [1033, 573] on span "View Report" at bounding box center [1048, 573] width 64 height 14
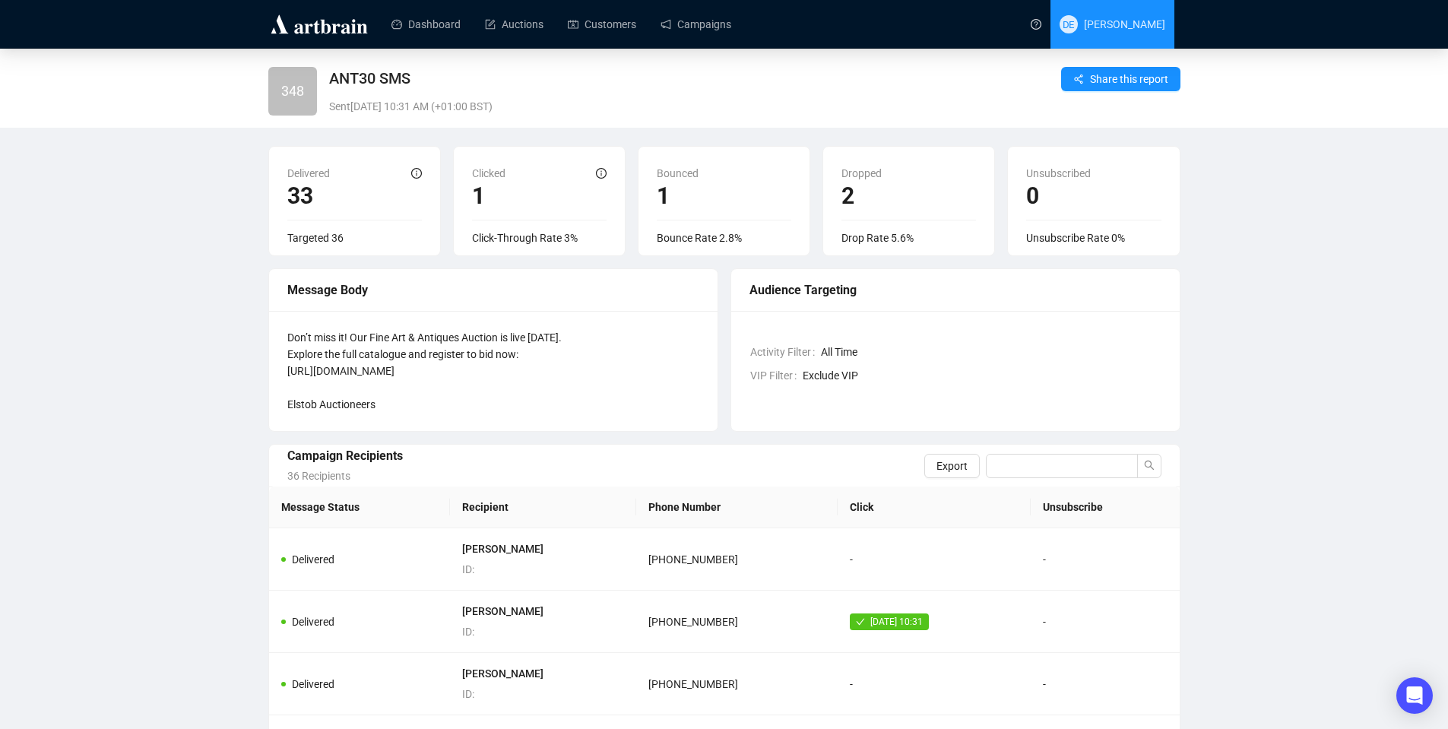
click at [1137, 24] on span "[PERSON_NAME]" at bounding box center [1124, 24] width 81 height 12
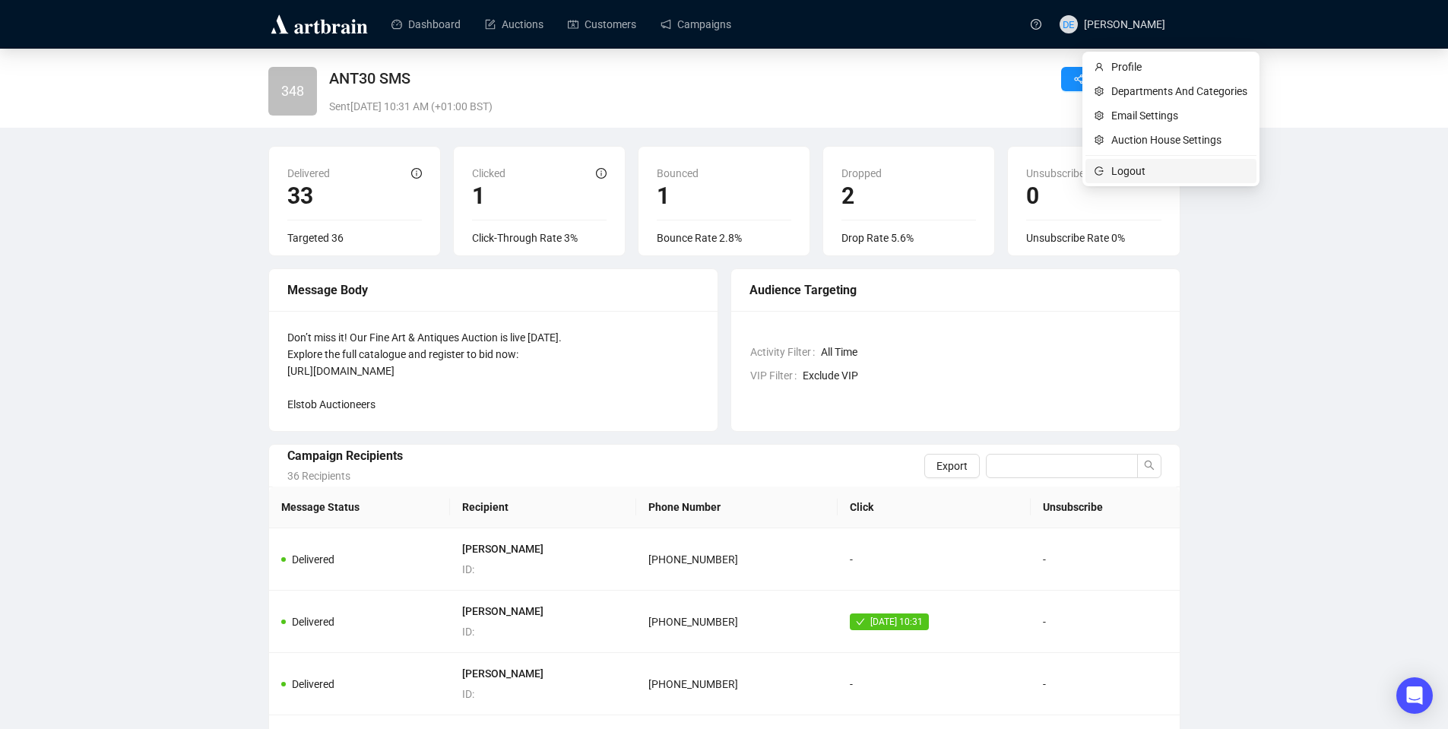
click at [1136, 169] on span "Logout" at bounding box center [1180, 171] width 136 height 17
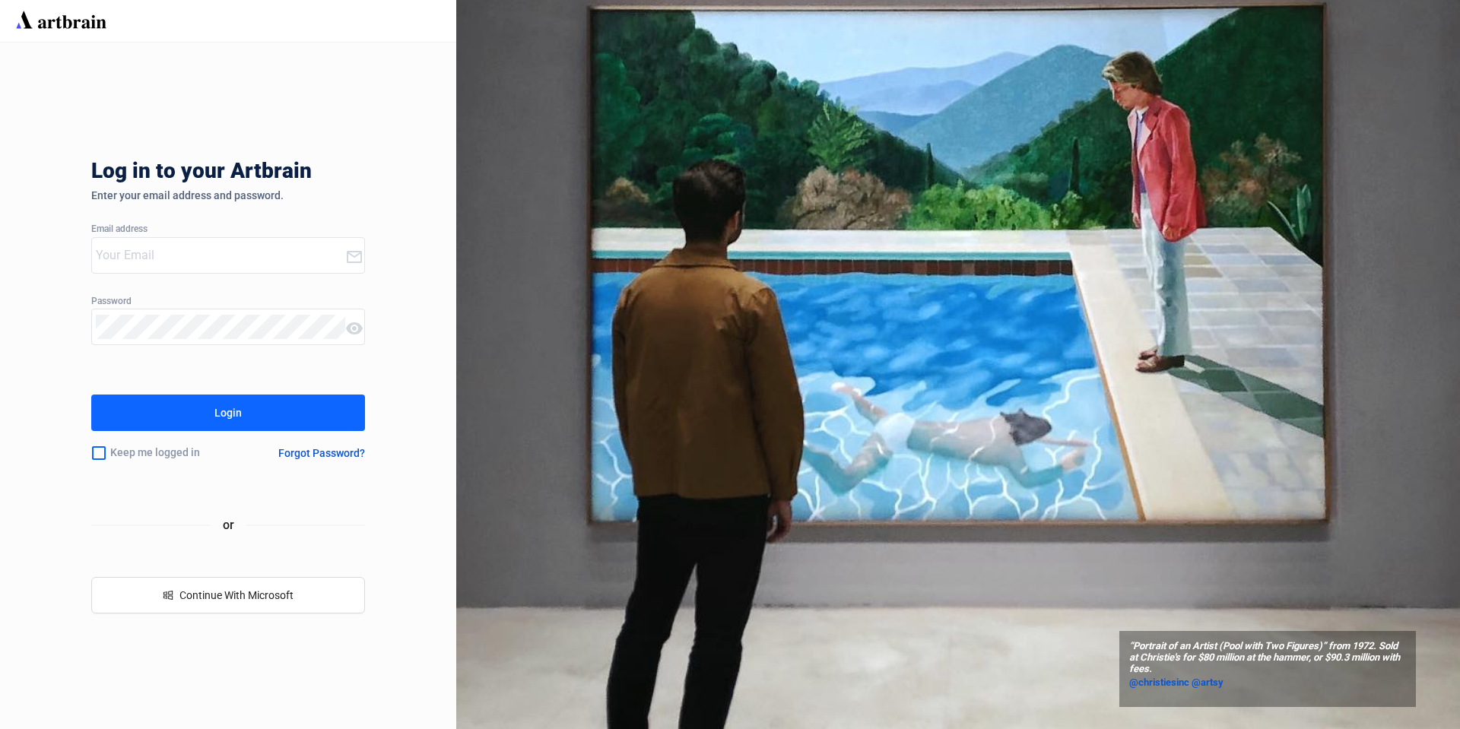
type input "[PERSON_NAME][EMAIL_ADDRESS][PERSON_NAME][DOMAIN_NAME]"
